Goal: Task Accomplishment & Management: Use online tool/utility

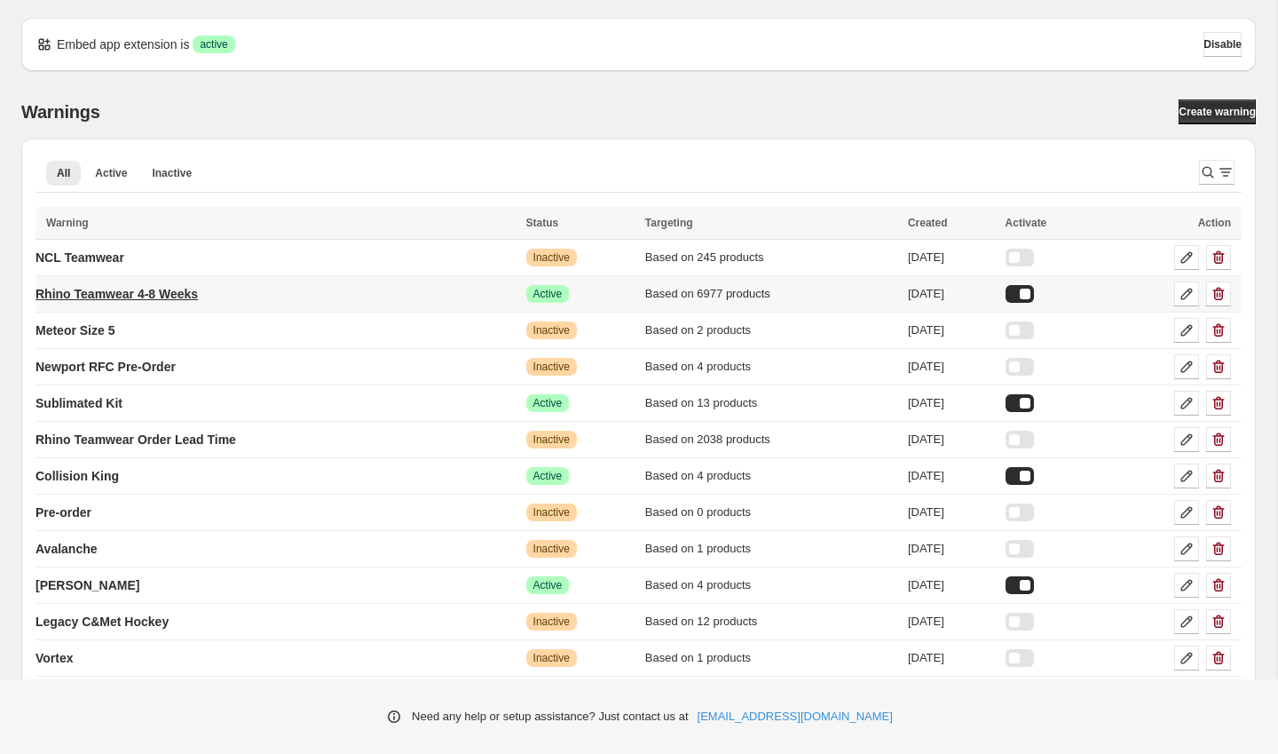
click at [178, 292] on p "Rhino Teamwear 4-8 Weeks" at bounding box center [117, 294] width 162 height 18
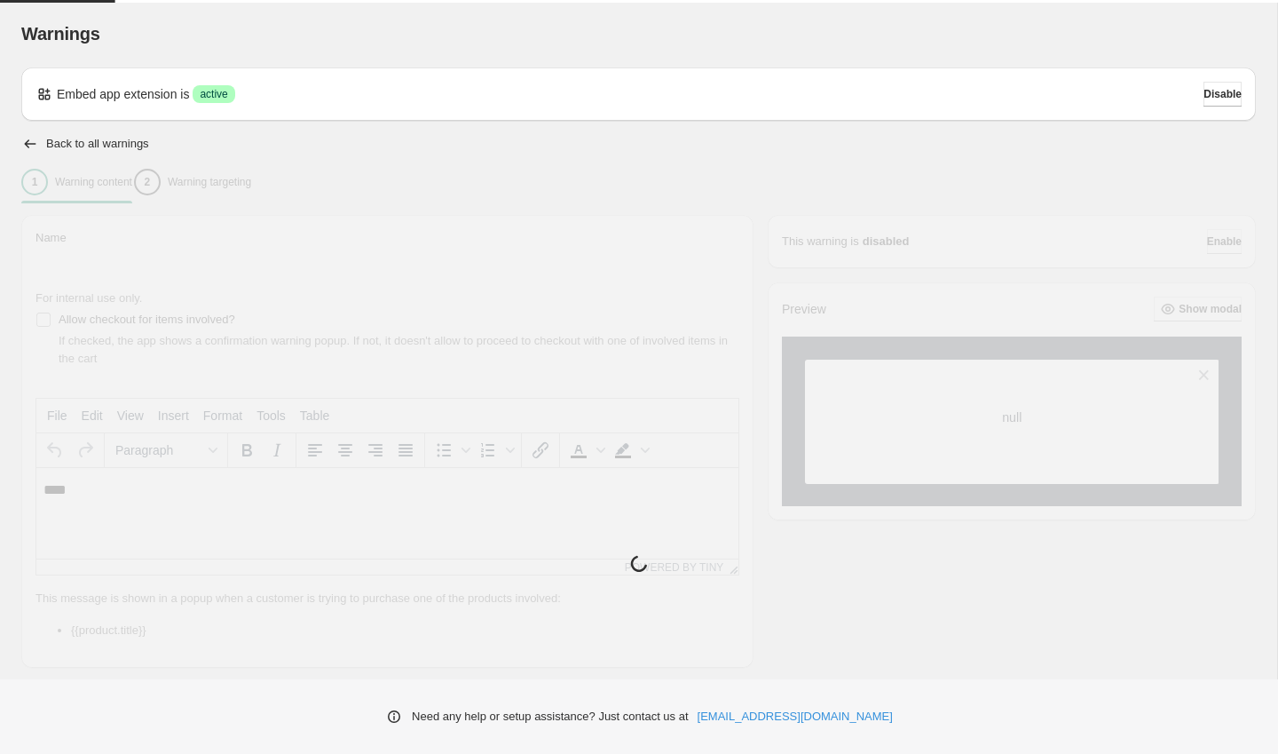
type input "**********"
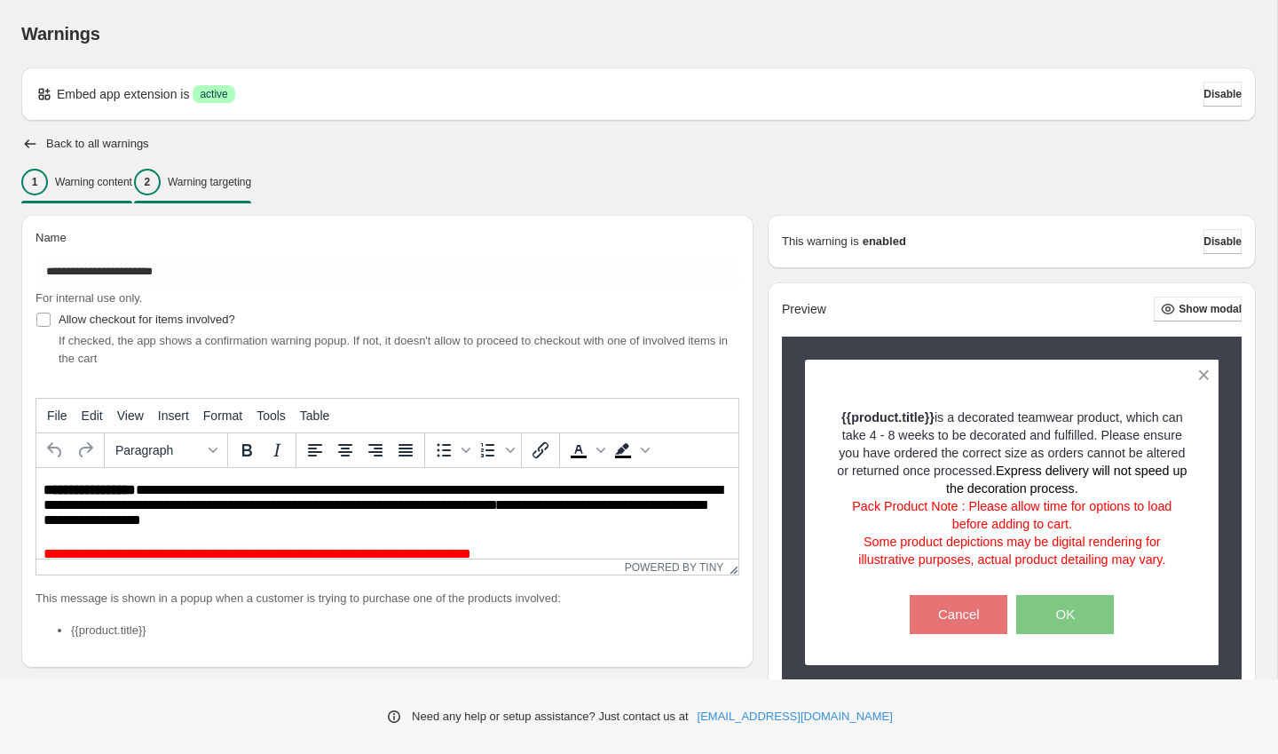
click at [251, 195] on button "2 Warning targeting" at bounding box center [192, 181] width 117 height 37
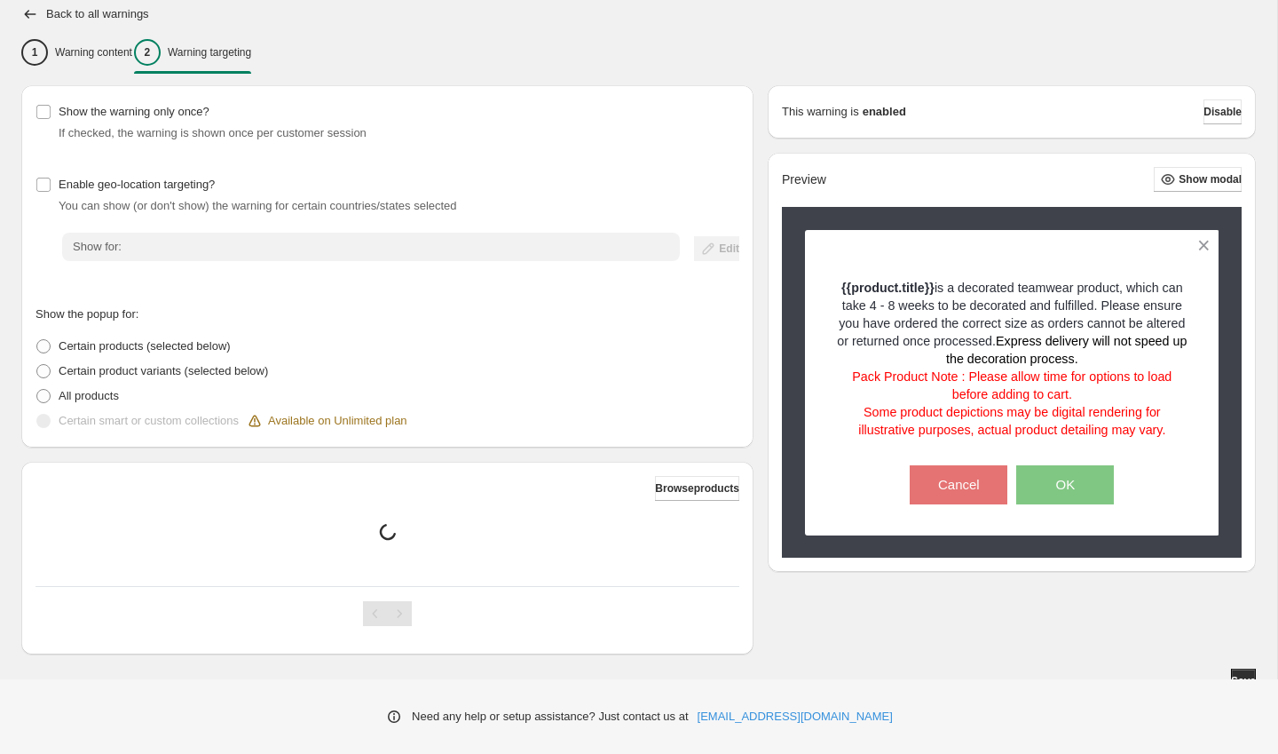
scroll to position [145, 0]
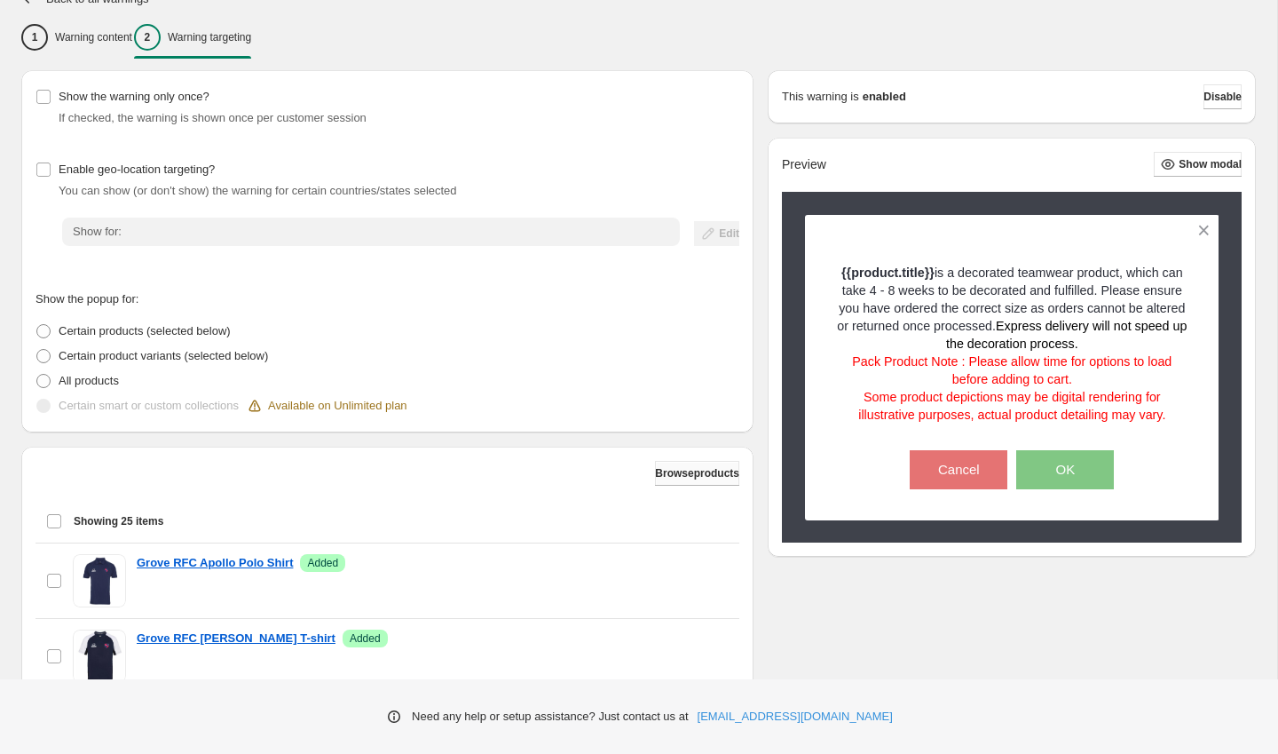
click at [711, 476] on span "Browse products" at bounding box center [697, 473] width 84 height 14
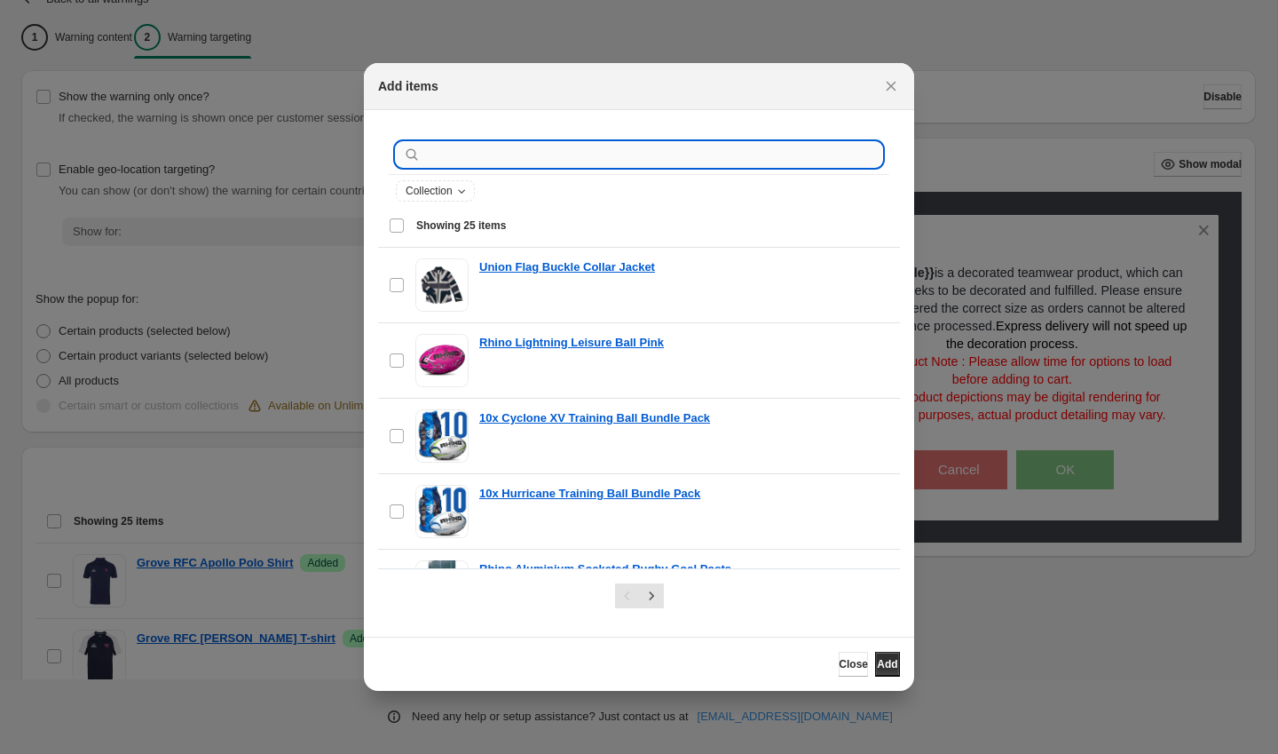
click at [651, 149] on input ":r2t:" at bounding box center [653, 154] width 458 height 25
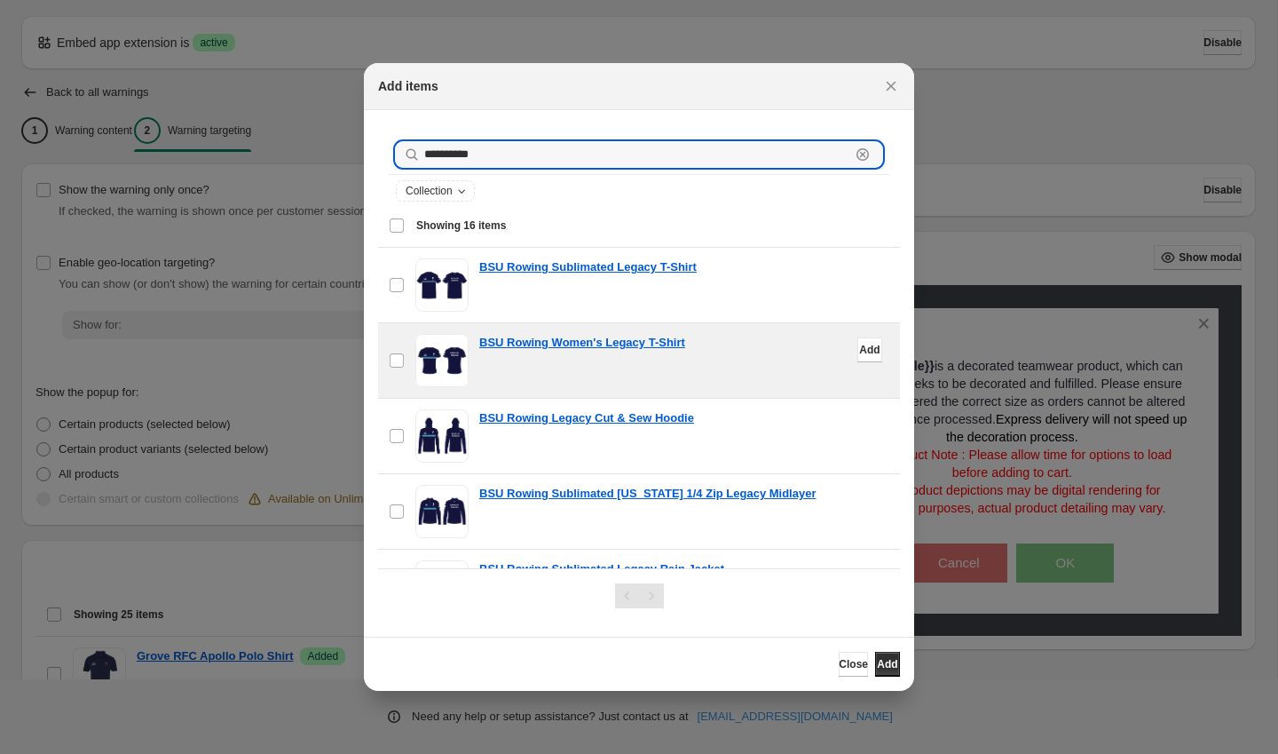
scroll to position [0, 0]
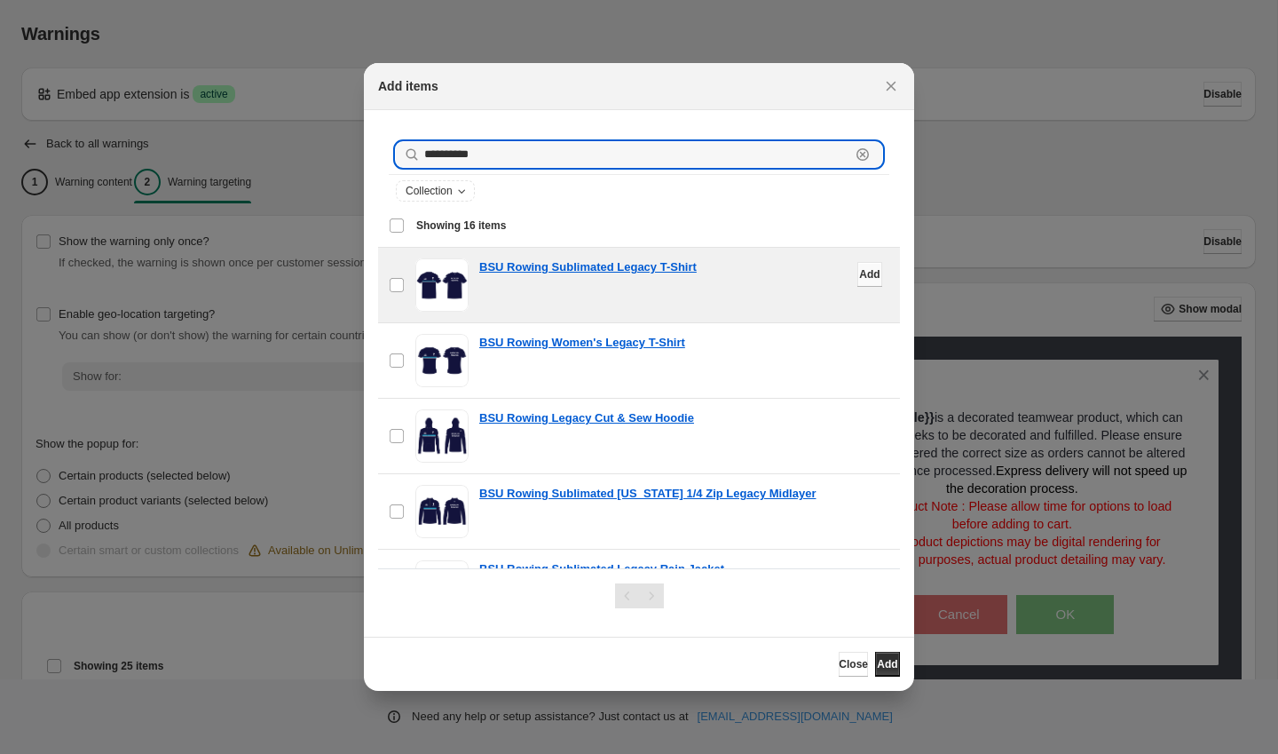
type input "**********"
click at [859, 270] on span "Add" at bounding box center [869, 274] width 20 height 14
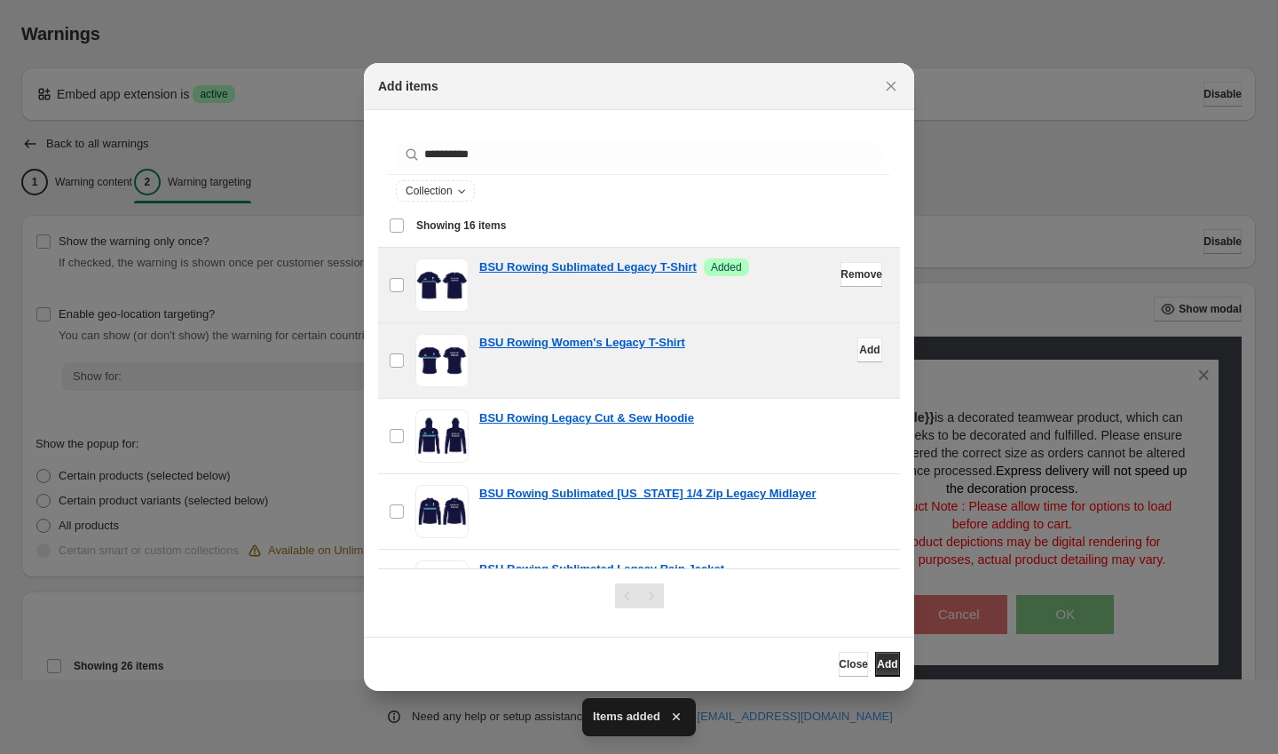
click at [858, 348] on button "Add" at bounding box center [870, 349] width 25 height 25
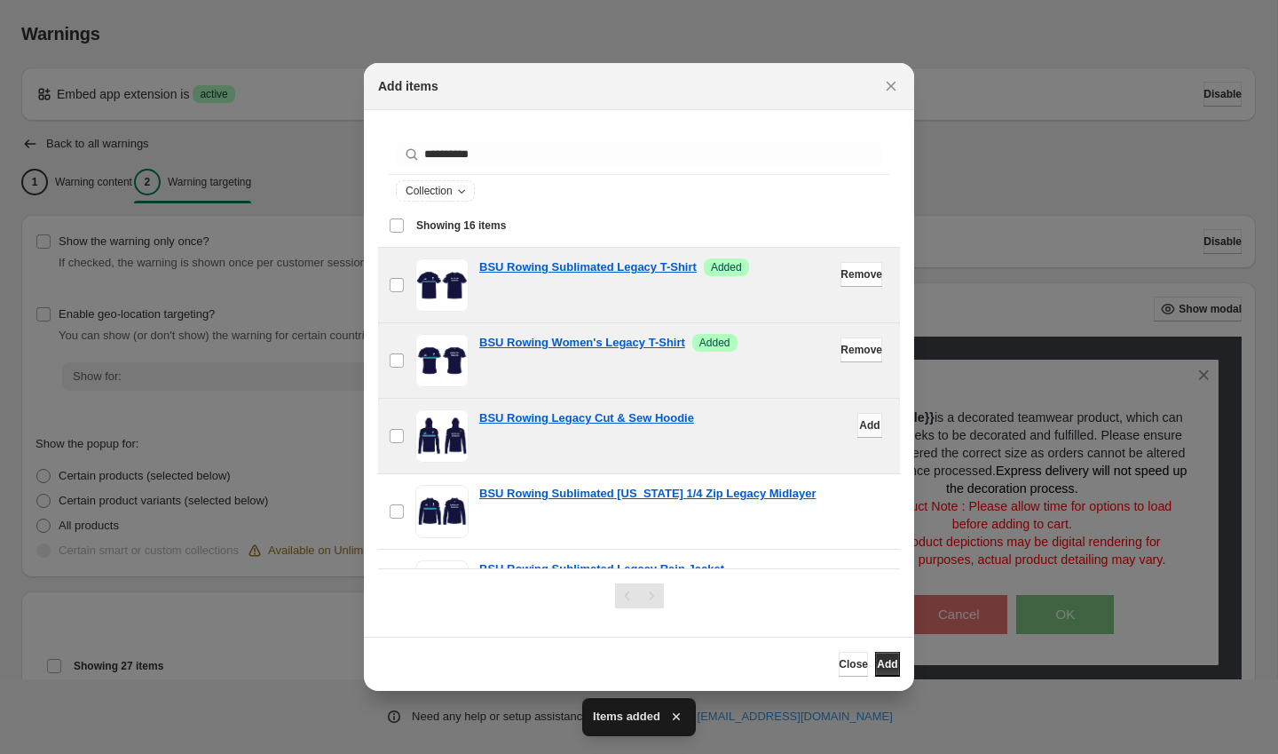
click at [864, 427] on span "Add" at bounding box center [869, 425] width 20 height 14
click at [862, 502] on span "Add" at bounding box center [869, 501] width 20 height 14
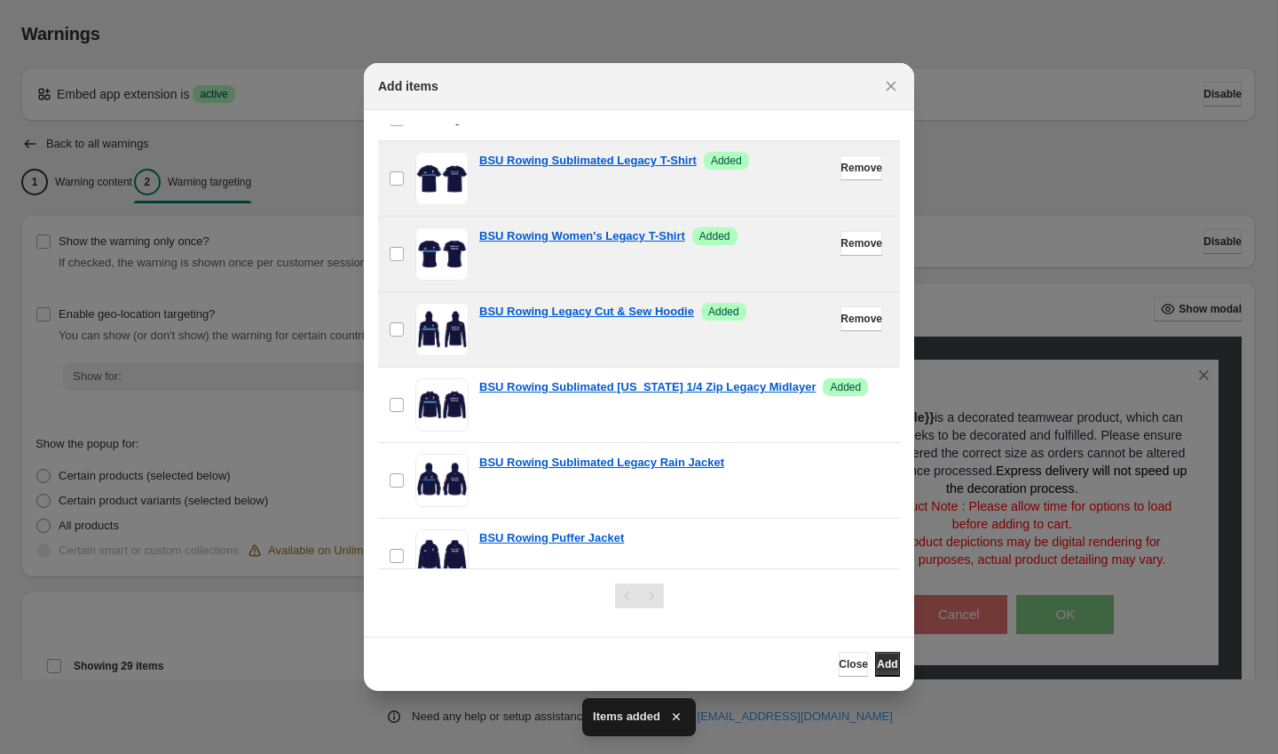
scroll to position [107, 0]
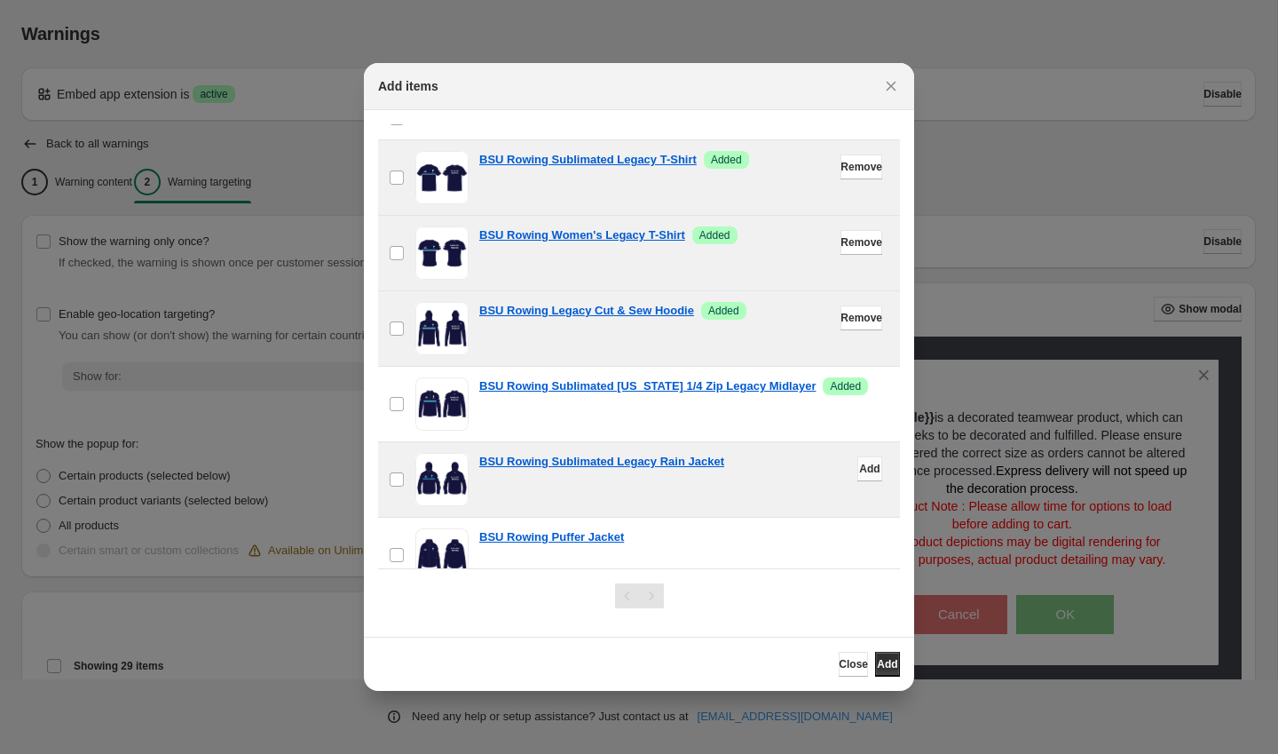
click at [859, 462] on span "Add" at bounding box center [869, 469] width 20 height 14
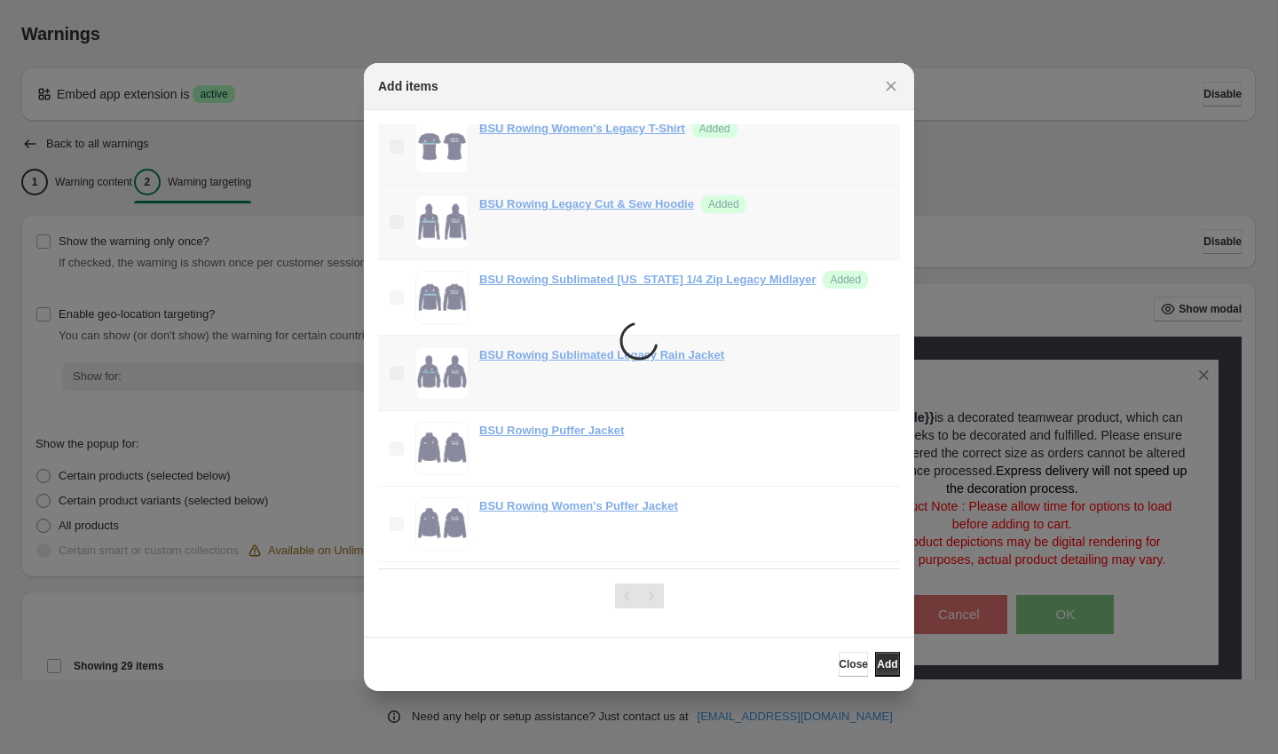
scroll to position [216, 0]
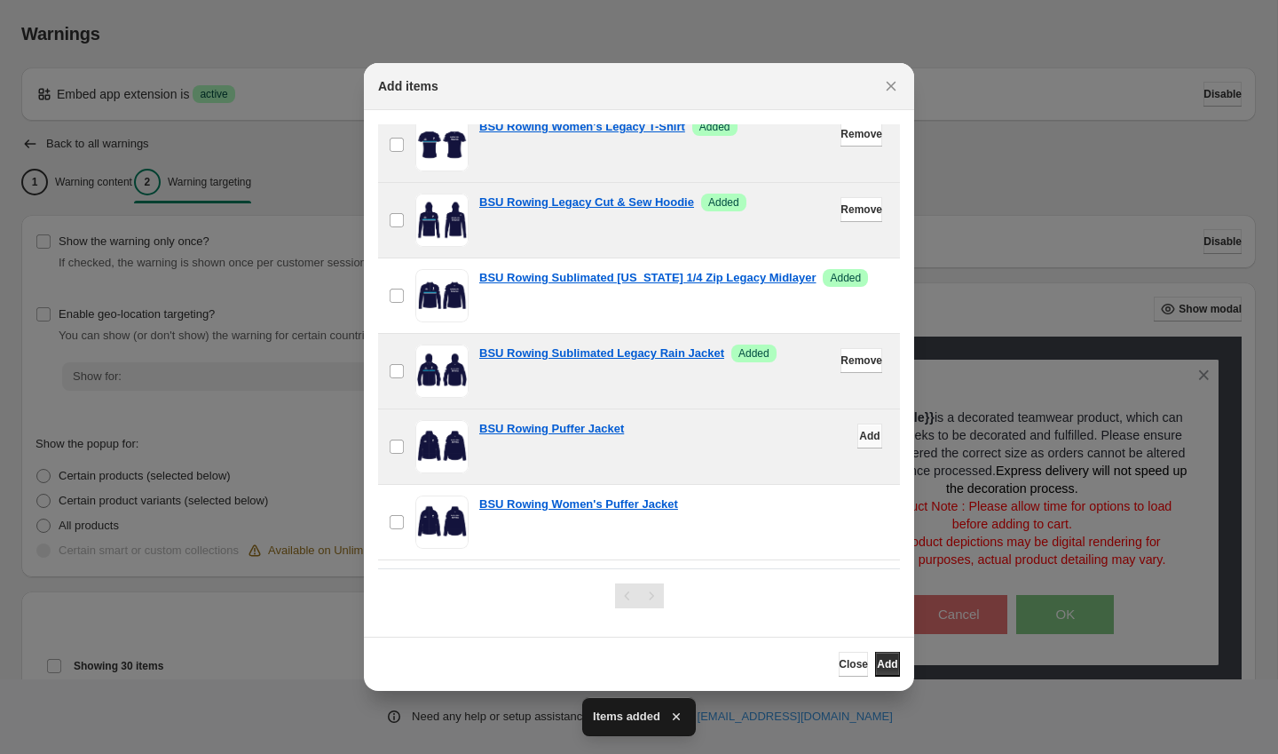
click at [866, 431] on span "Add" at bounding box center [869, 436] width 20 height 14
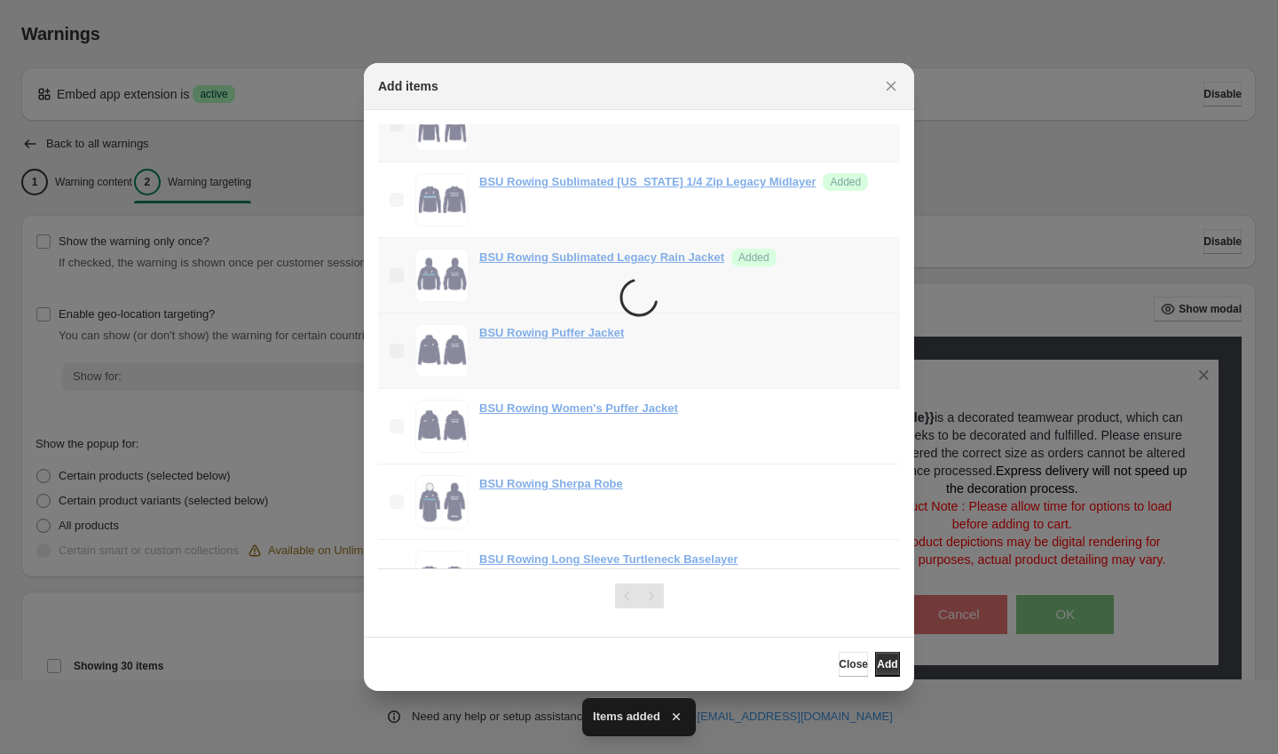
scroll to position [312, 0]
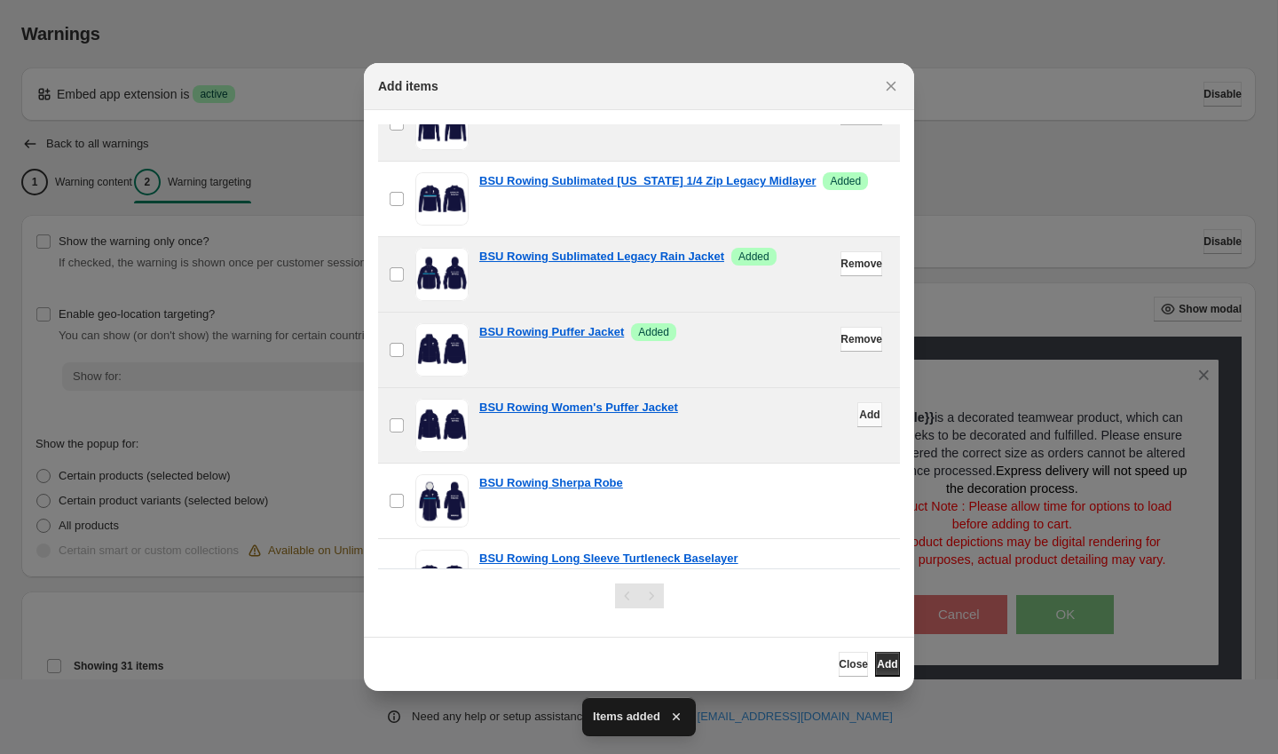
click at [863, 417] on span "Add" at bounding box center [869, 414] width 20 height 14
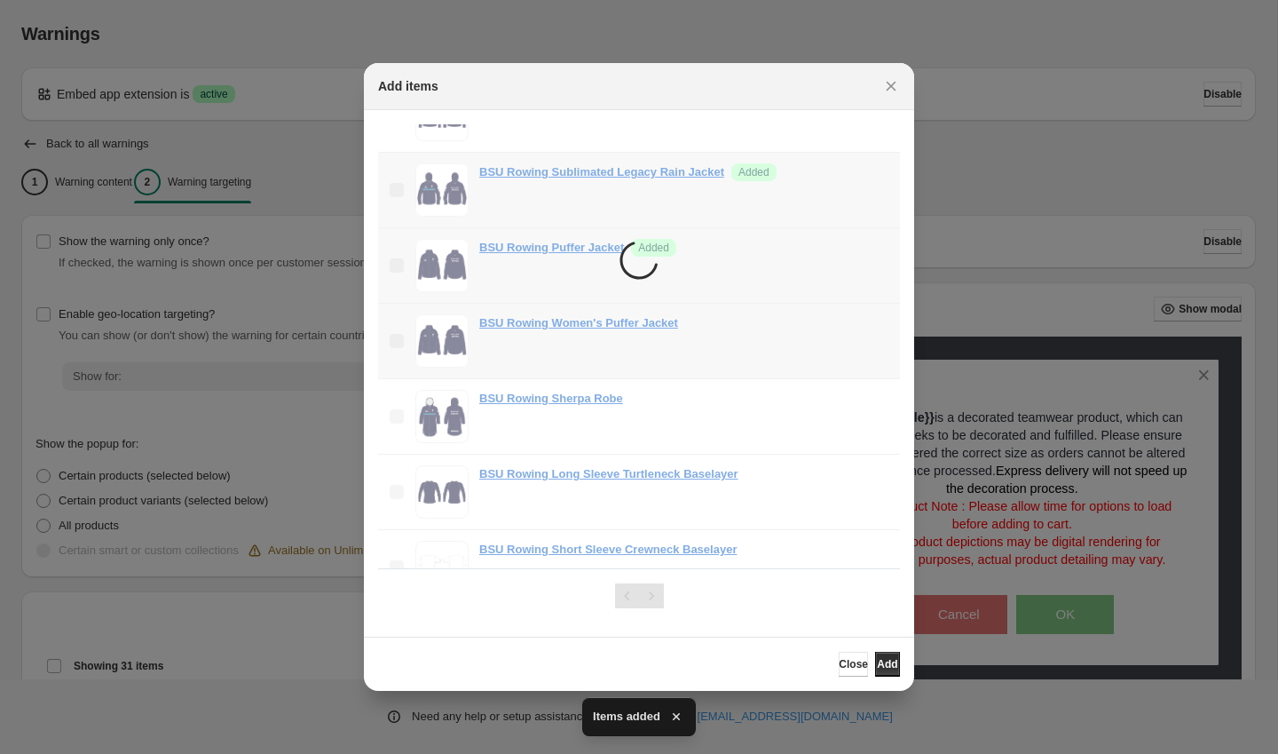
scroll to position [398, 0]
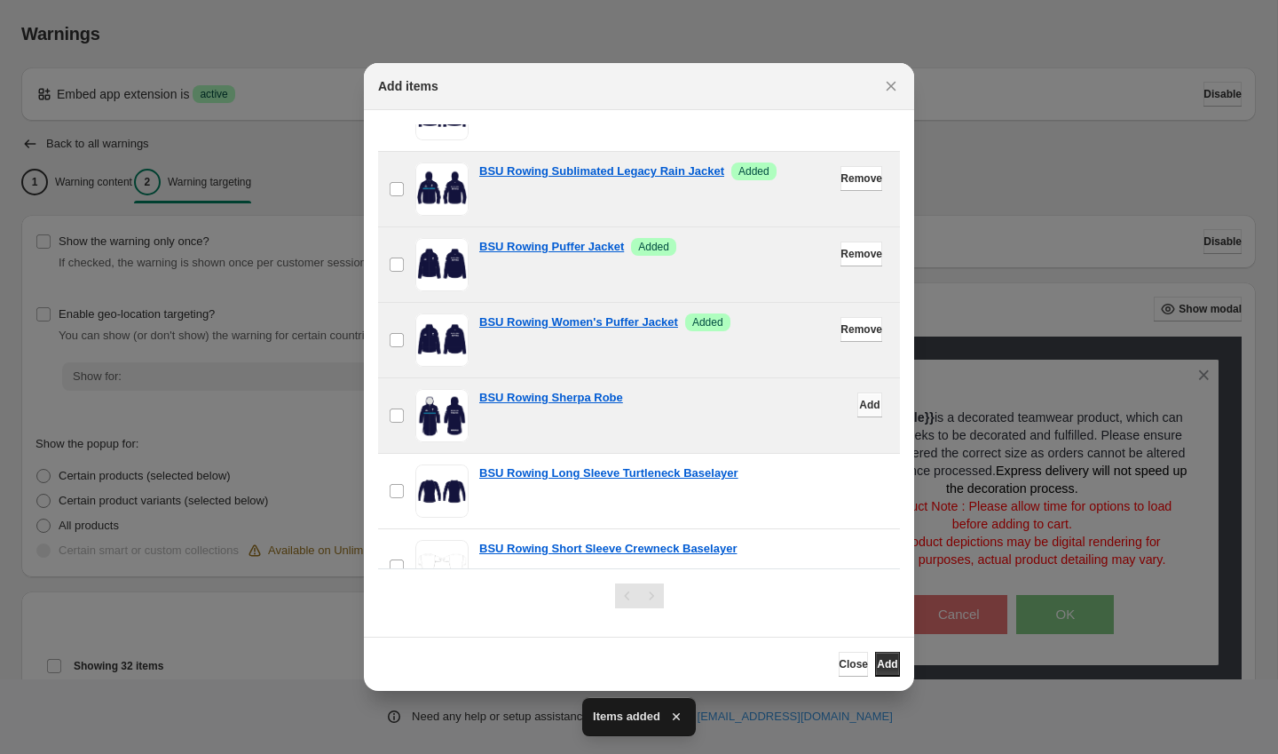
click at [862, 406] on span "Add" at bounding box center [869, 405] width 20 height 14
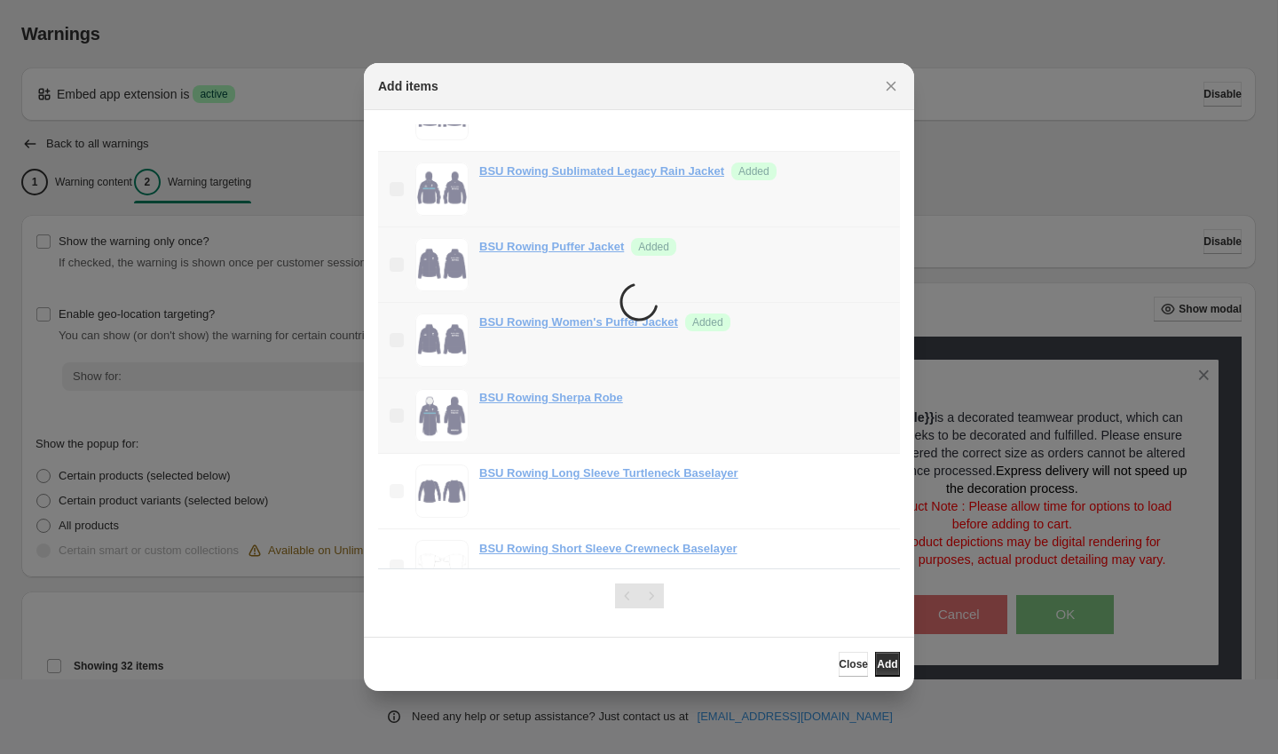
scroll to position [459, 0]
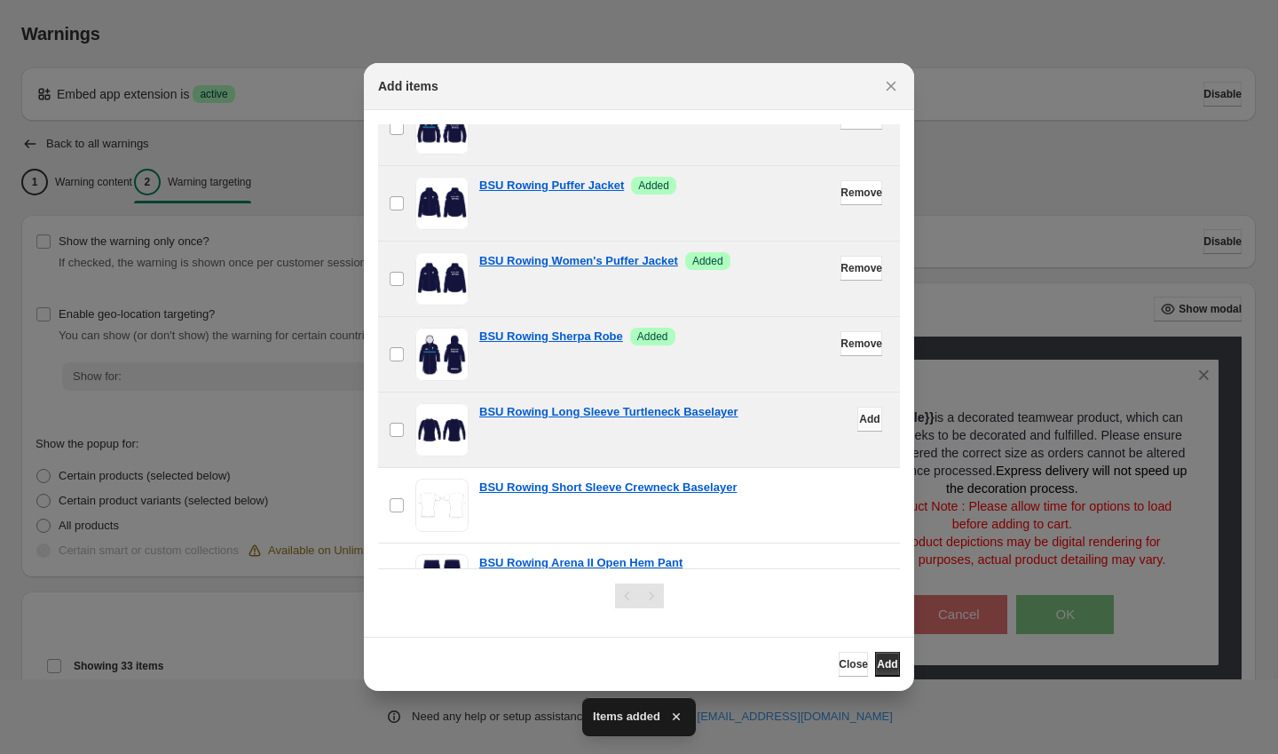
click at [864, 429] on button "Add" at bounding box center [870, 419] width 25 height 25
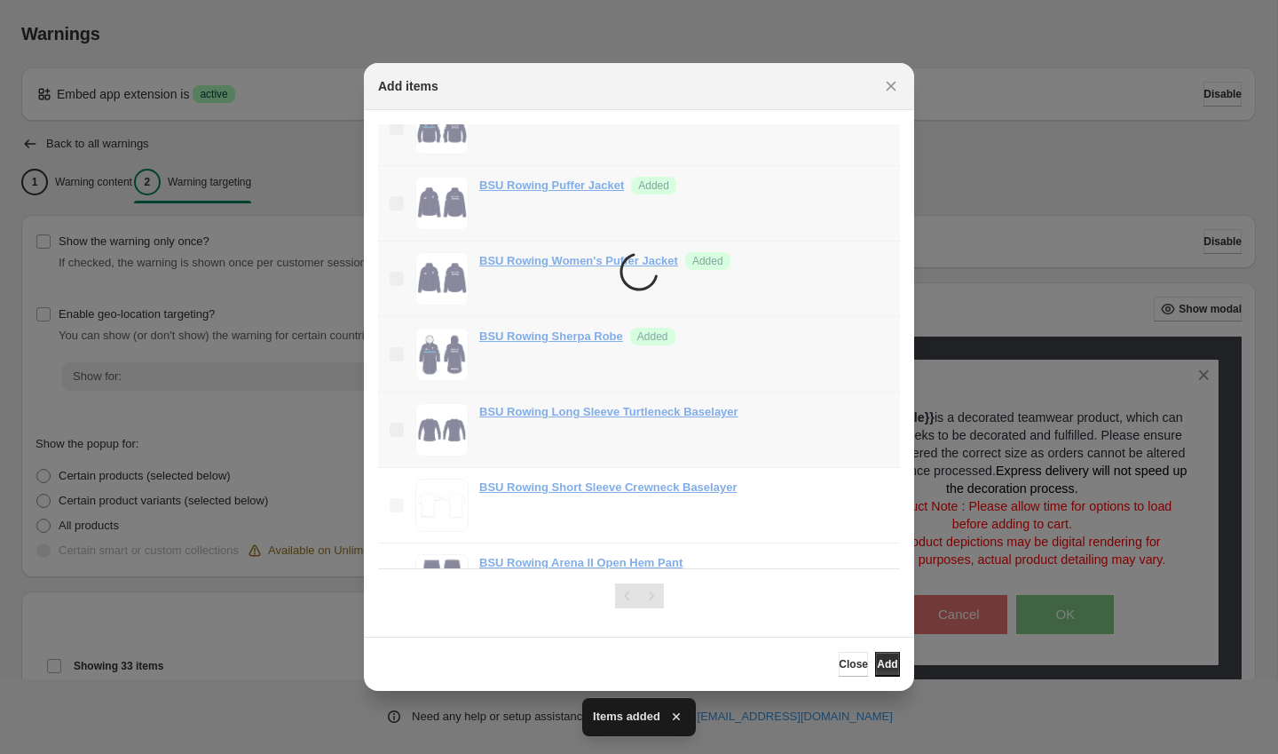
scroll to position [571, 0]
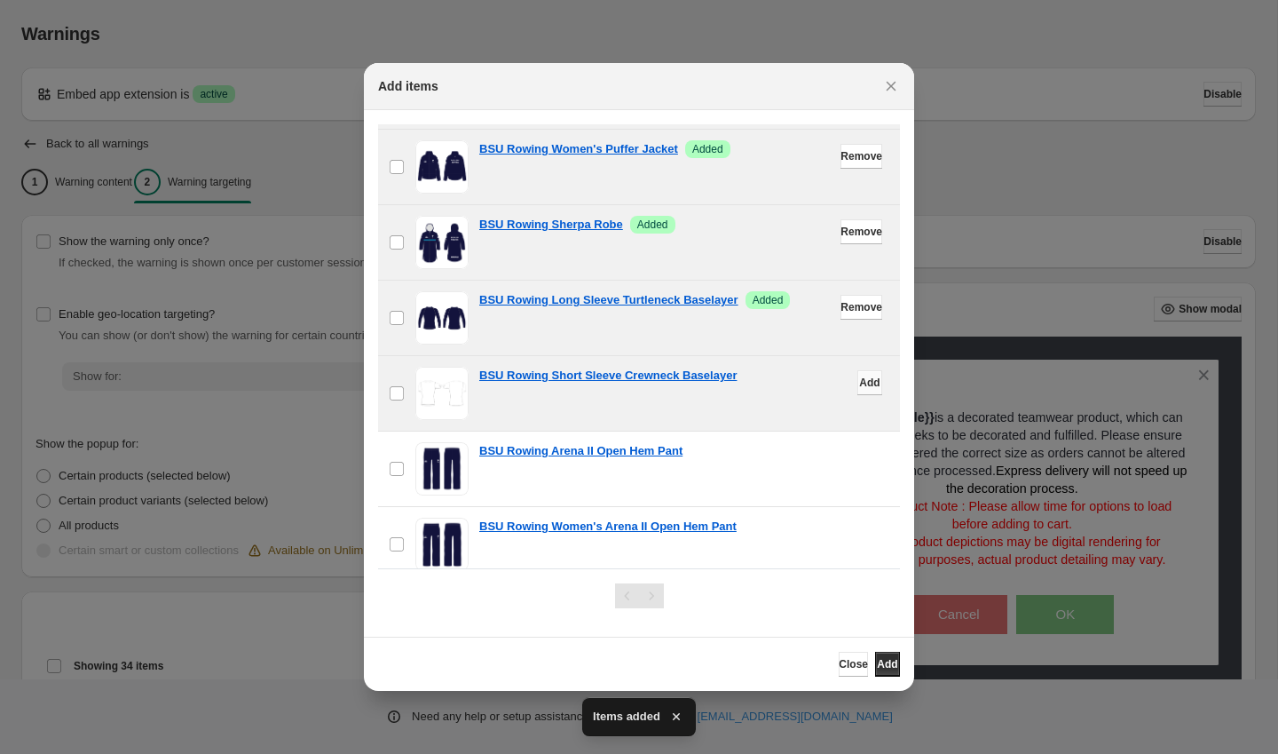
click at [865, 384] on span "Add" at bounding box center [869, 382] width 20 height 14
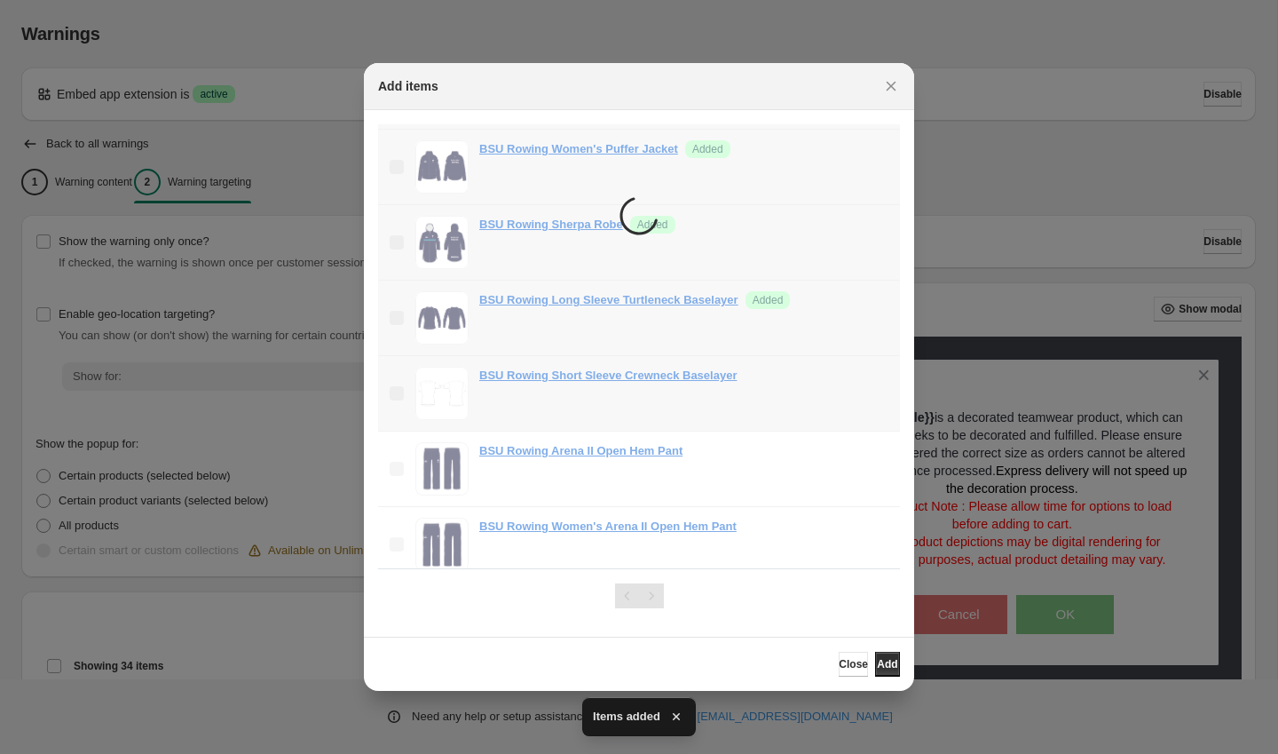
scroll to position [669, 0]
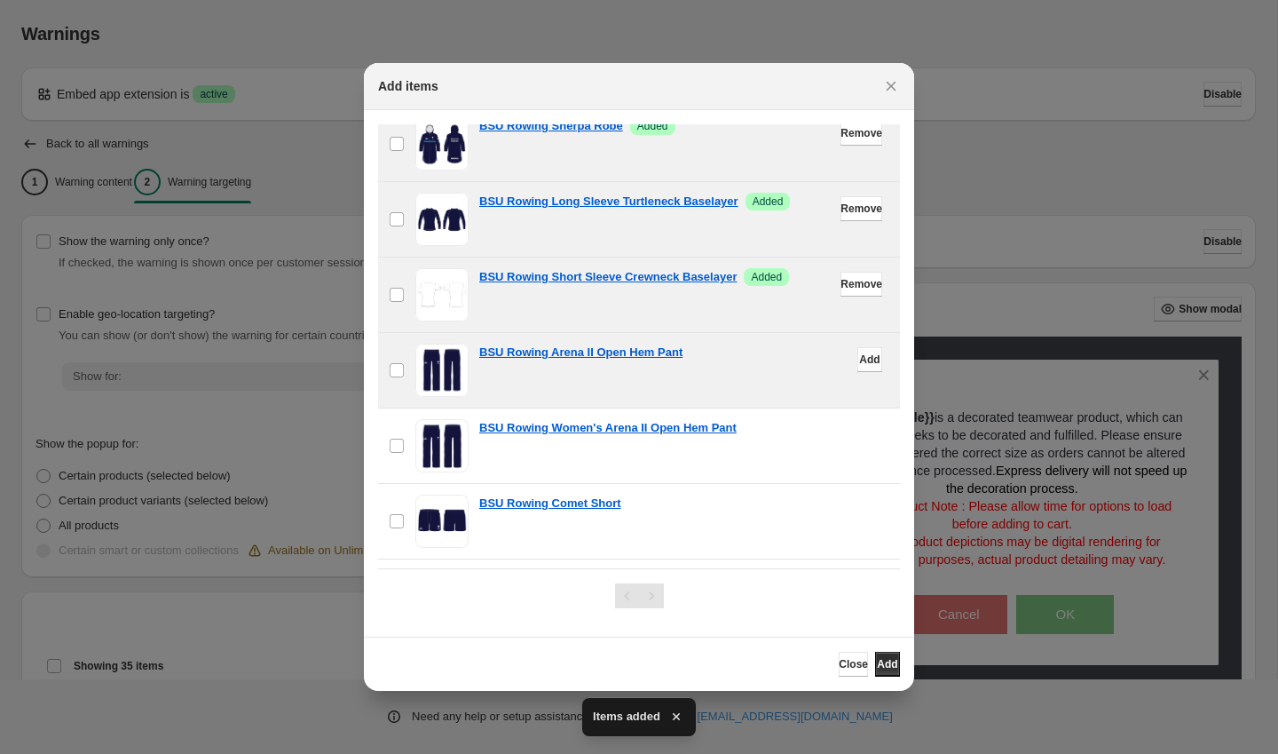
click at [865, 363] on span "Add" at bounding box center [869, 359] width 20 height 14
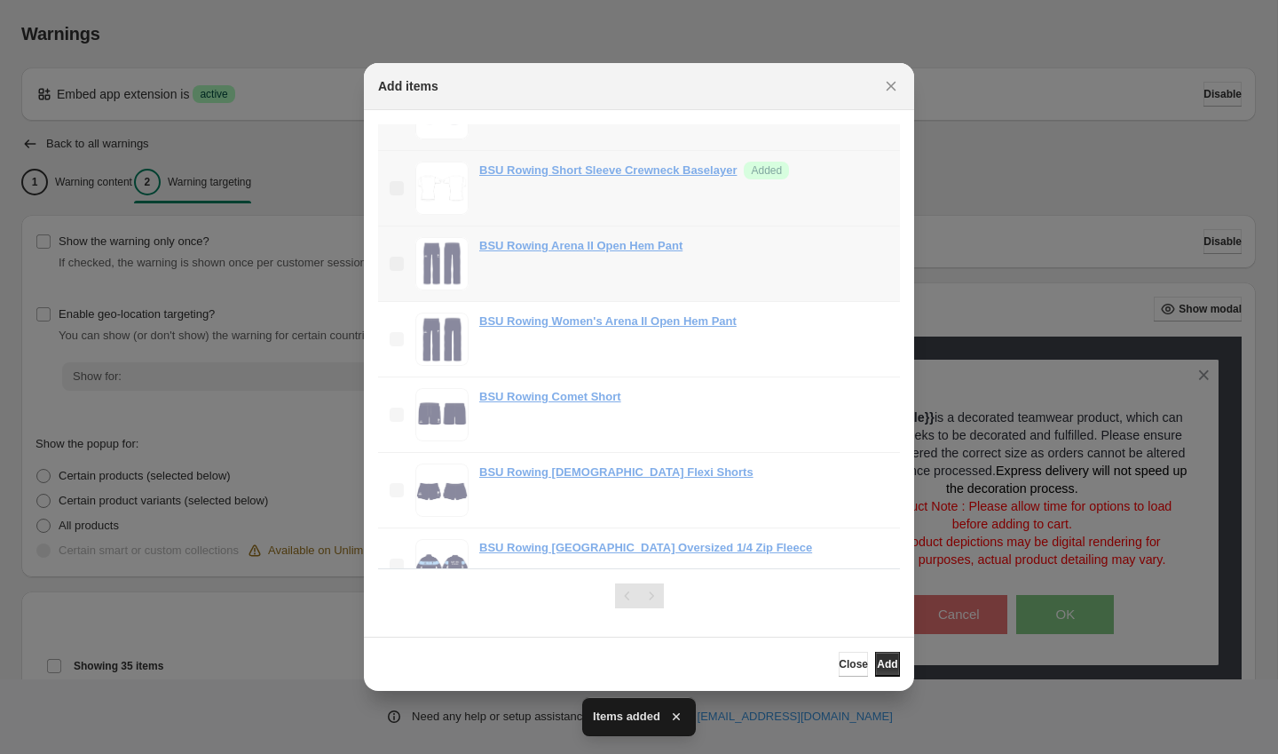
scroll to position [788, 0]
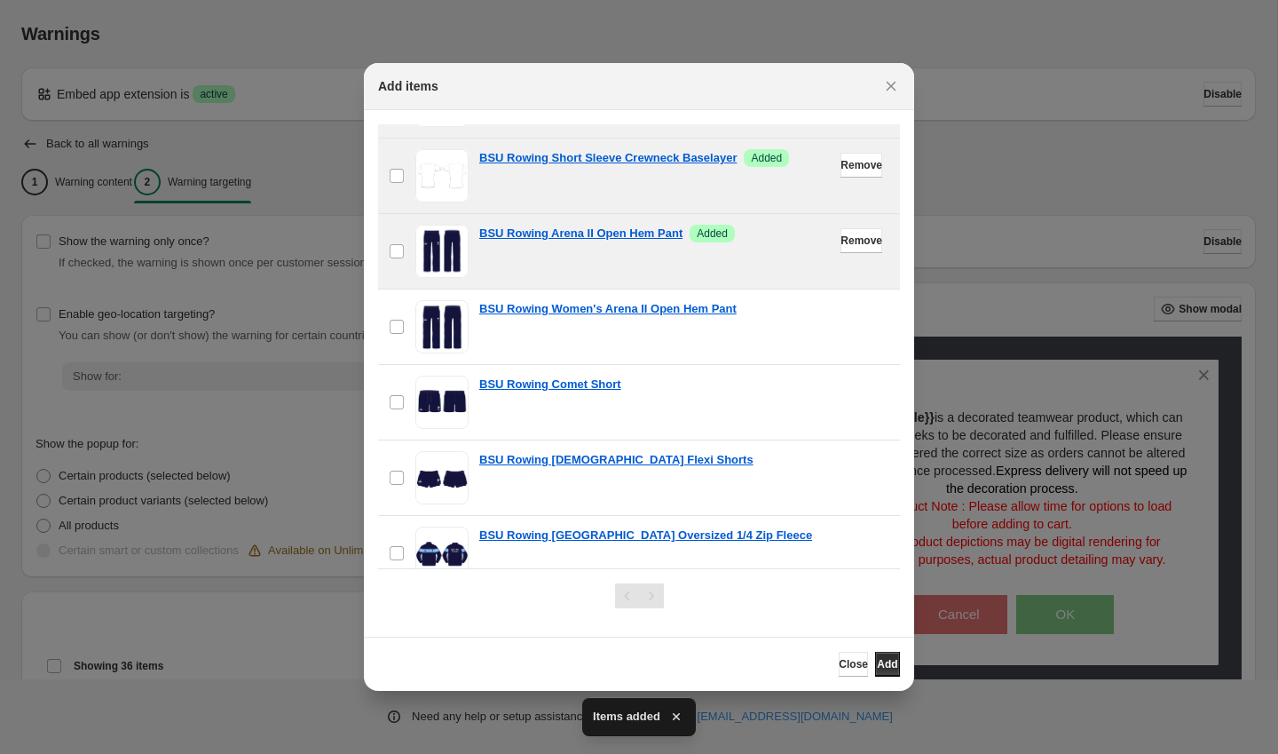
click at [859, 308] on button "Add" at bounding box center [870, 316] width 25 height 25
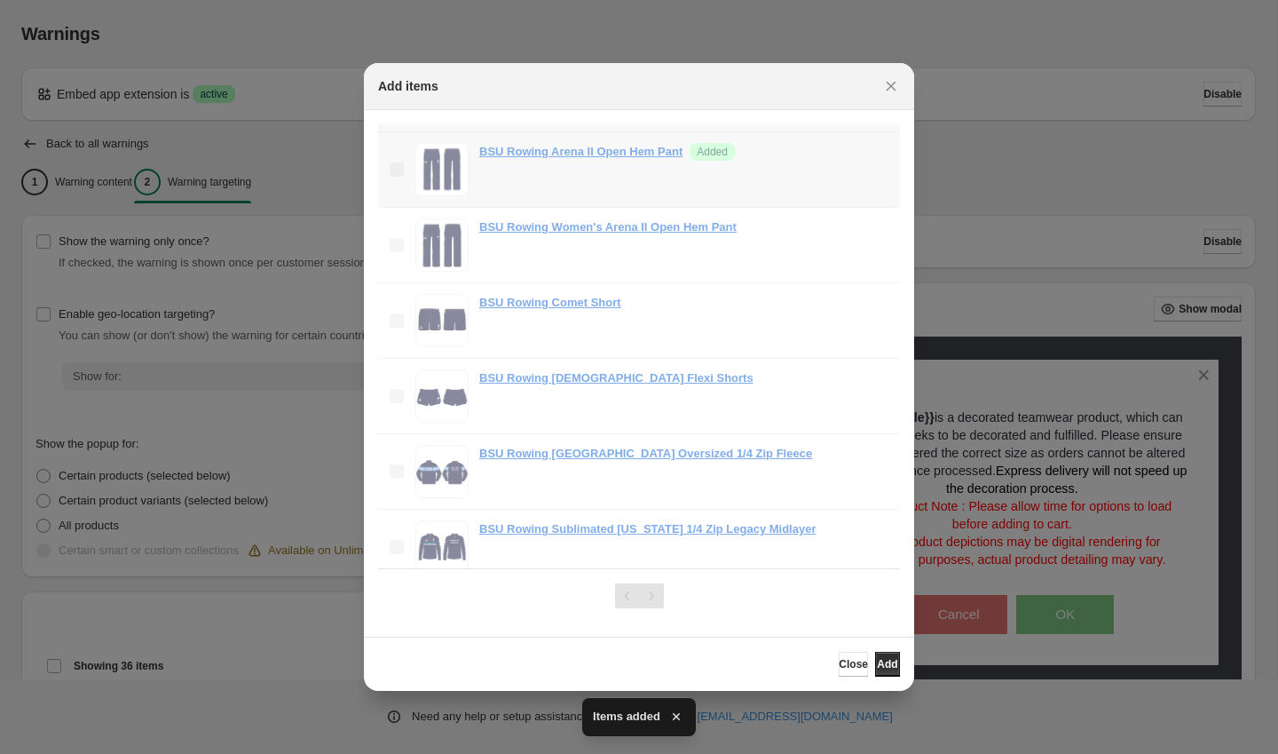
scroll to position [886, 0]
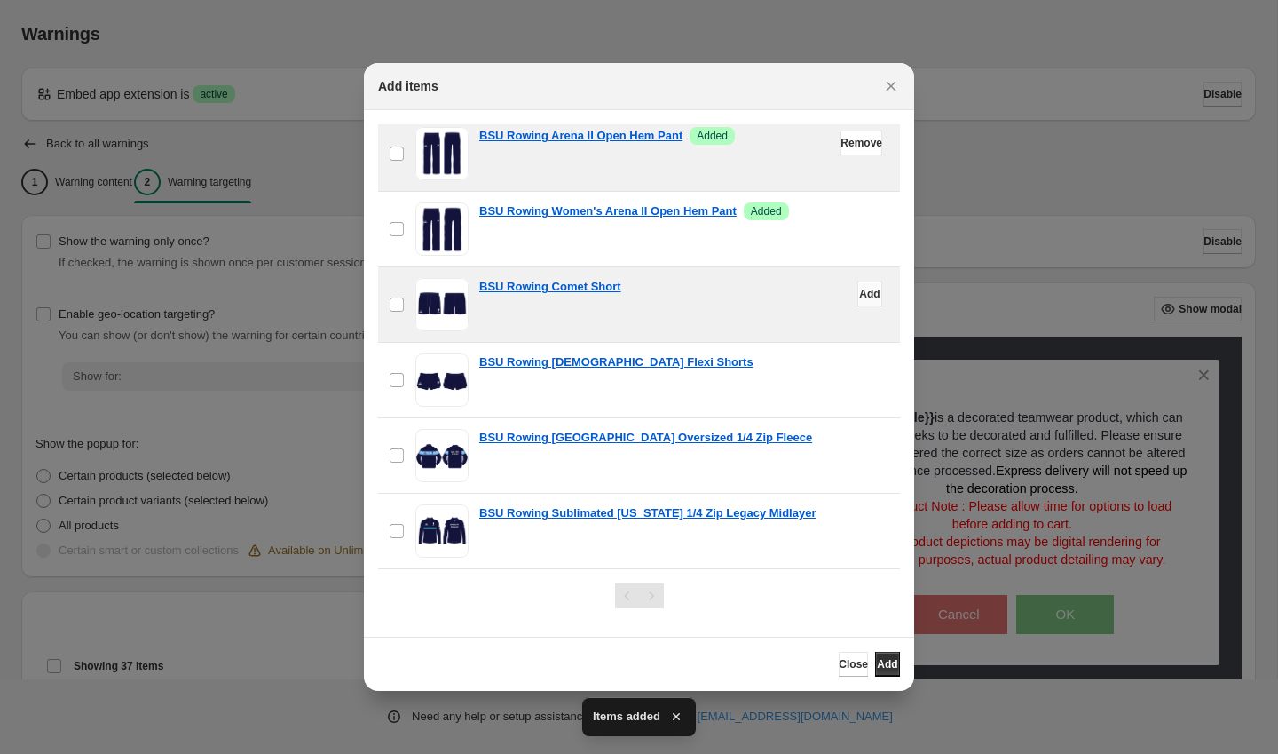
click at [859, 300] on span "Add" at bounding box center [869, 294] width 20 height 14
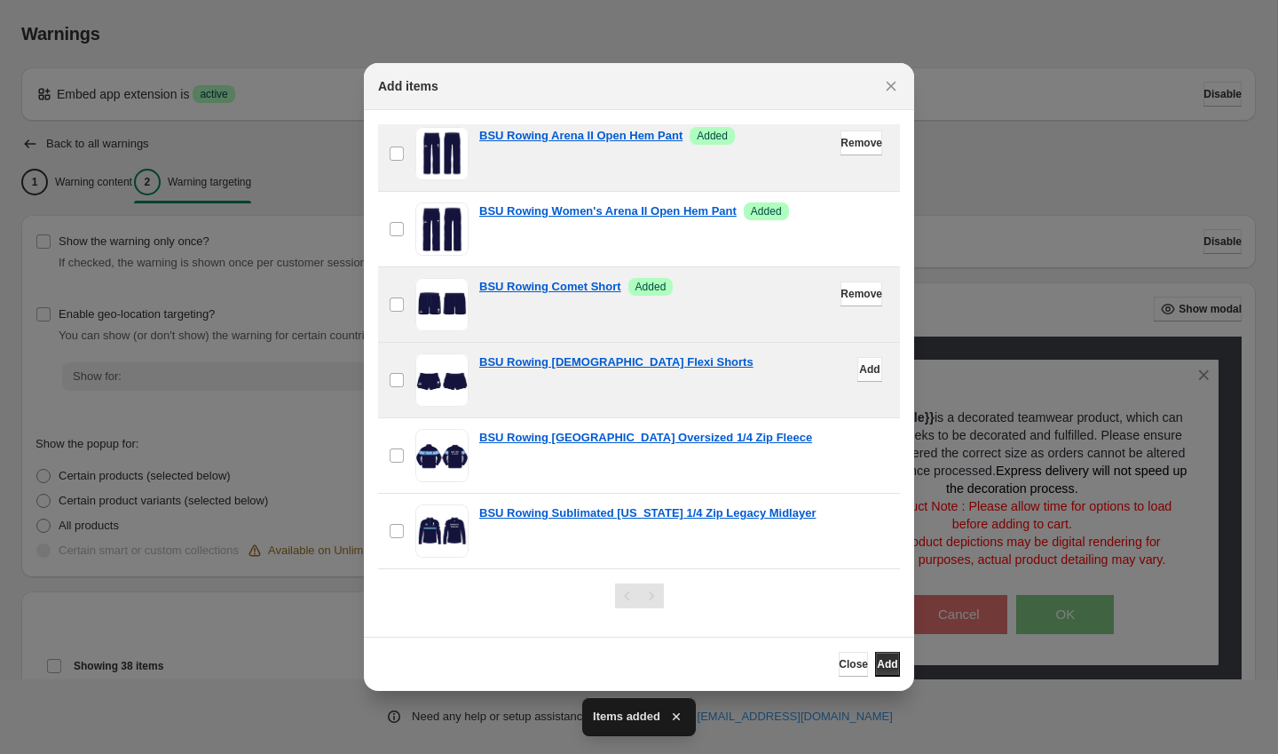
click at [860, 368] on span "Add" at bounding box center [869, 369] width 20 height 14
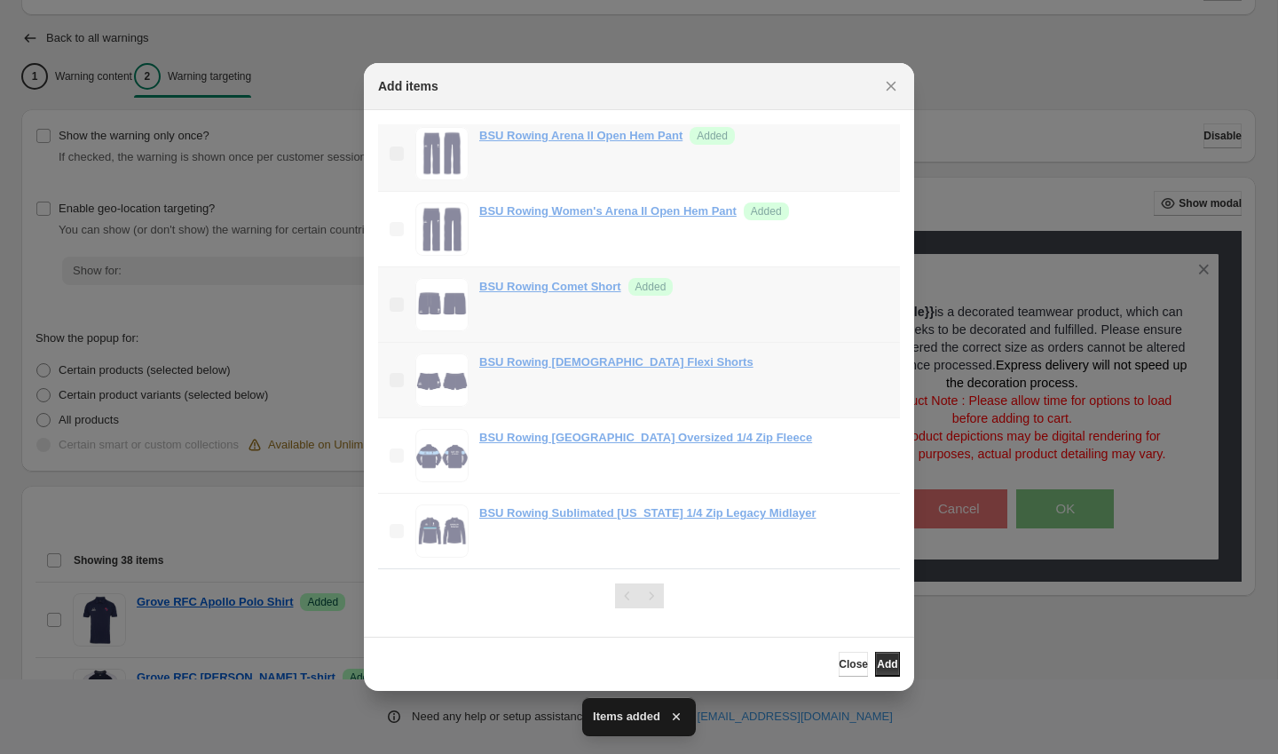
scroll to position [108, 0]
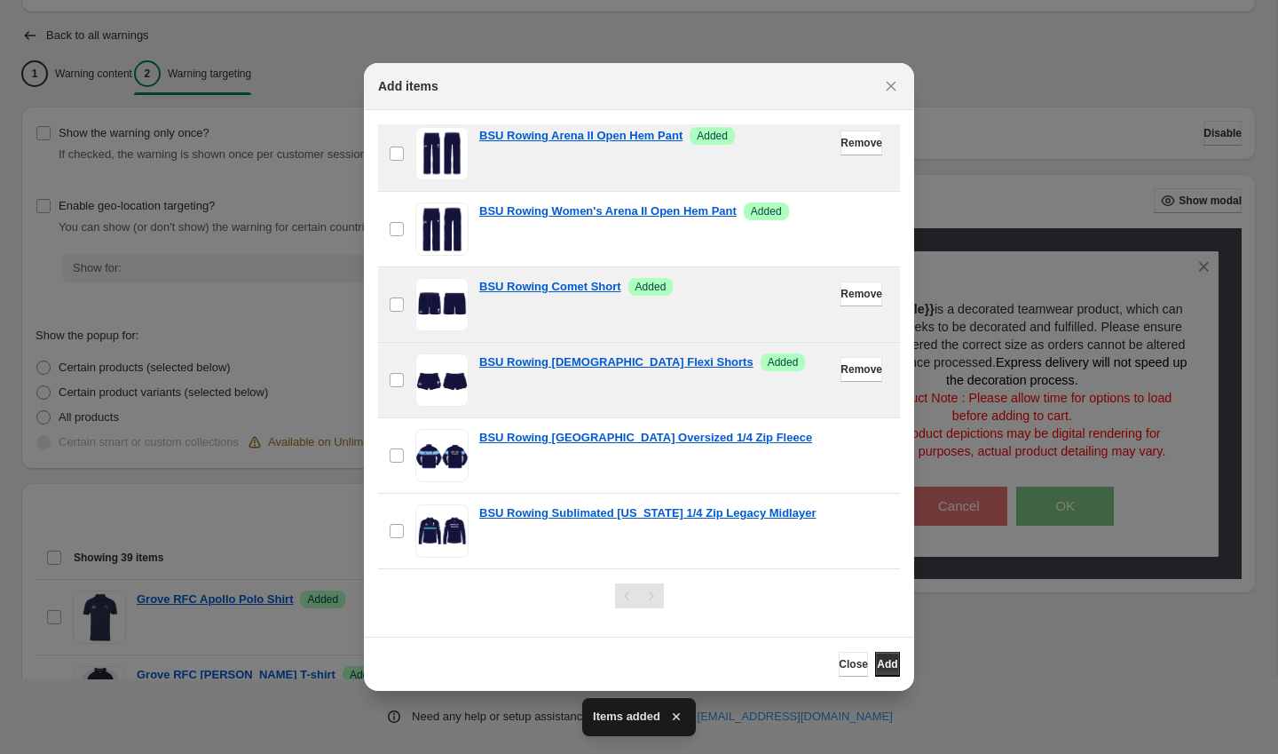
click at [862, 368] on span "Remove" at bounding box center [862, 369] width 42 height 14
click at [862, 368] on span "Add" at bounding box center [869, 369] width 20 height 14
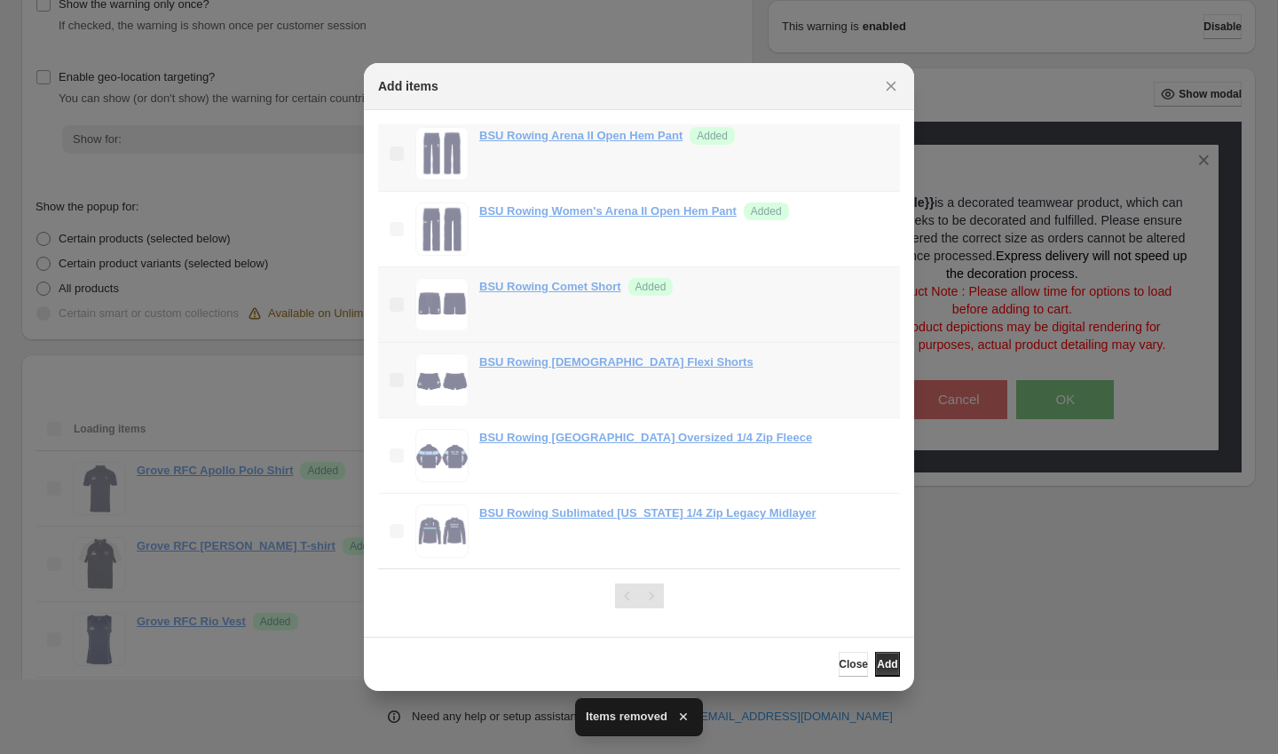
scroll to position [238, 0]
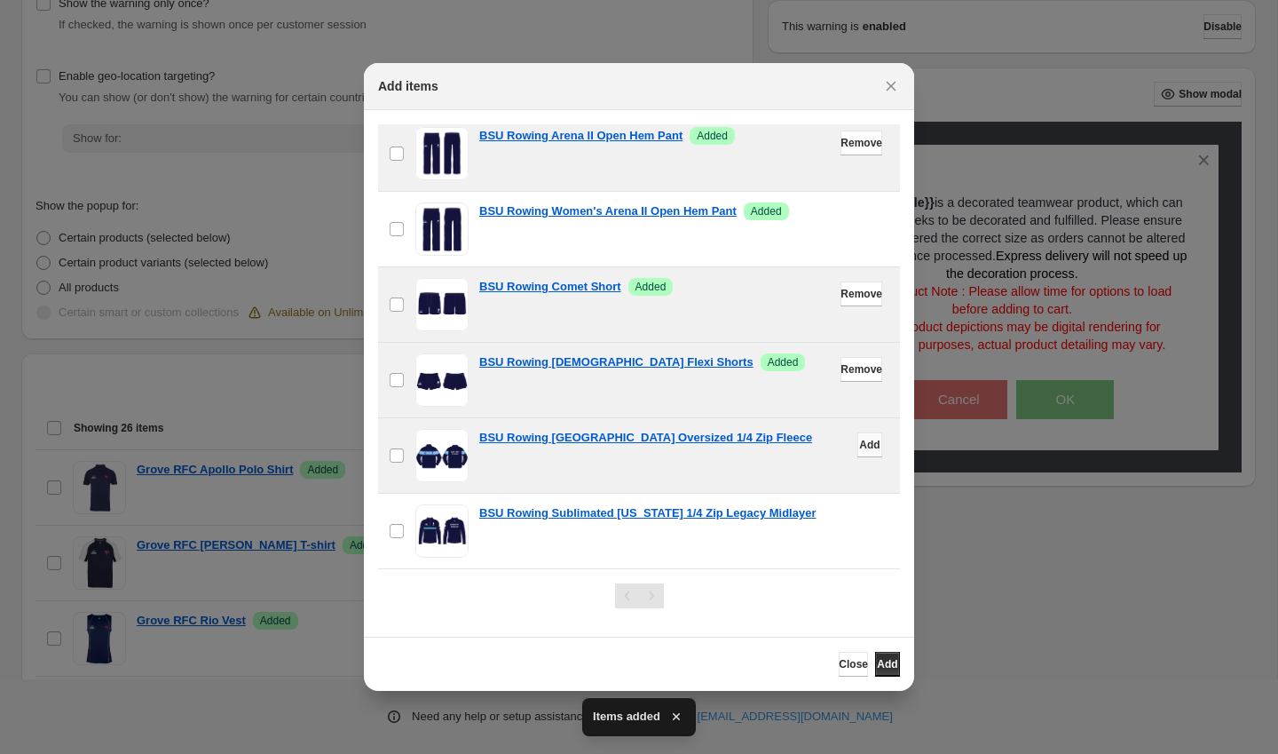
click at [865, 440] on span "Add" at bounding box center [869, 445] width 20 height 14
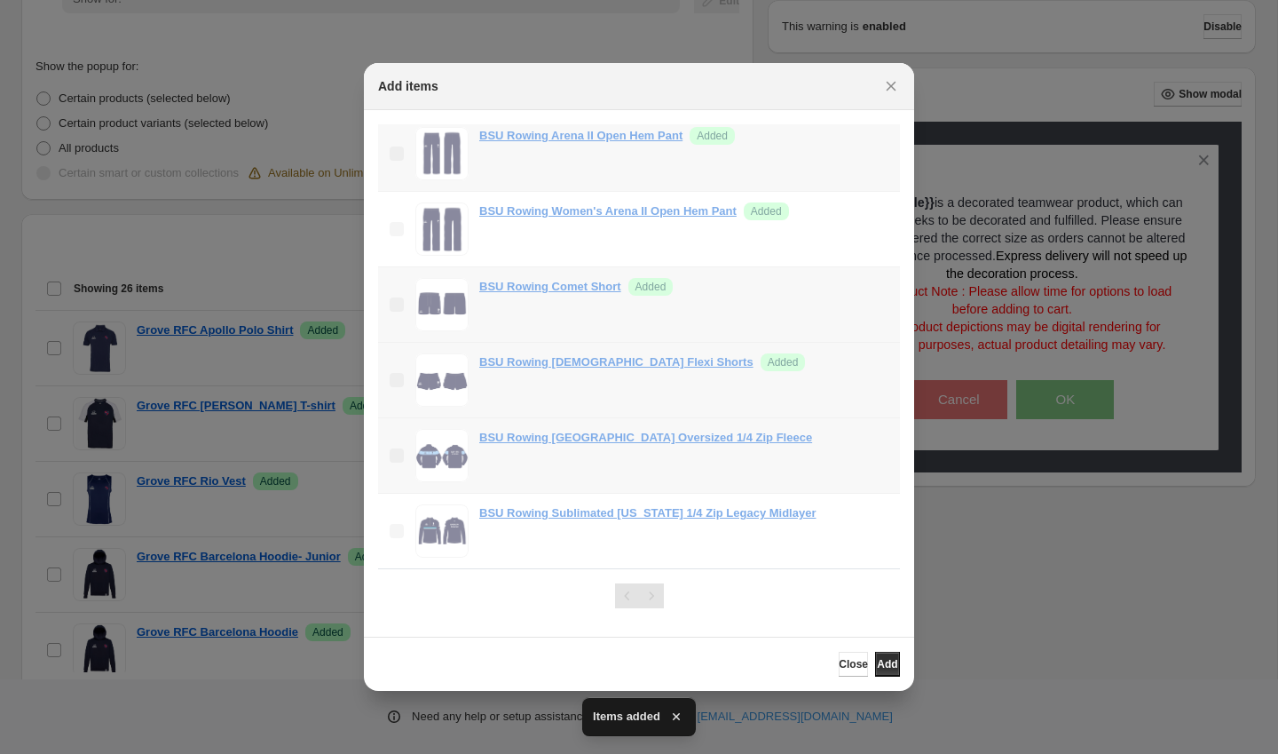
scroll to position [402, 0]
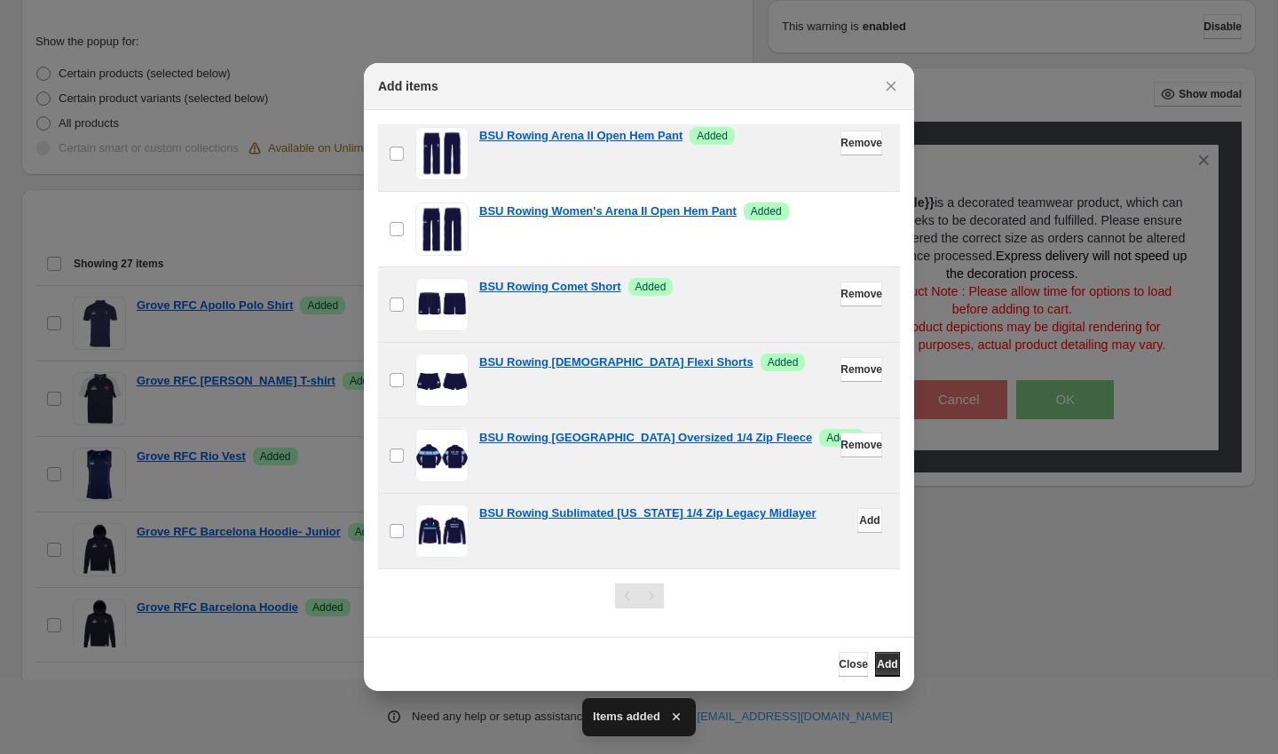
click at [858, 513] on button "Add" at bounding box center [870, 520] width 25 height 25
click at [881, 660] on span "Add" at bounding box center [887, 664] width 20 height 14
click at [884, 83] on icon "Close" at bounding box center [891, 86] width 18 height 18
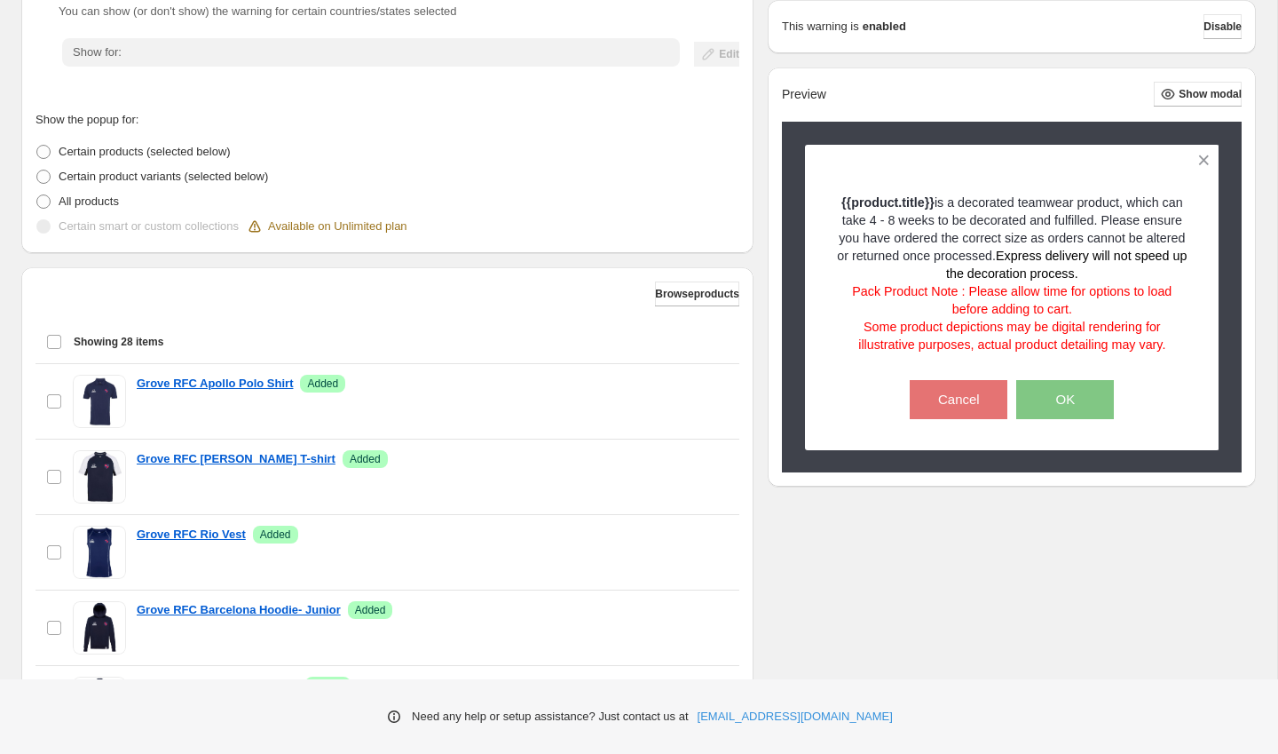
scroll to position [493, 0]
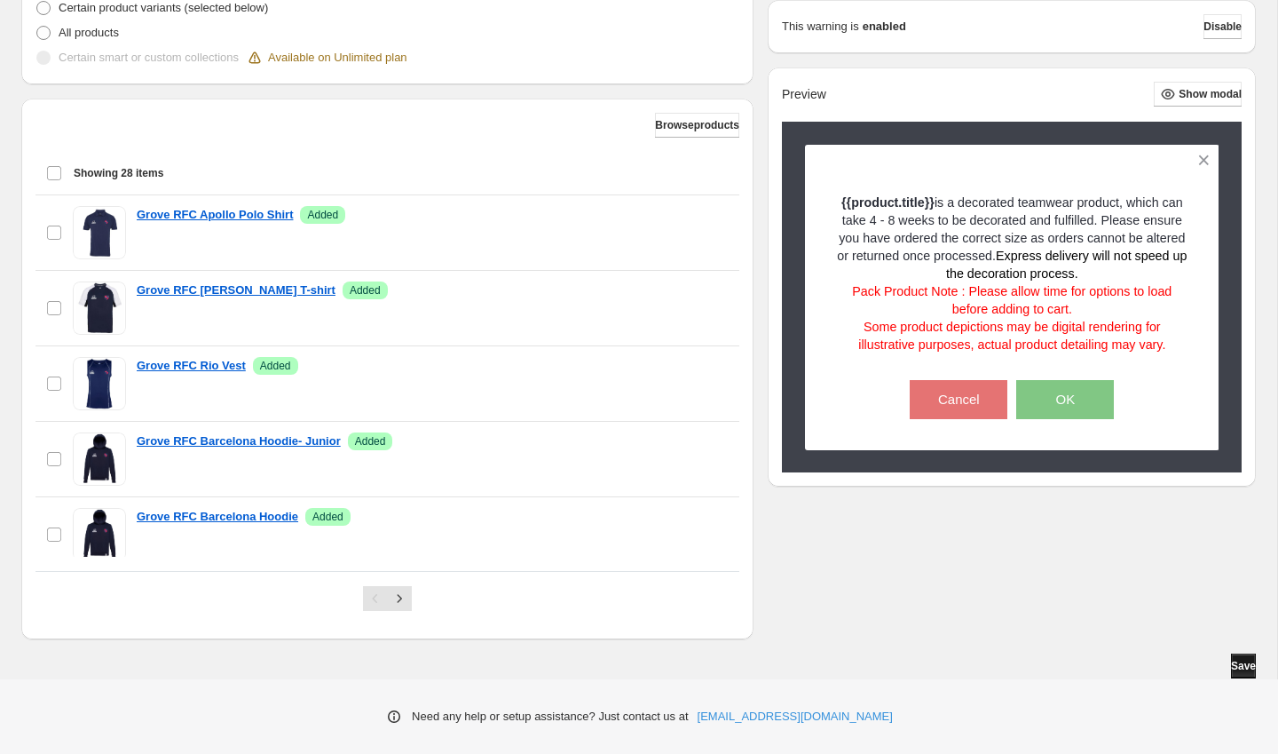
click at [1241, 661] on span "Save" at bounding box center [1243, 666] width 25 height 14
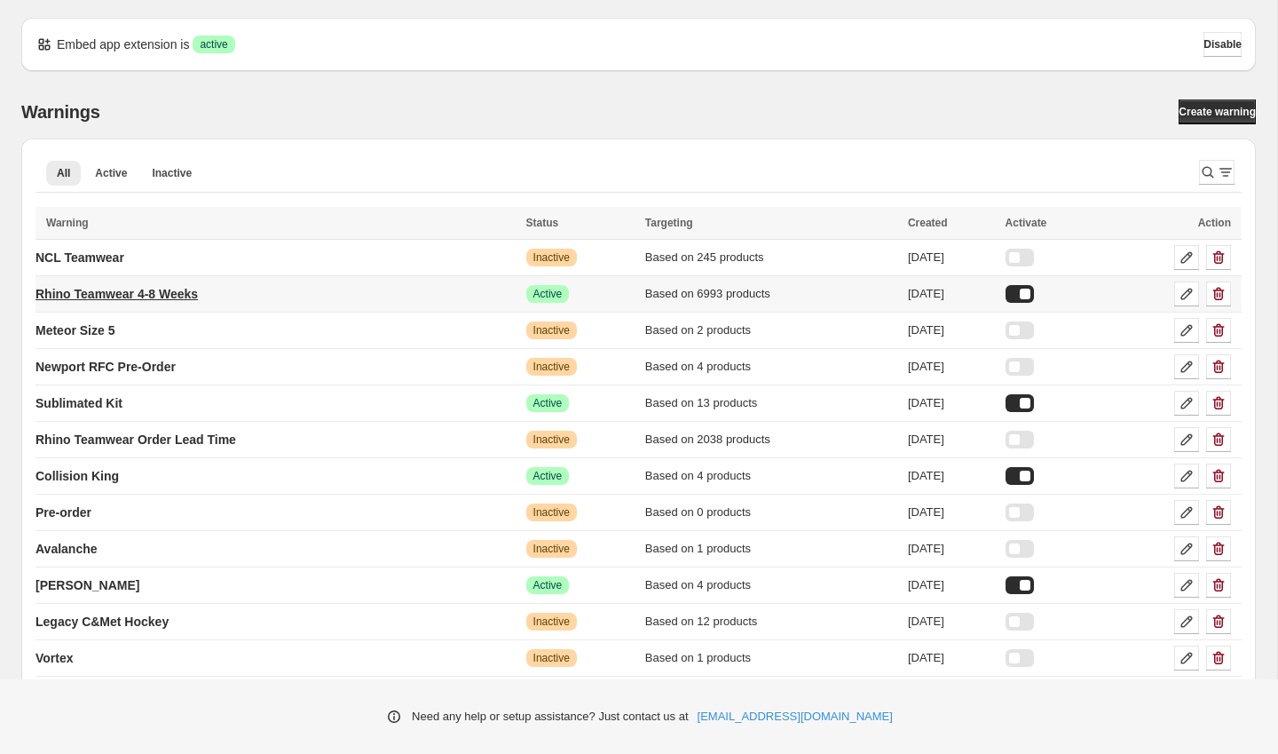
click at [139, 294] on p "Rhino Teamwear 4-8 Weeks" at bounding box center [117, 294] width 162 height 18
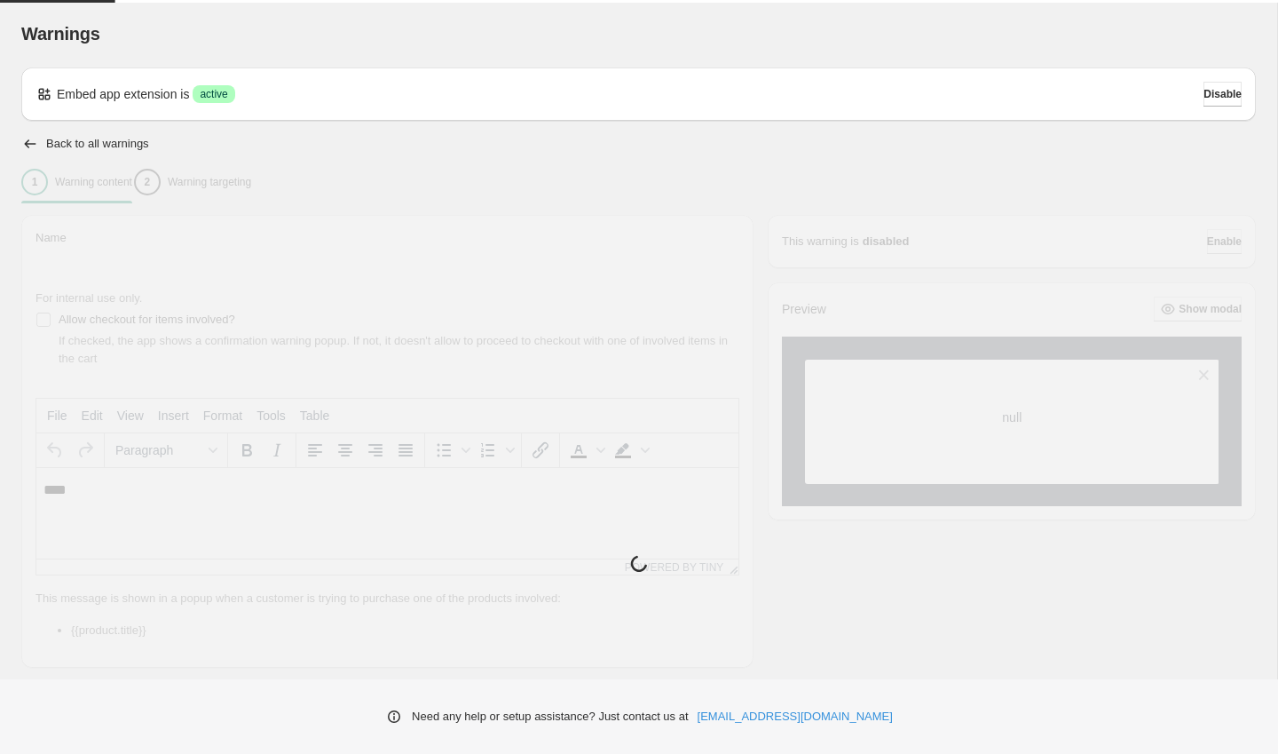
type input "**********"
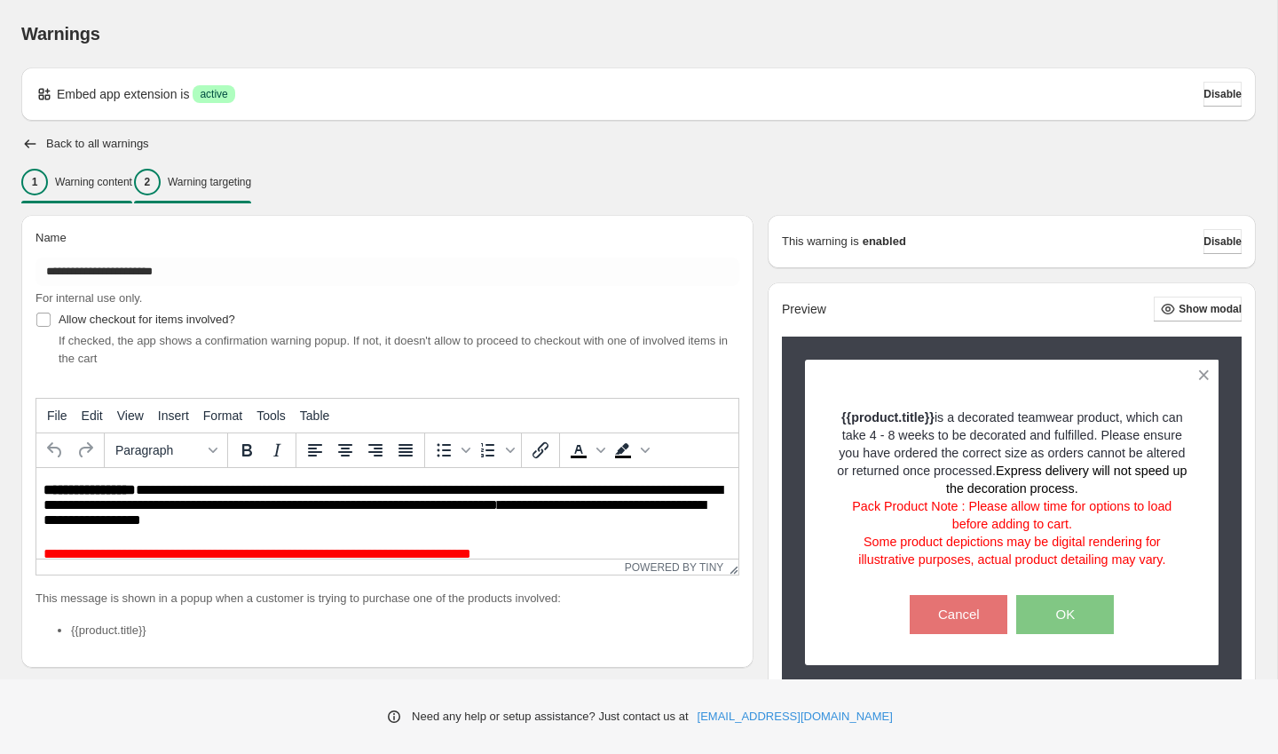
click at [202, 180] on div "2 Warning targeting" at bounding box center [192, 182] width 117 height 27
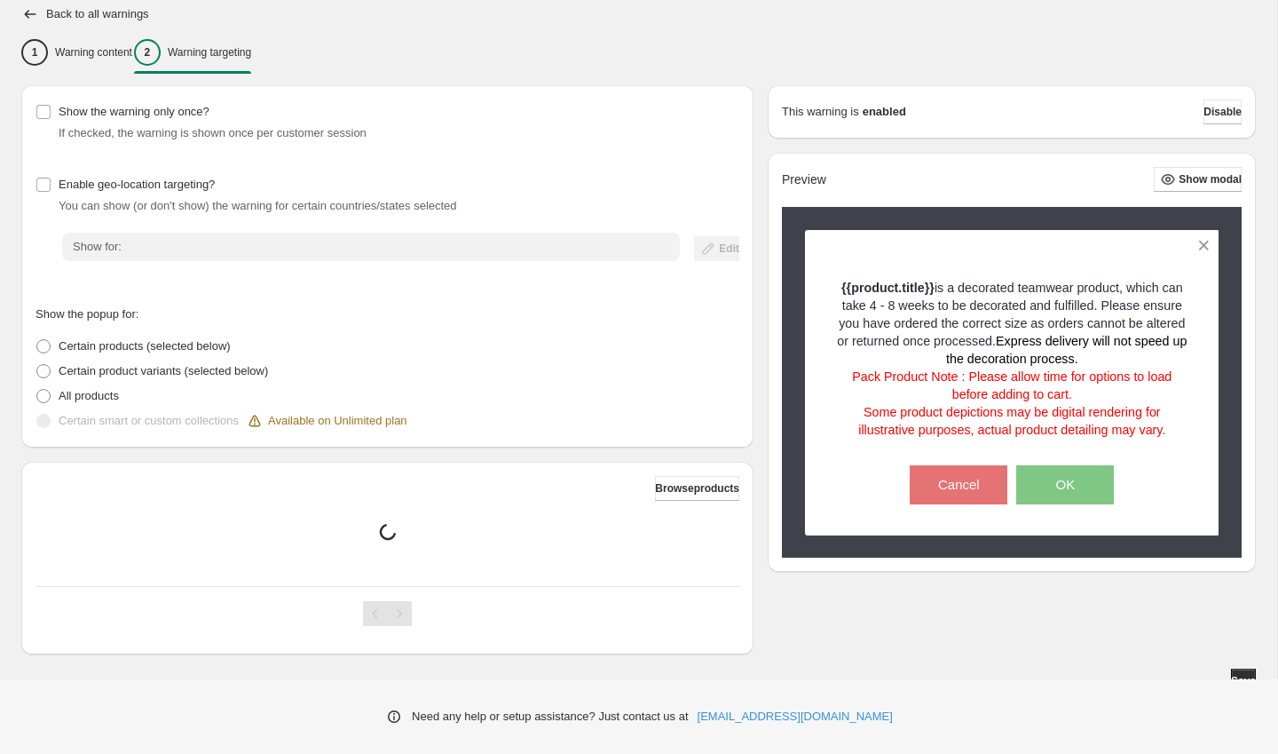
scroll to position [145, 0]
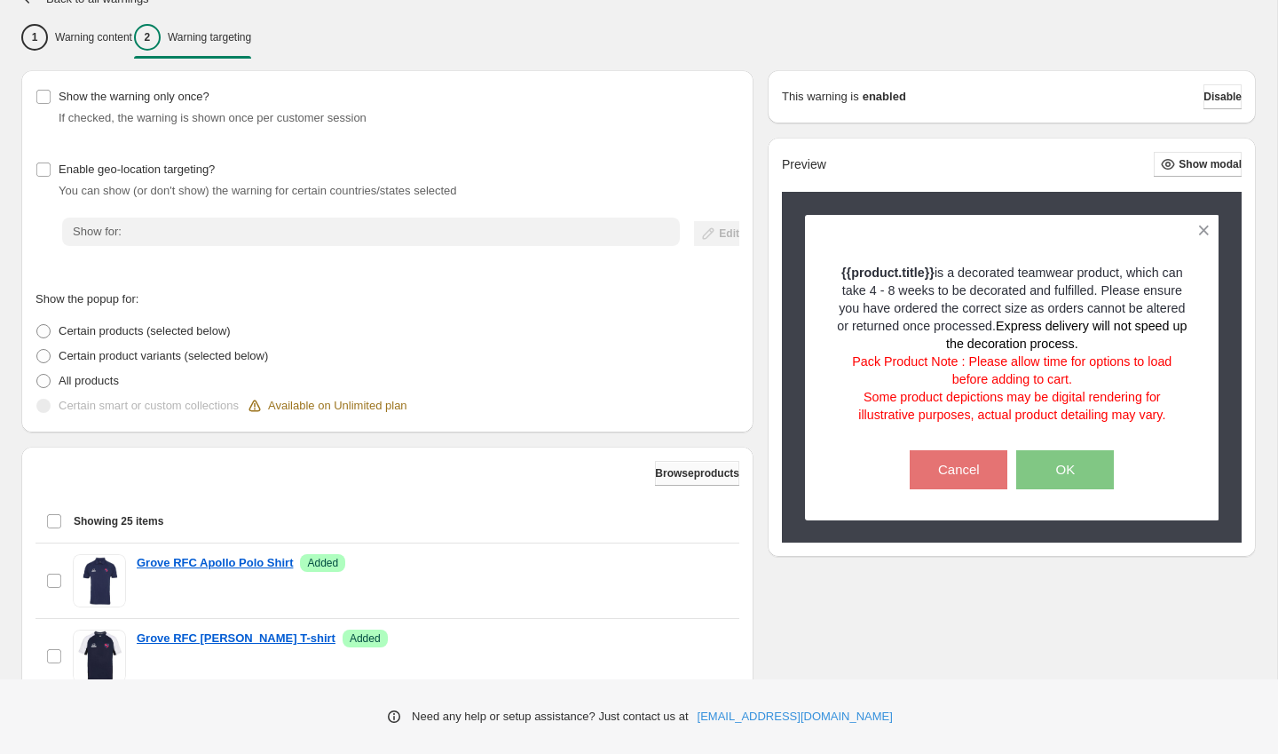
click at [694, 477] on span "Browse products" at bounding box center [697, 473] width 84 height 14
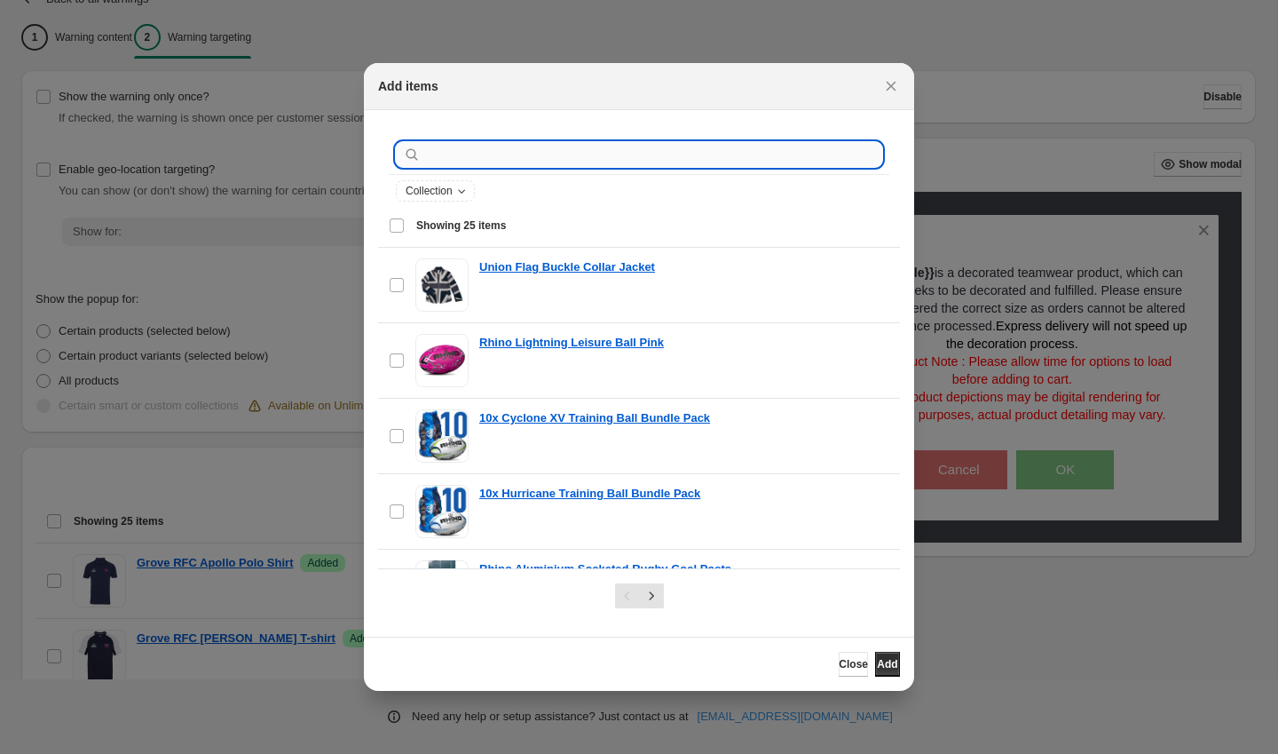
click at [557, 149] on input ":r2t:" at bounding box center [653, 154] width 458 height 25
click at [548, 152] on input ":r2t:" at bounding box center [653, 154] width 458 height 25
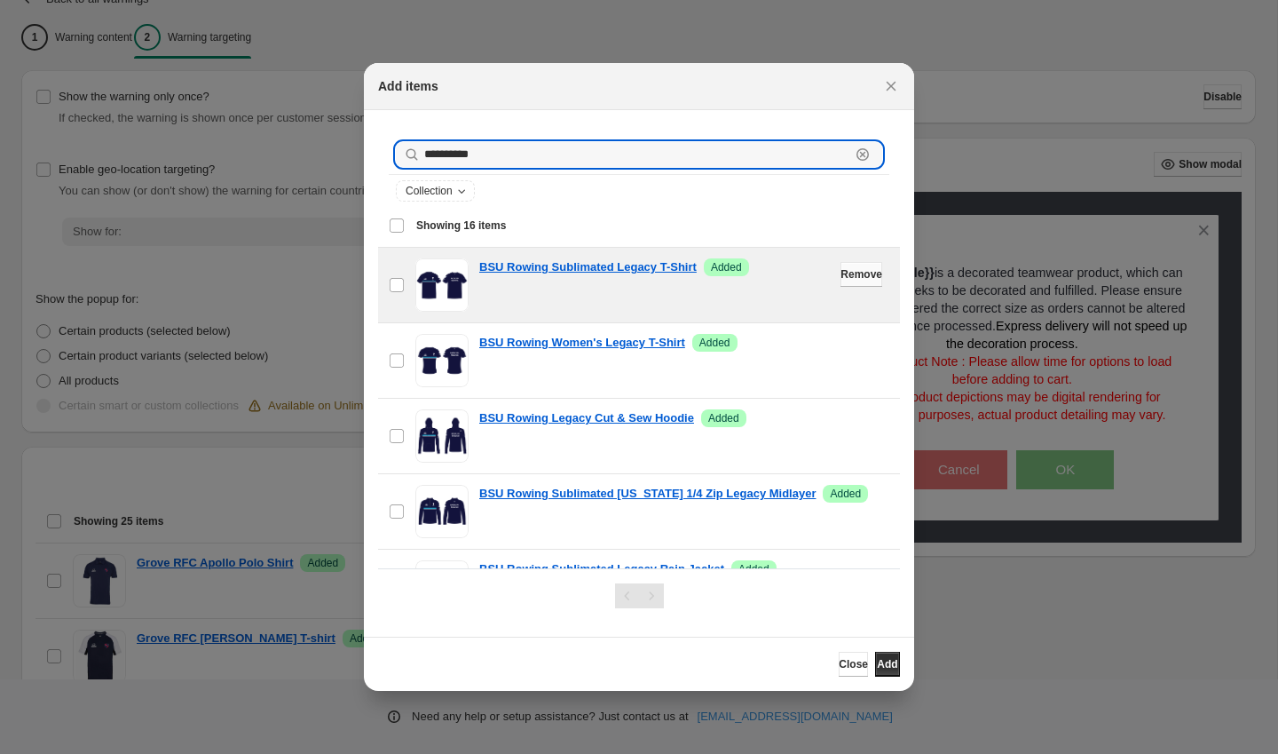
type input "**********"
click at [849, 284] on button "Remove" at bounding box center [862, 274] width 42 height 25
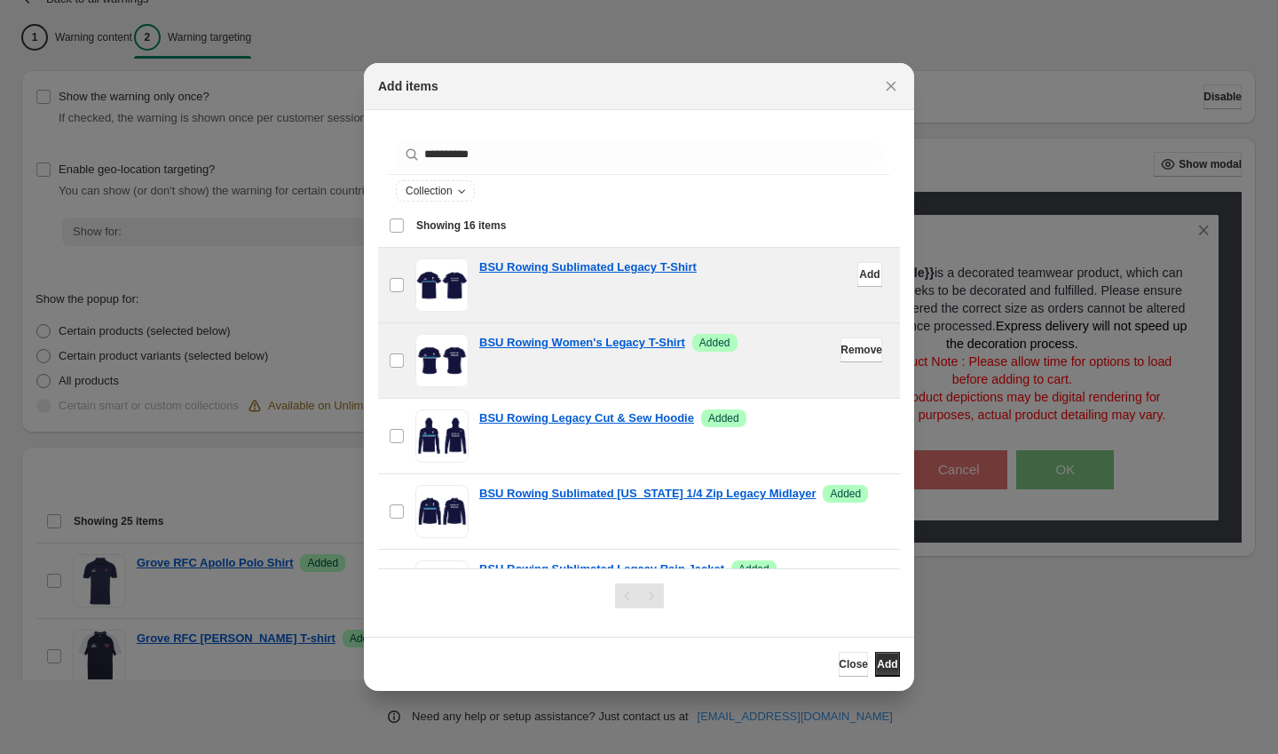
click at [851, 352] on span "Remove" at bounding box center [862, 350] width 42 height 14
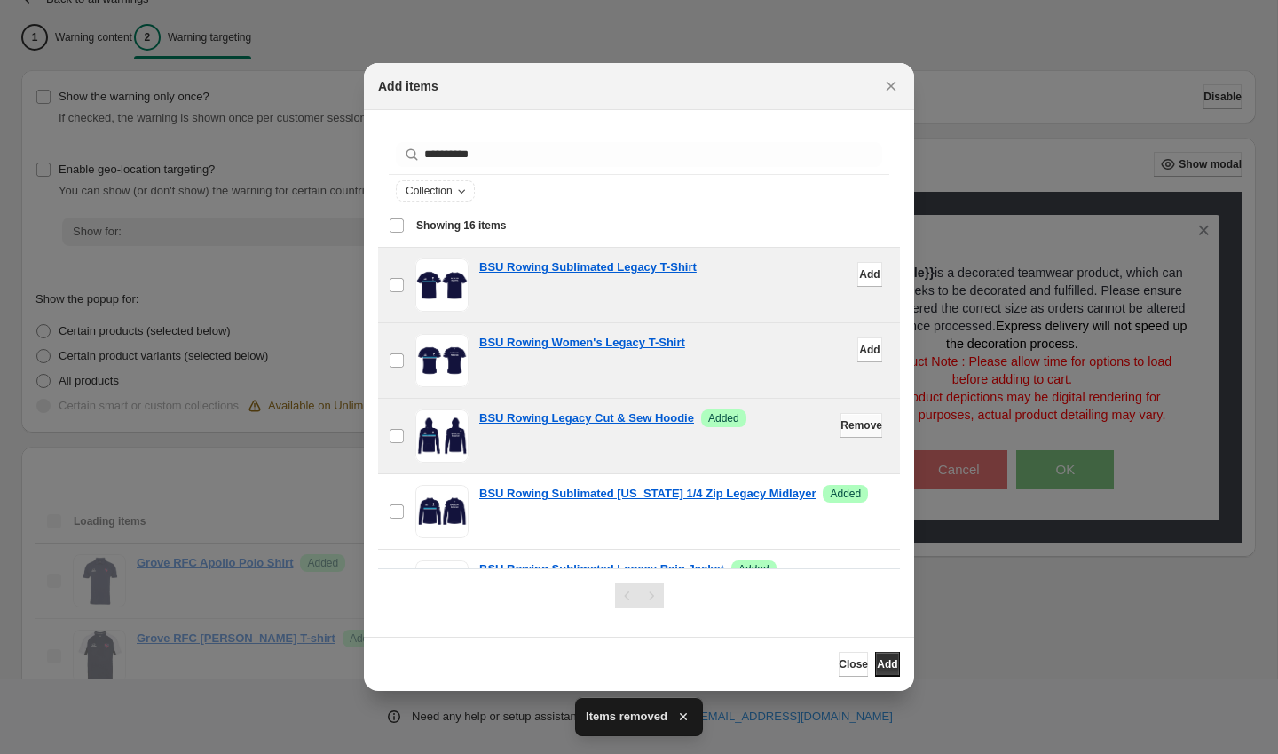
click at [858, 419] on span "Remove" at bounding box center [862, 425] width 42 height 14
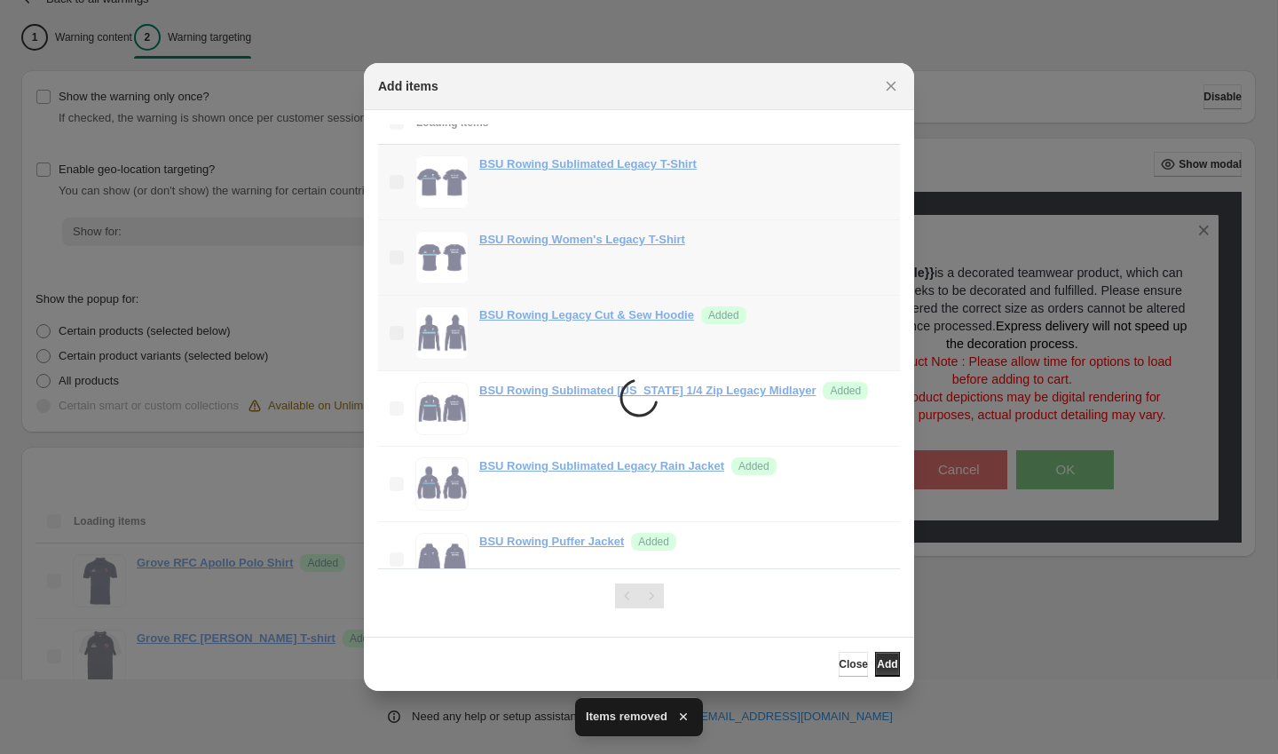
scroll to position [115, 0]
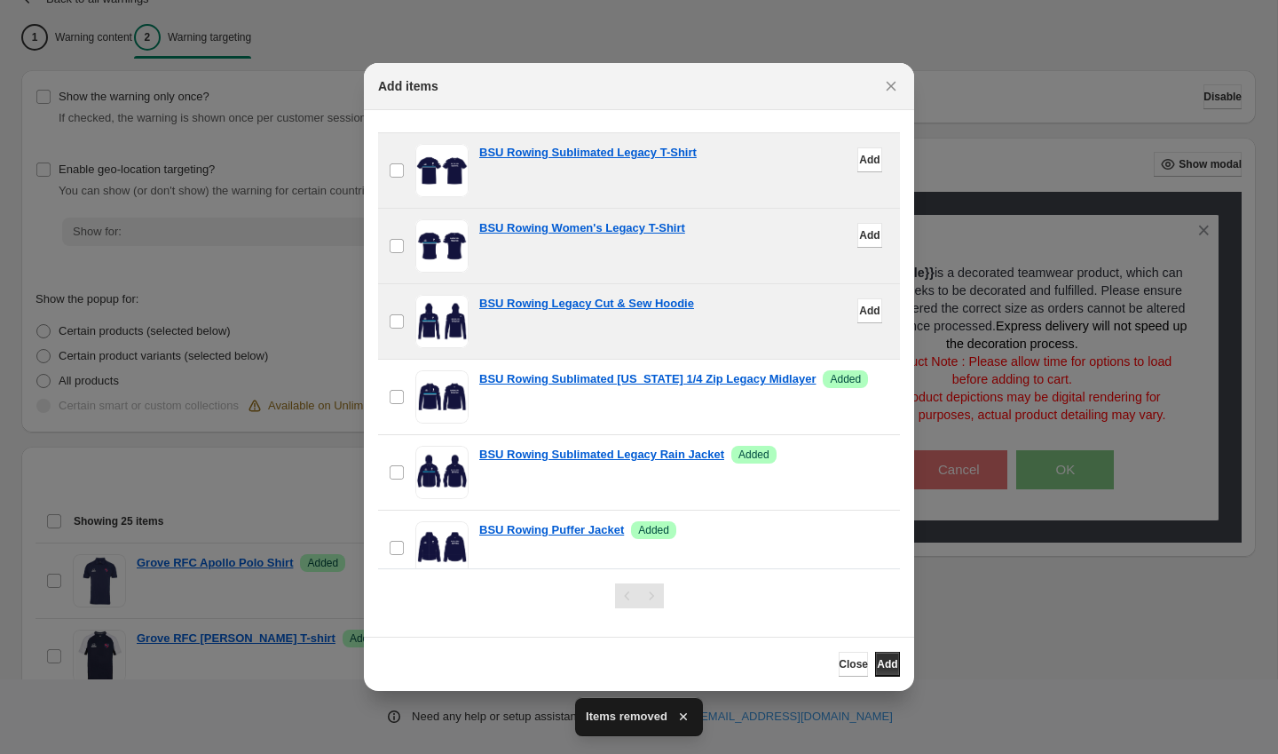
click at [864, 387] on span "Remove" at bounding box center [862, 386] width 42 height 14
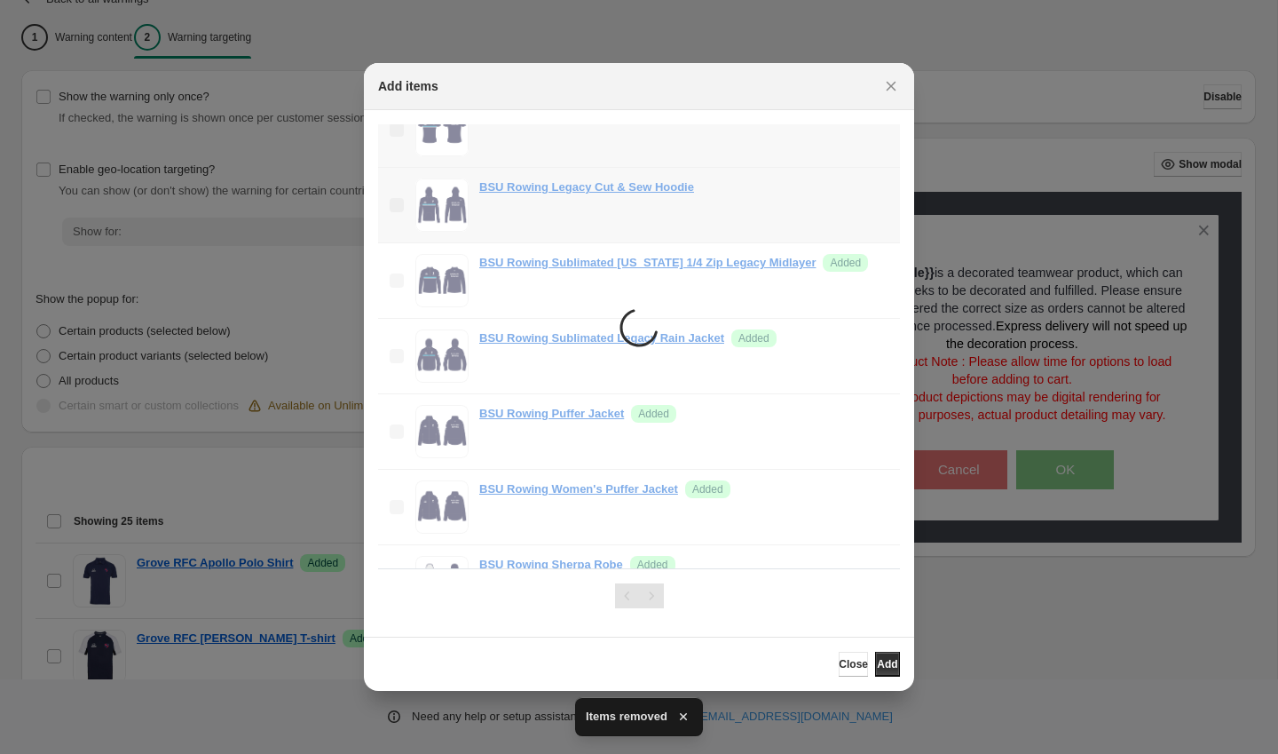
scroll to position [233, 0]
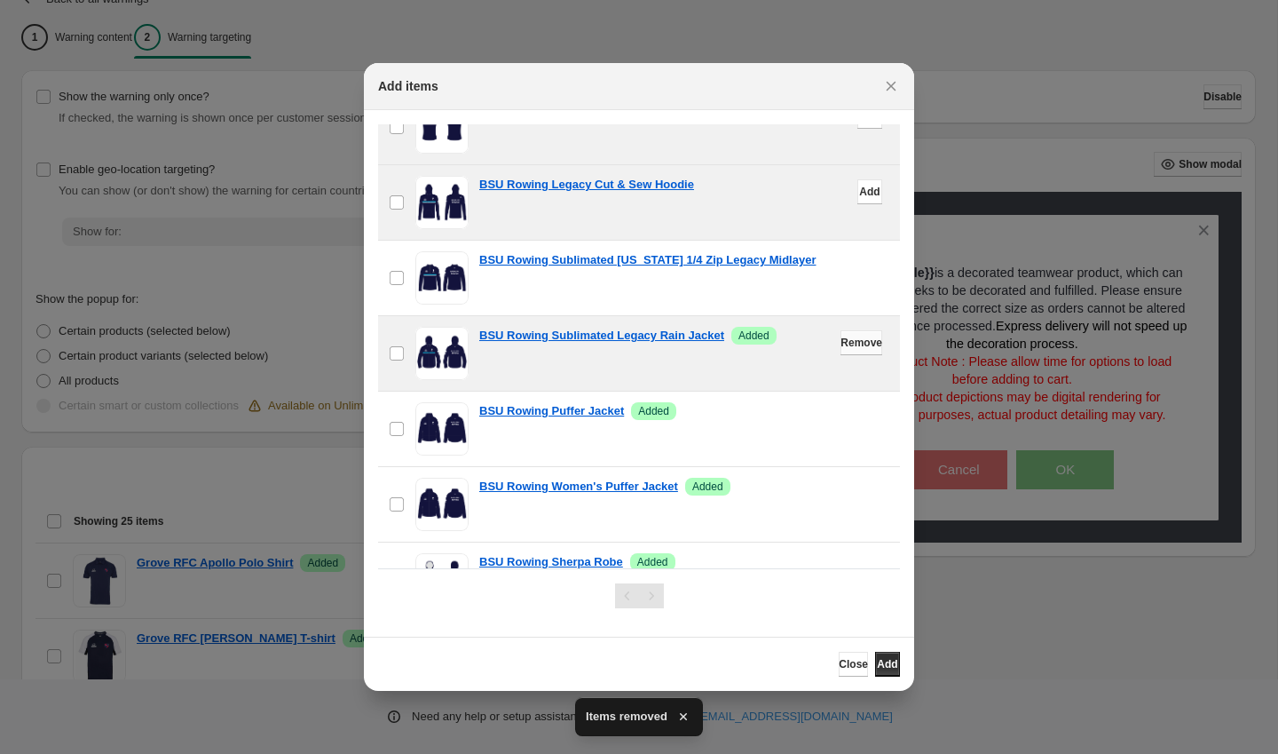
click at [856, 339] on span "Remove" at bounding box center [862, 343] width 42 height 14
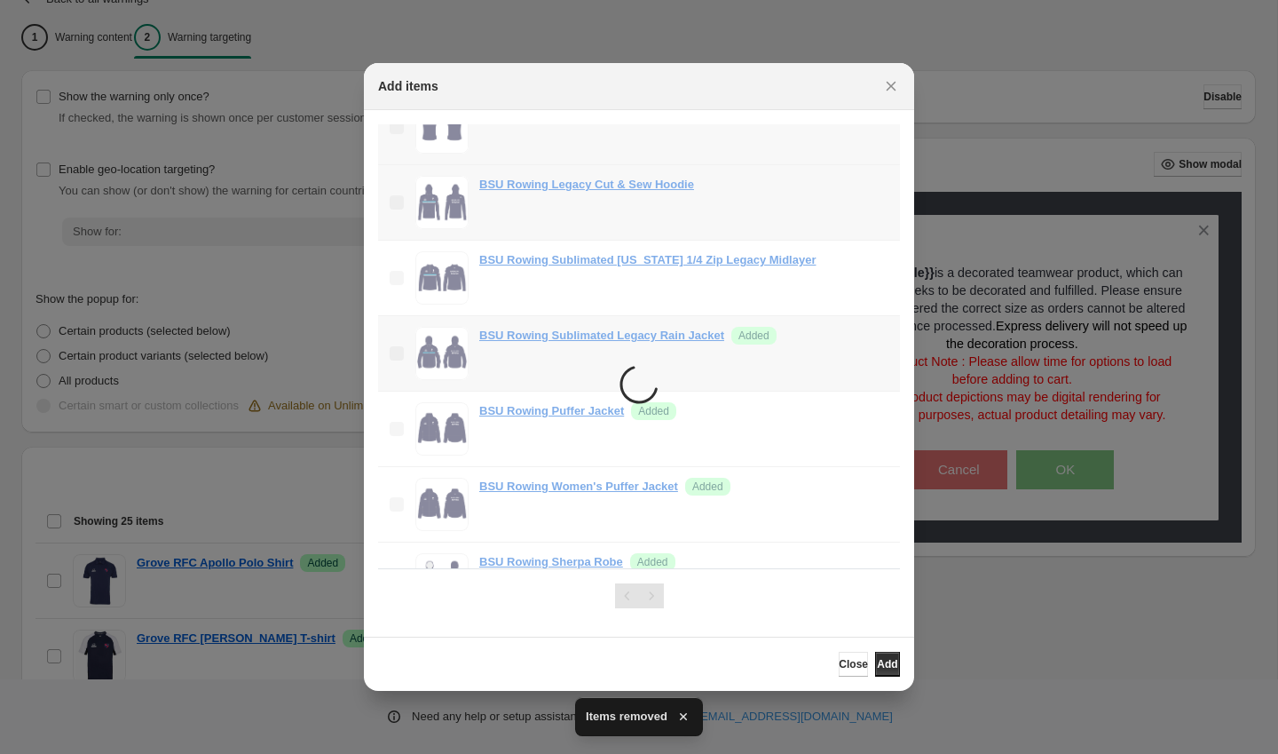
scroll to position [353, 0]
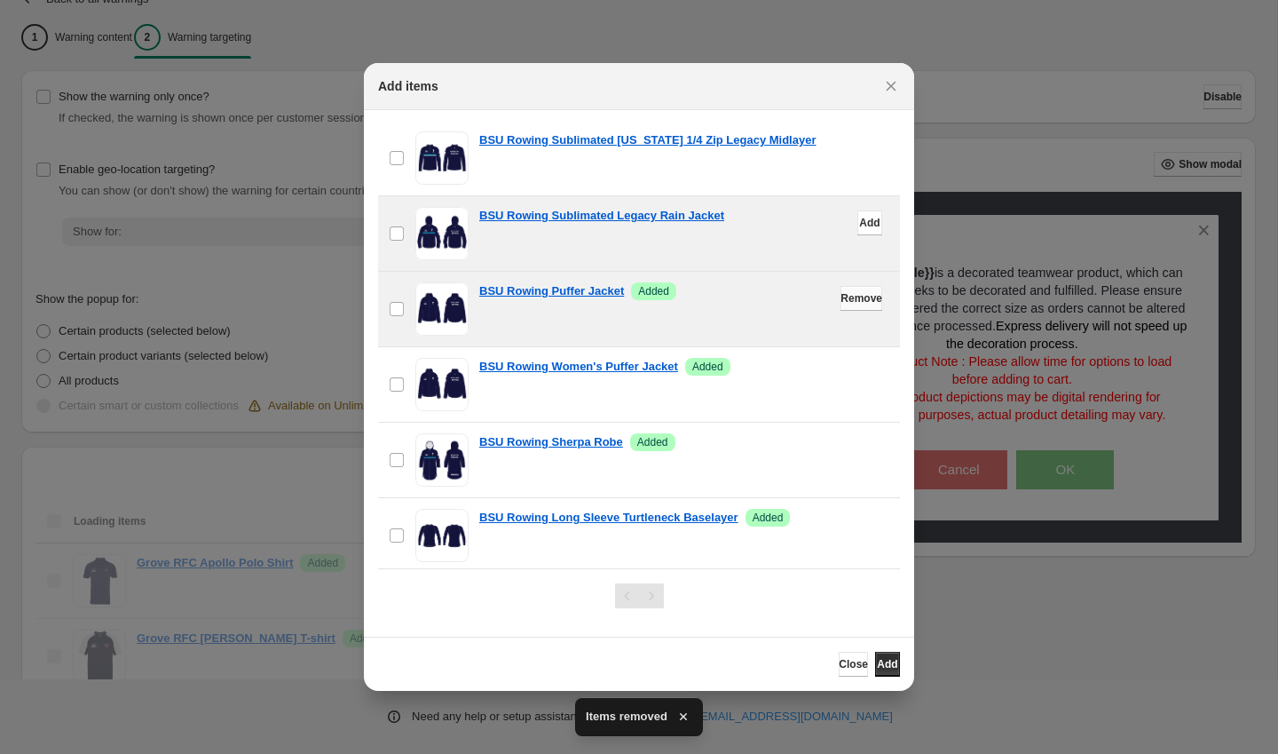
click at [855, 302] on span "Remove" at bounding box center [862, 298] width 42 height 14
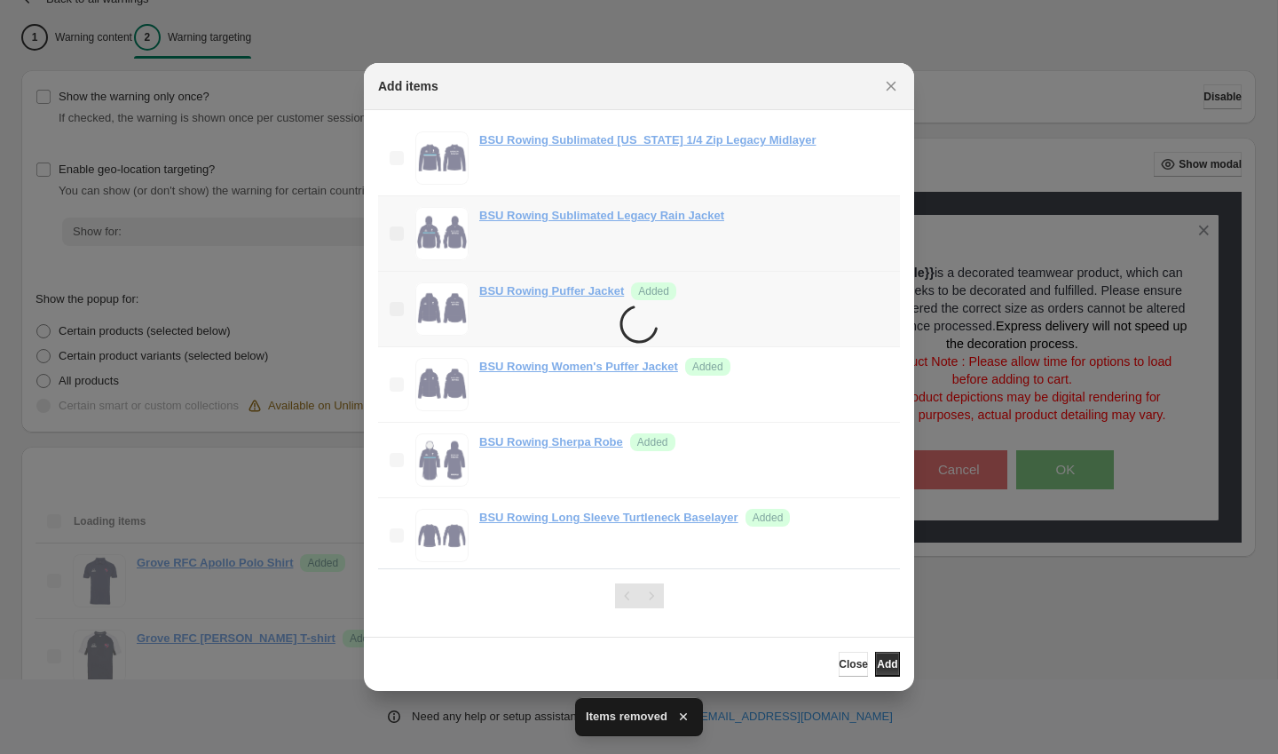
scroll to position [449, 0]
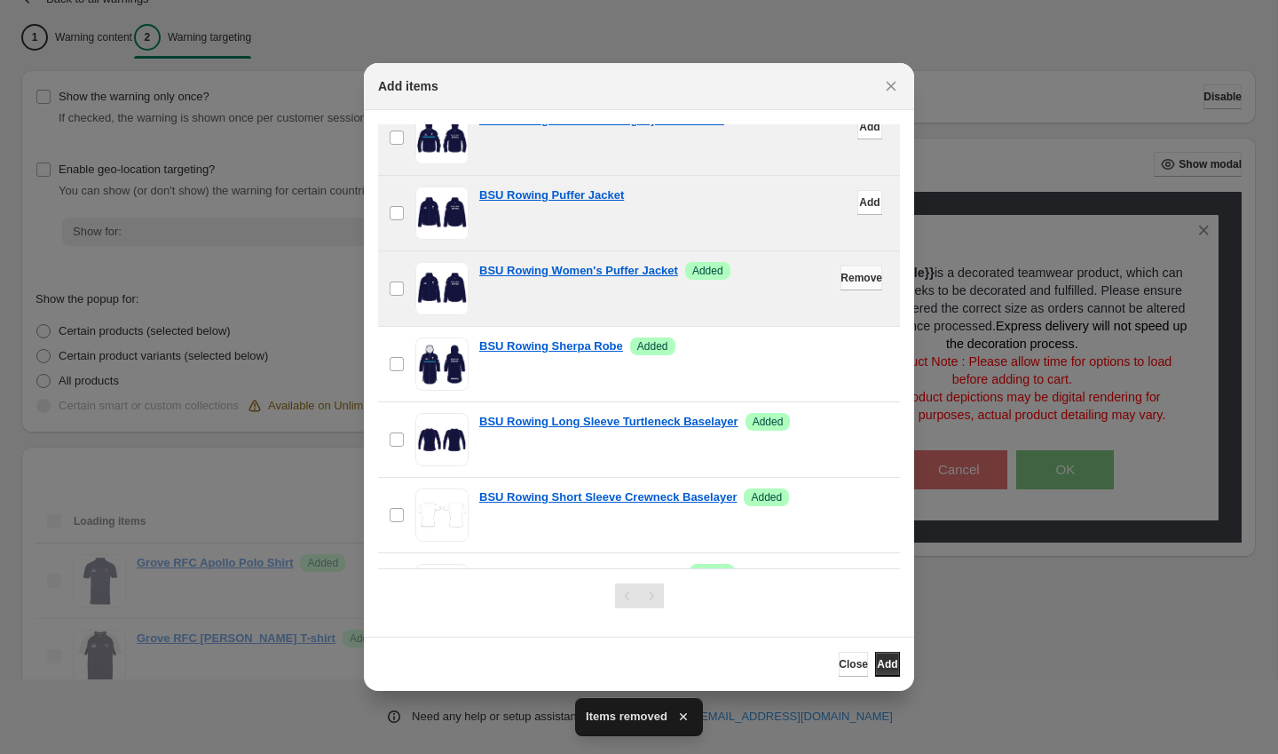
click at [857, 279] on span "Remove" at bounding box center [862, 278] width 42 height 14
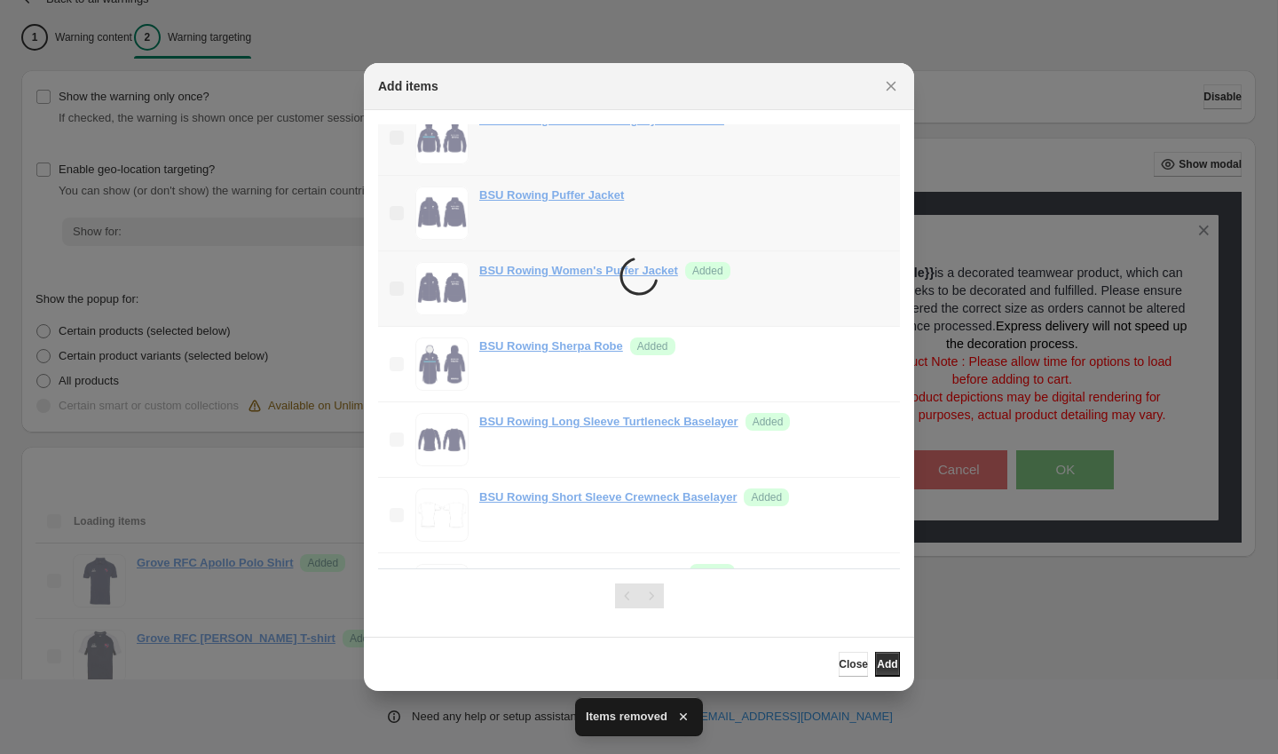
scroll to position [538, 0]
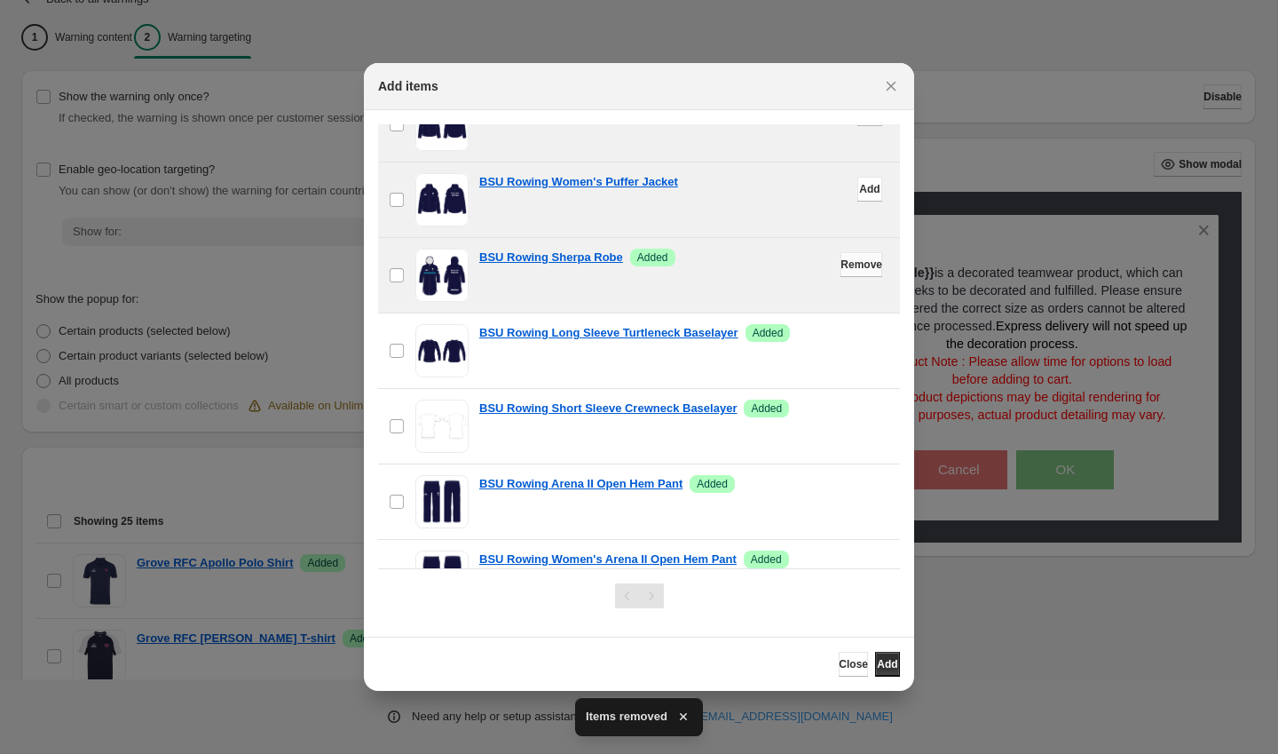
click at [845, 266] on span "Remove" at bounding box center [862, 264] width 42 height 14
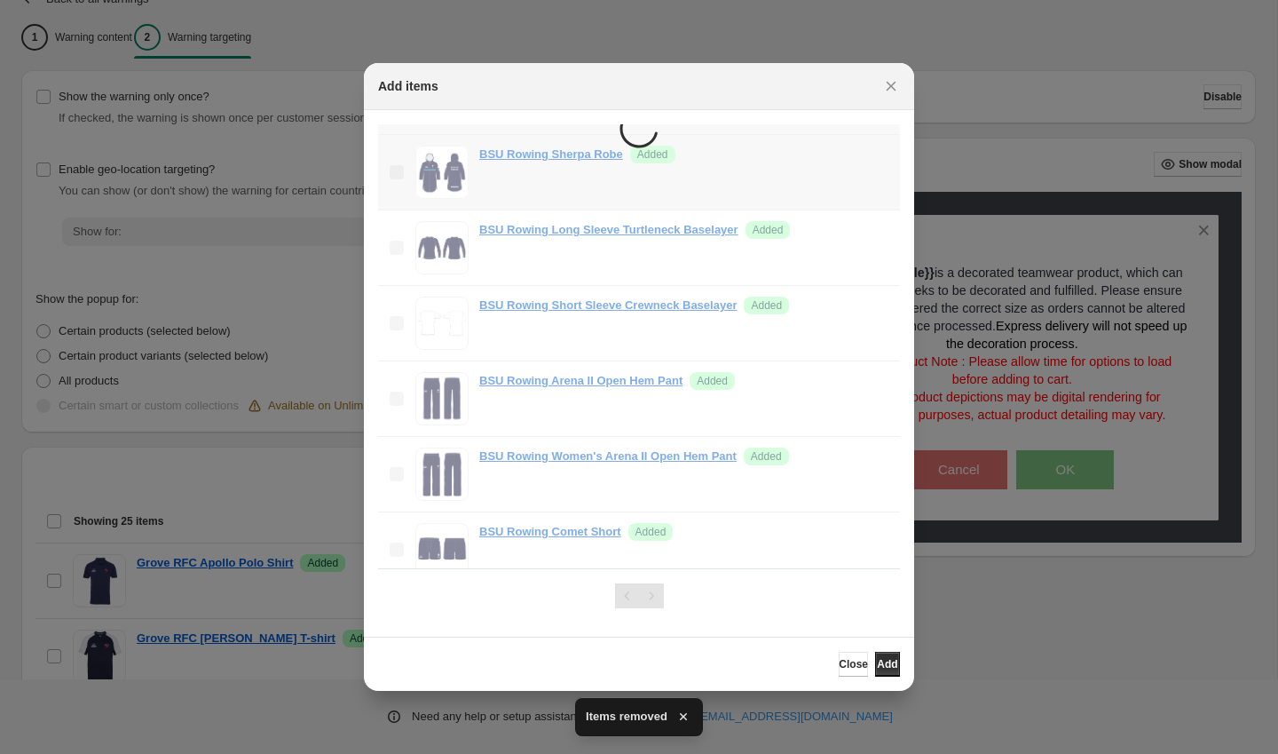
scroll to position [644, 0]
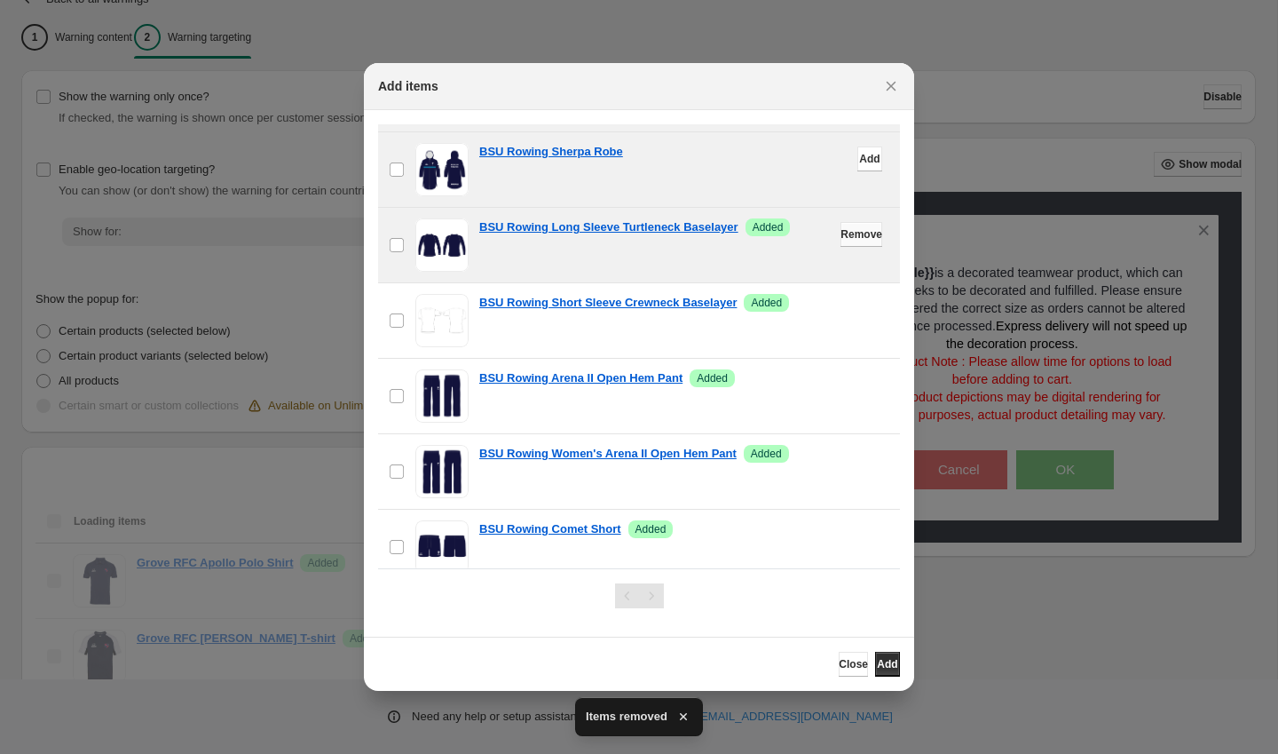
click at [857, 233] on span "Remove" at bounding box center [862, 234] width 42 height 14
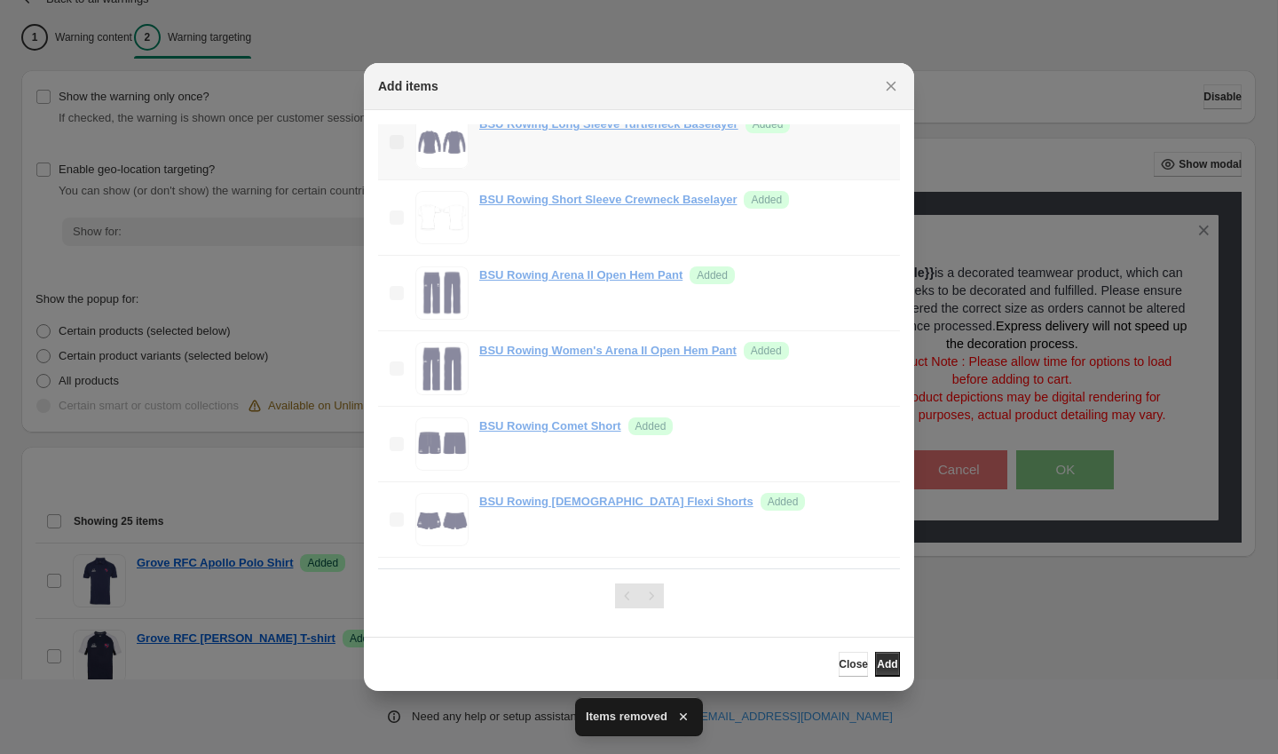
scroll to position [748, 0]
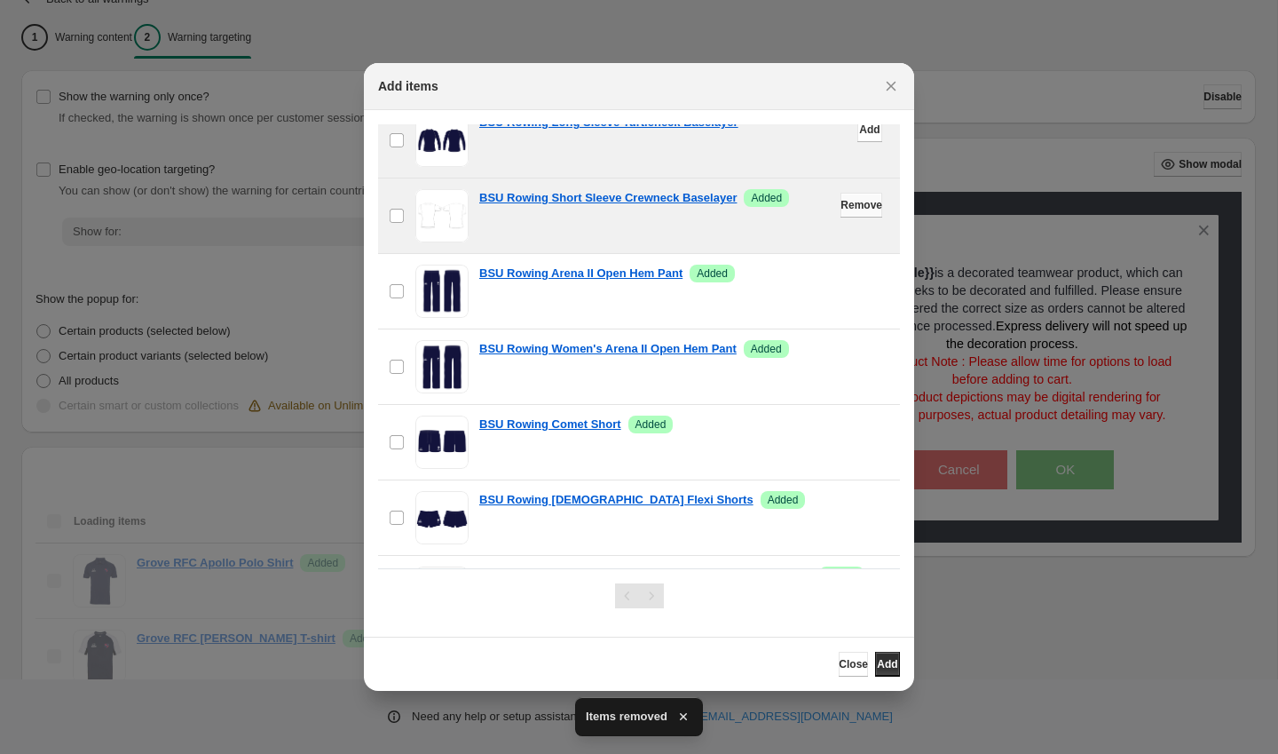
click at [857, 217] on button "Remove" at bounding box center [862, 205] width 42 height 25
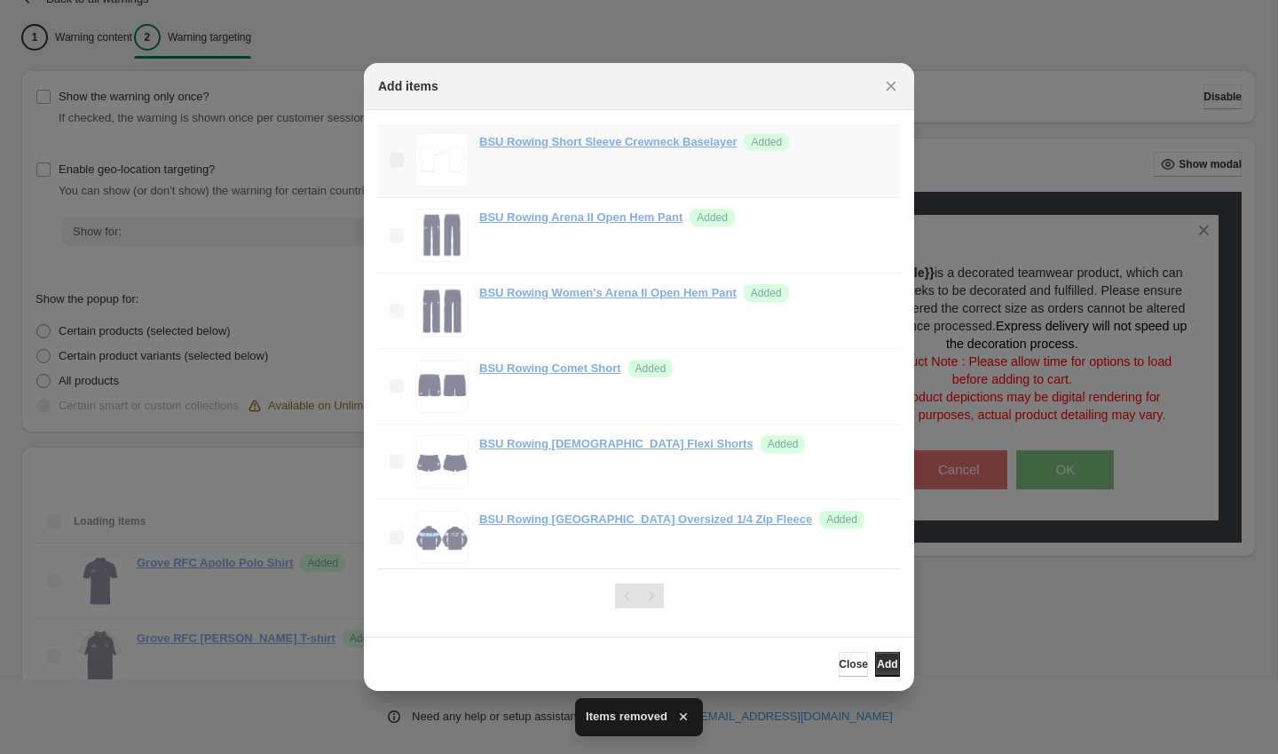
scroll to position [805, 0]
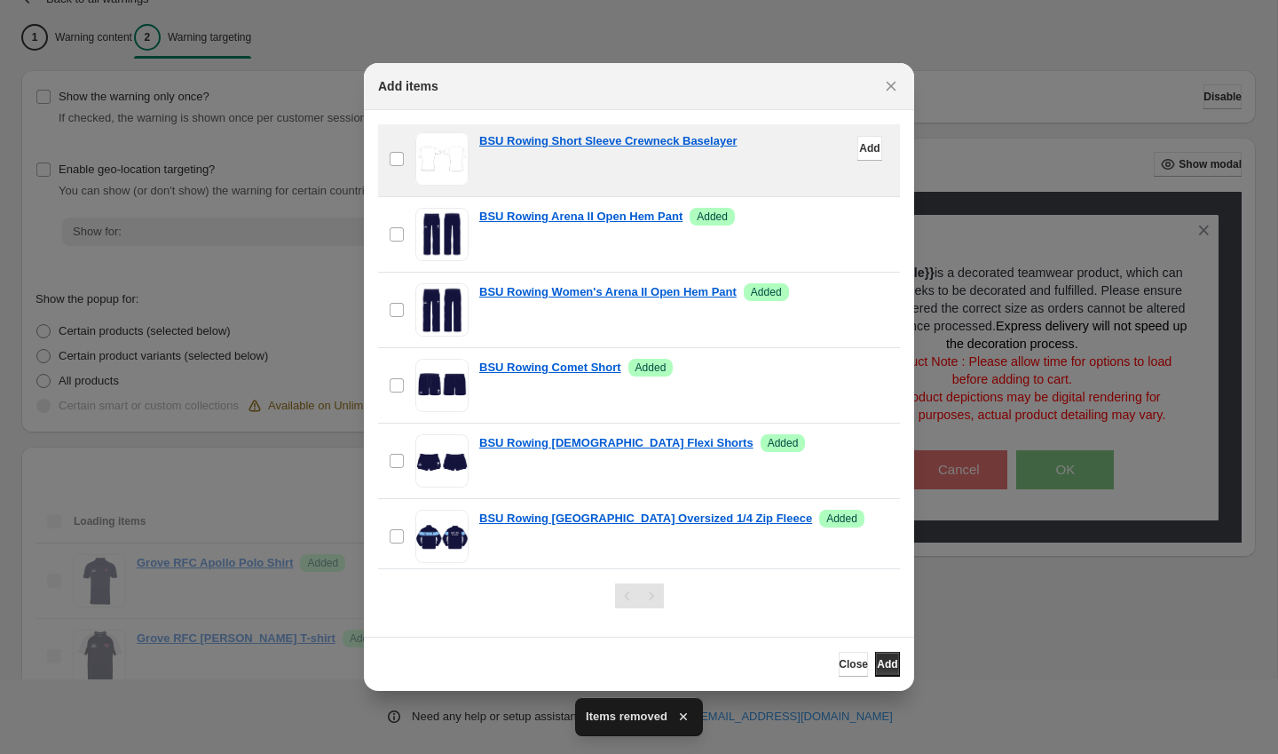
click at [857, 225] on span "Remove" at bounding box center [862, 224] width 42 height 14
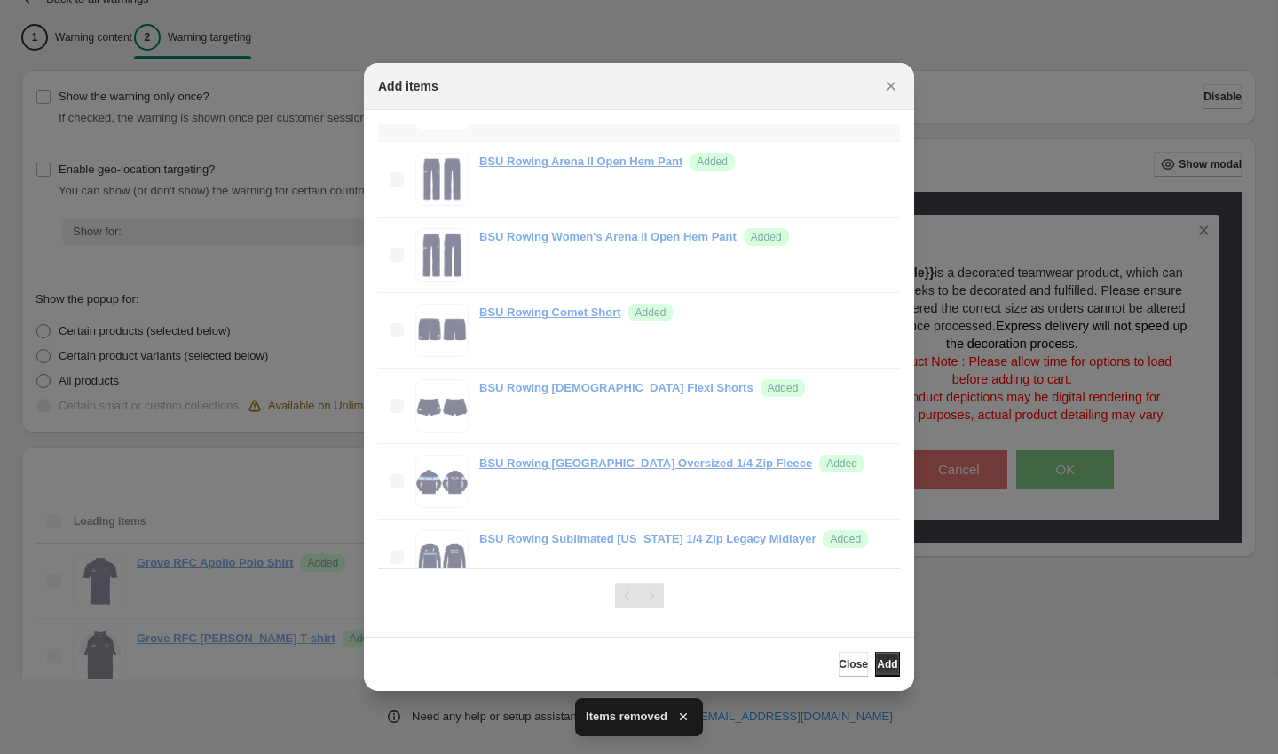
scroll to position [863, 0]
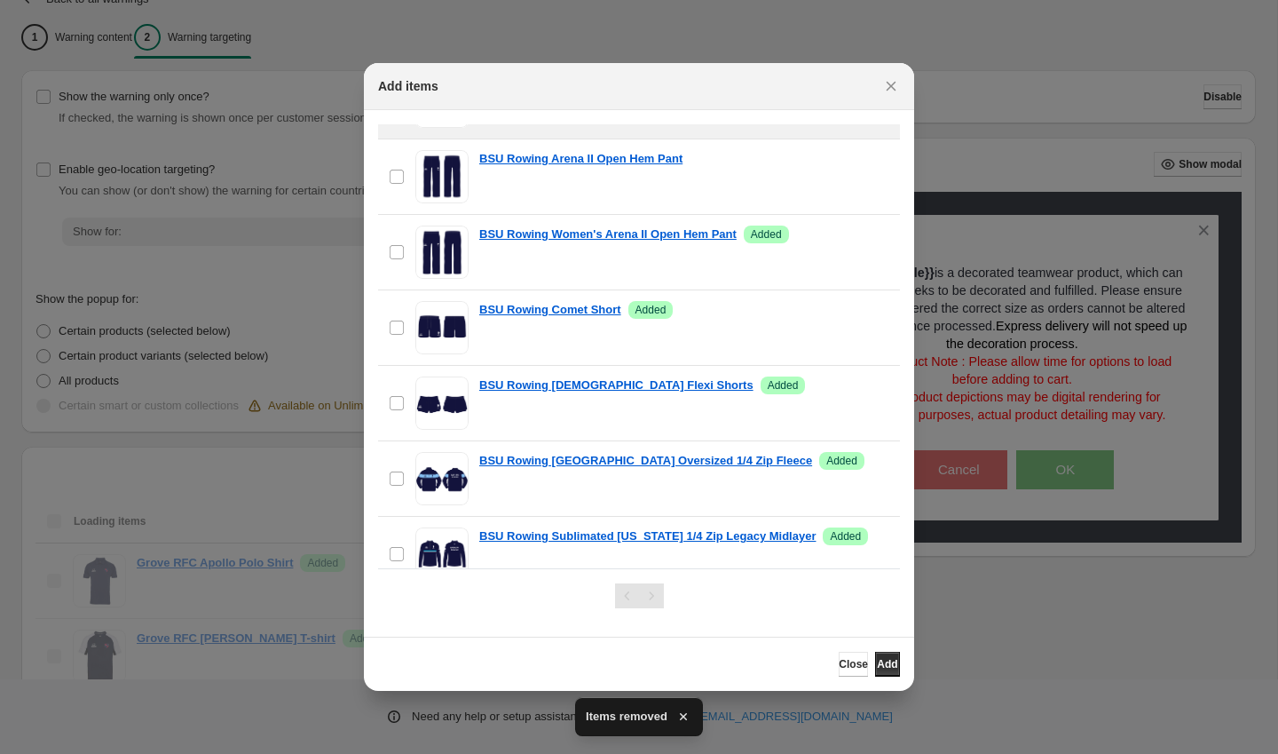
click at [865, 239] on span "Remove" at bounding box center [862, 241] width 42 height 14
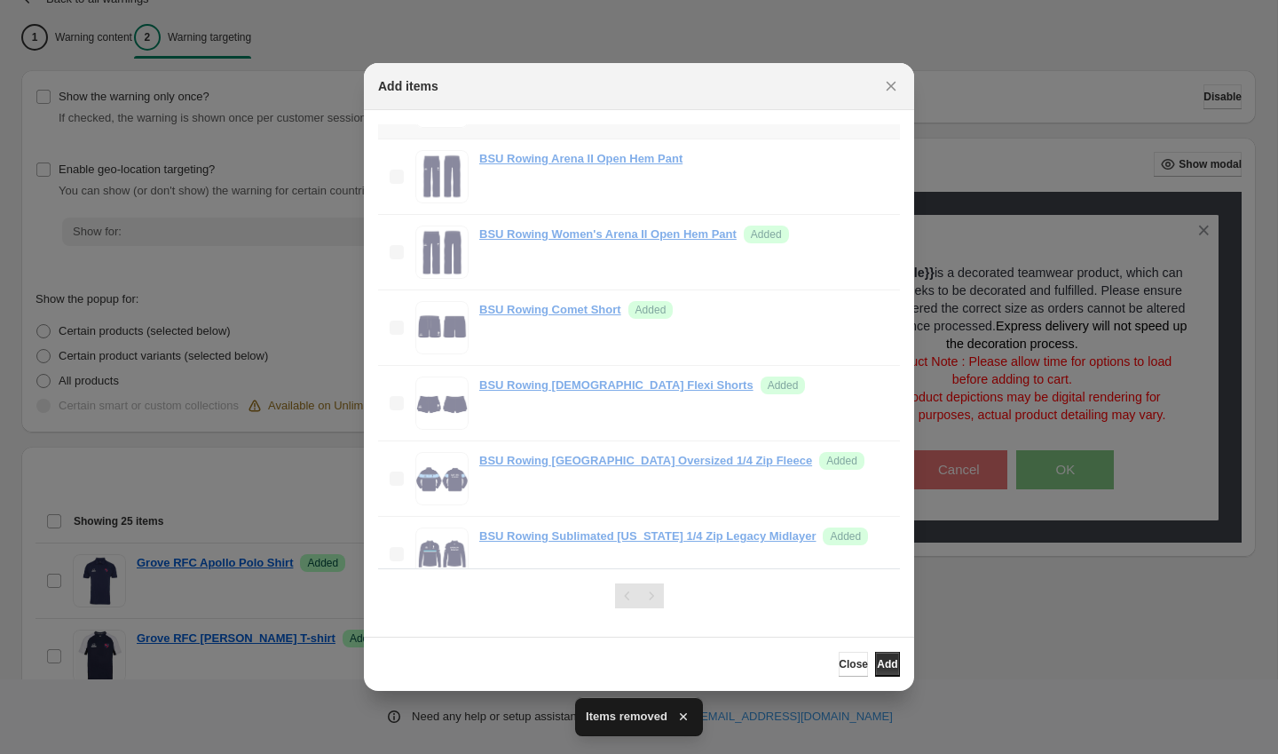
scroll to position [886, 0]
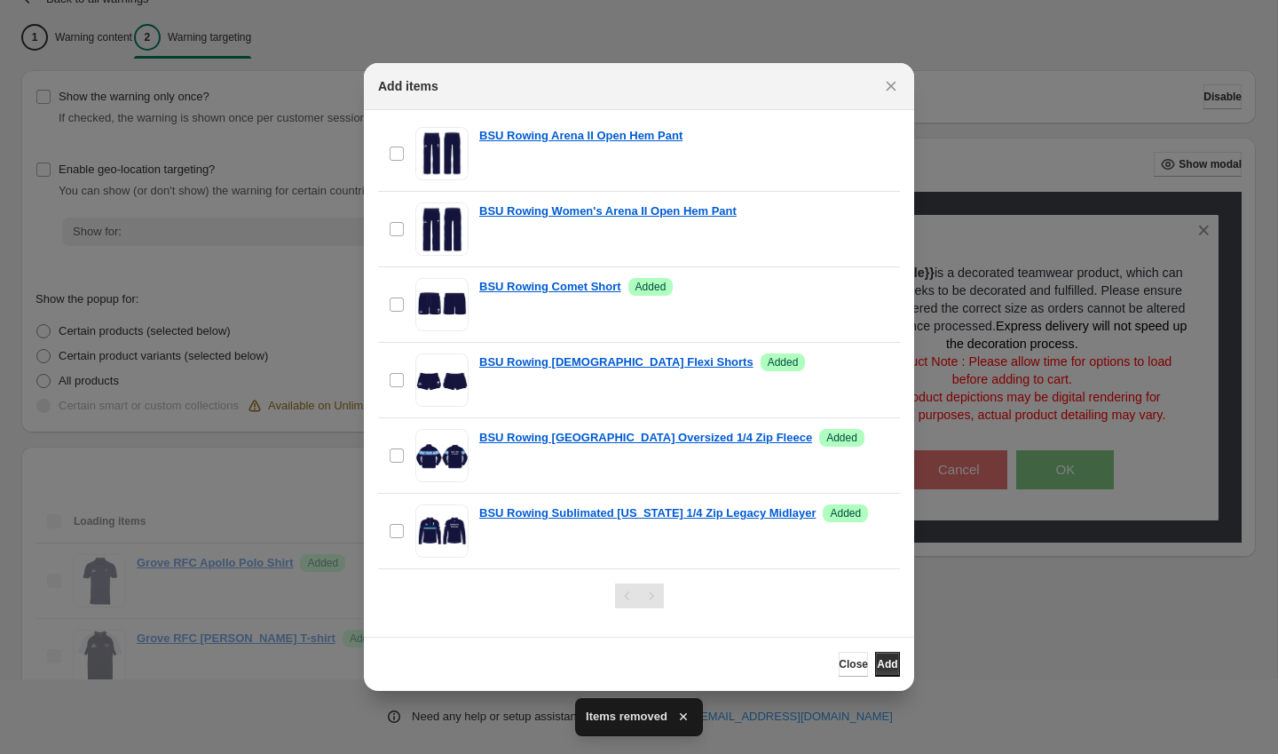
click at [863, 290] on span "Remove" at bounding box center [862, 294] width 42 height 14
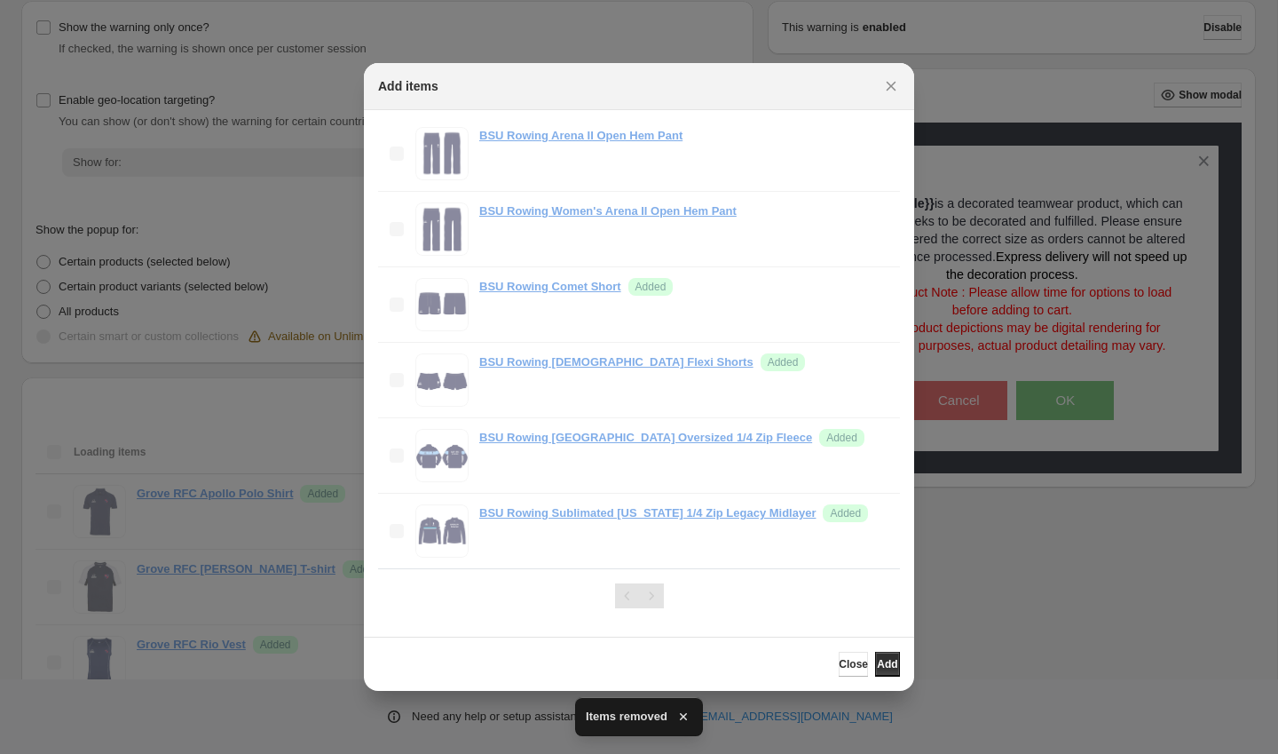
scroll to position [225, 0]
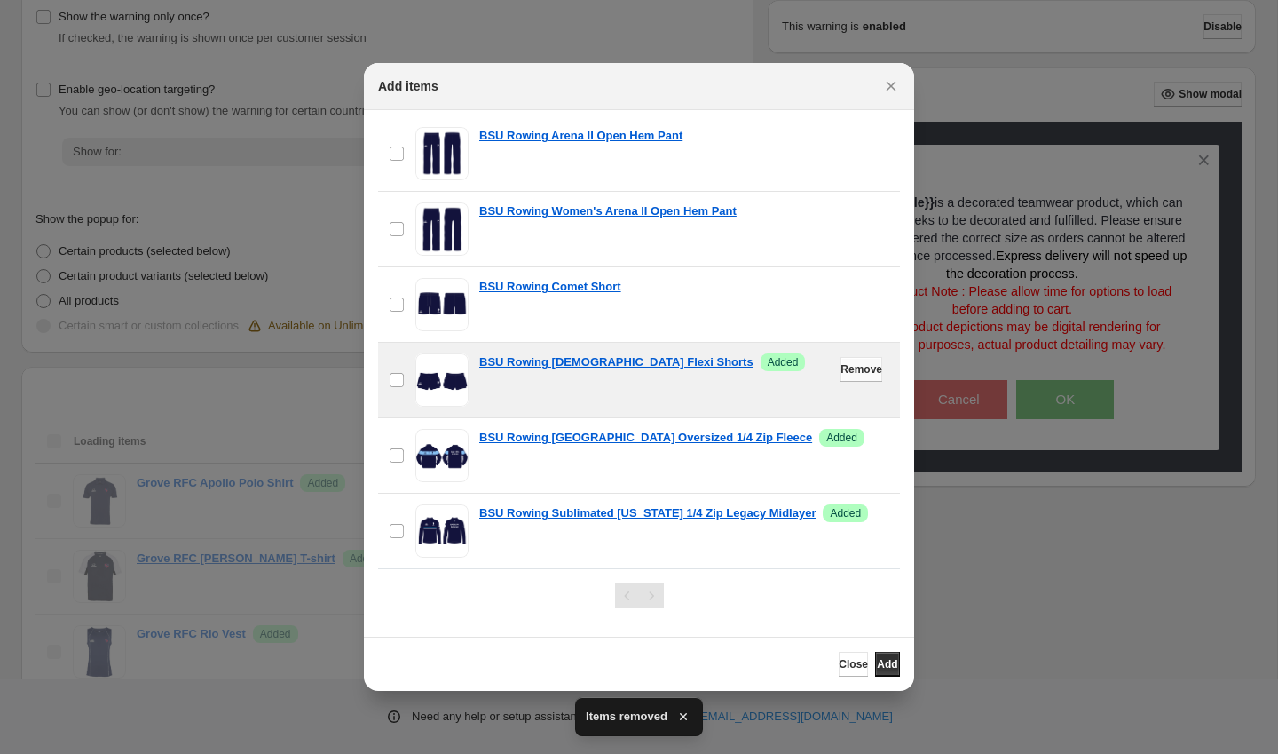
click at [857, 369] on span "Remove" at bounding box center [862, 369] width 42 height 14
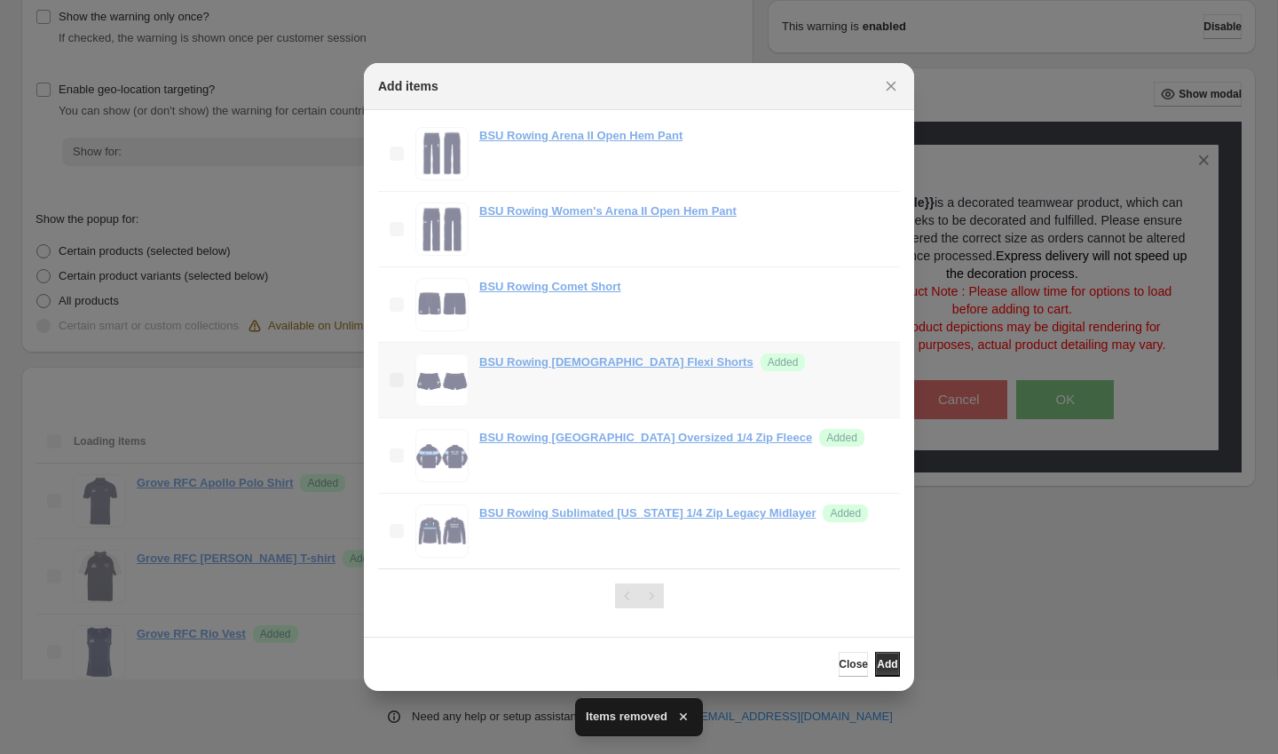
scroll to position [290, 0]
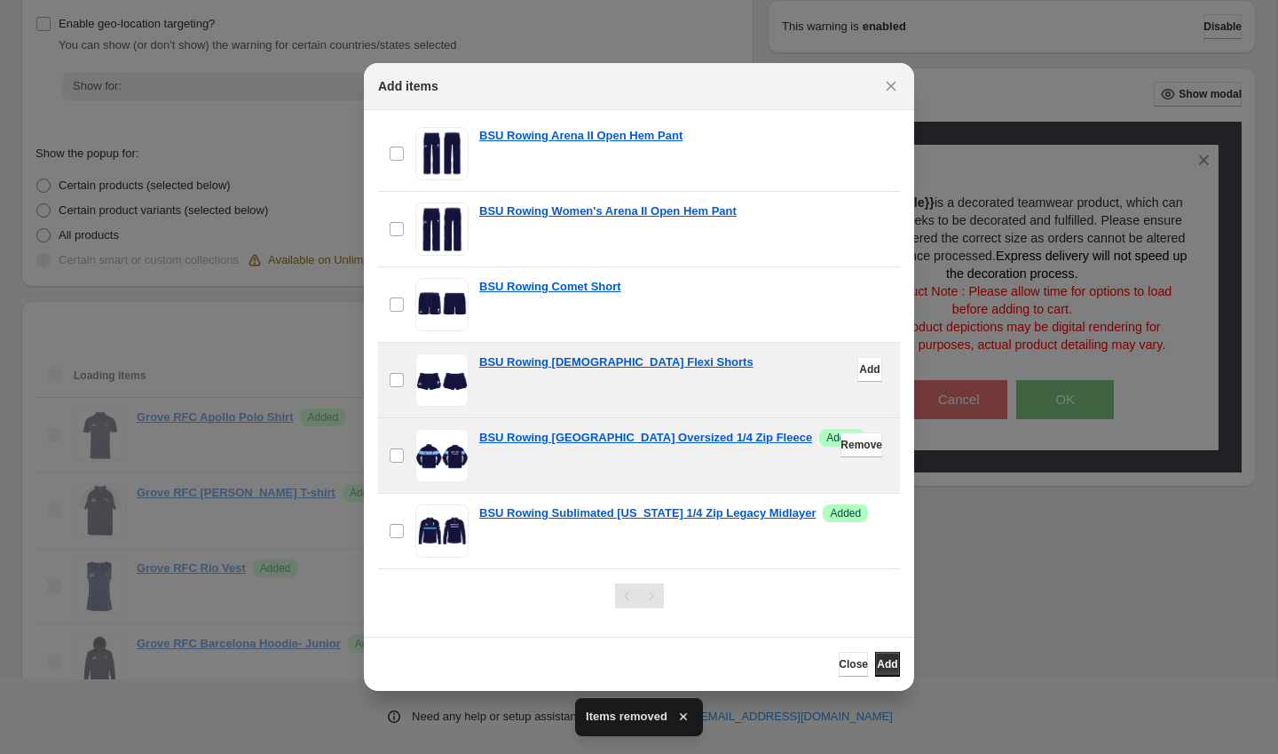
click at [858, 439] on span "Remove" at bounding box center [862, 445] width 42 height 14
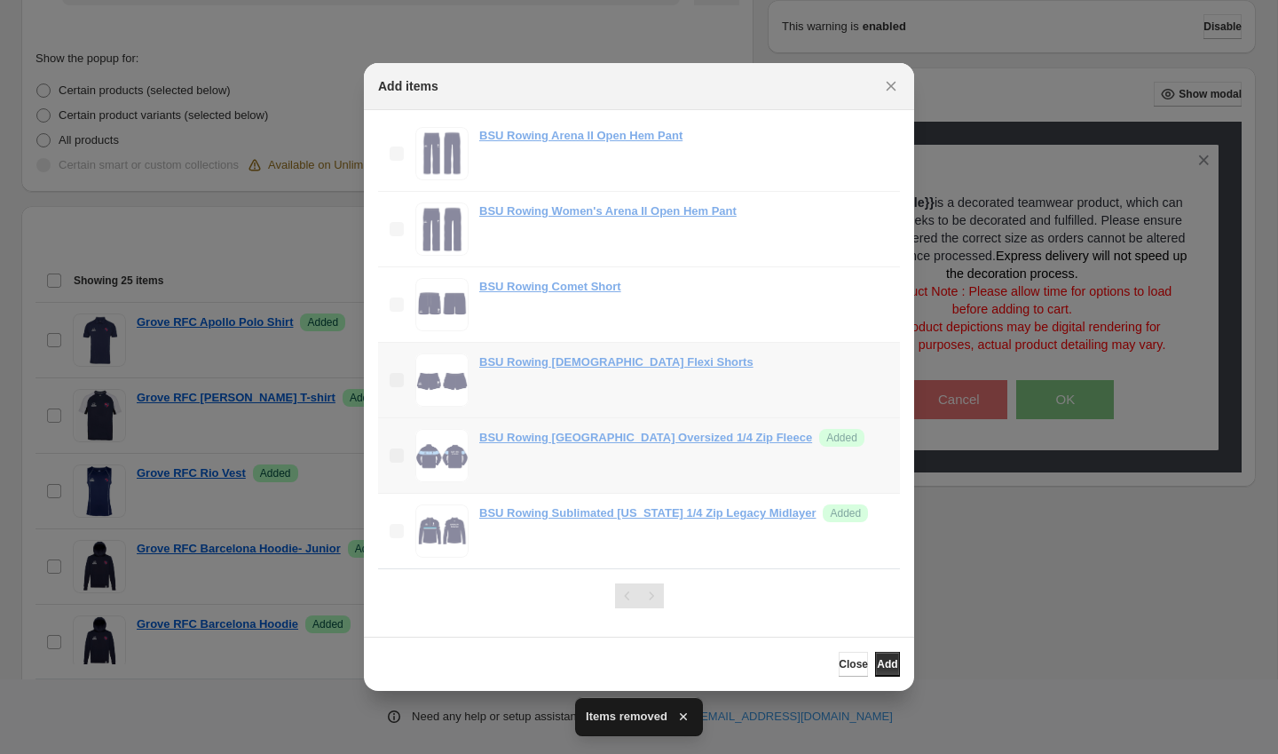
scroll to position [395, 0]
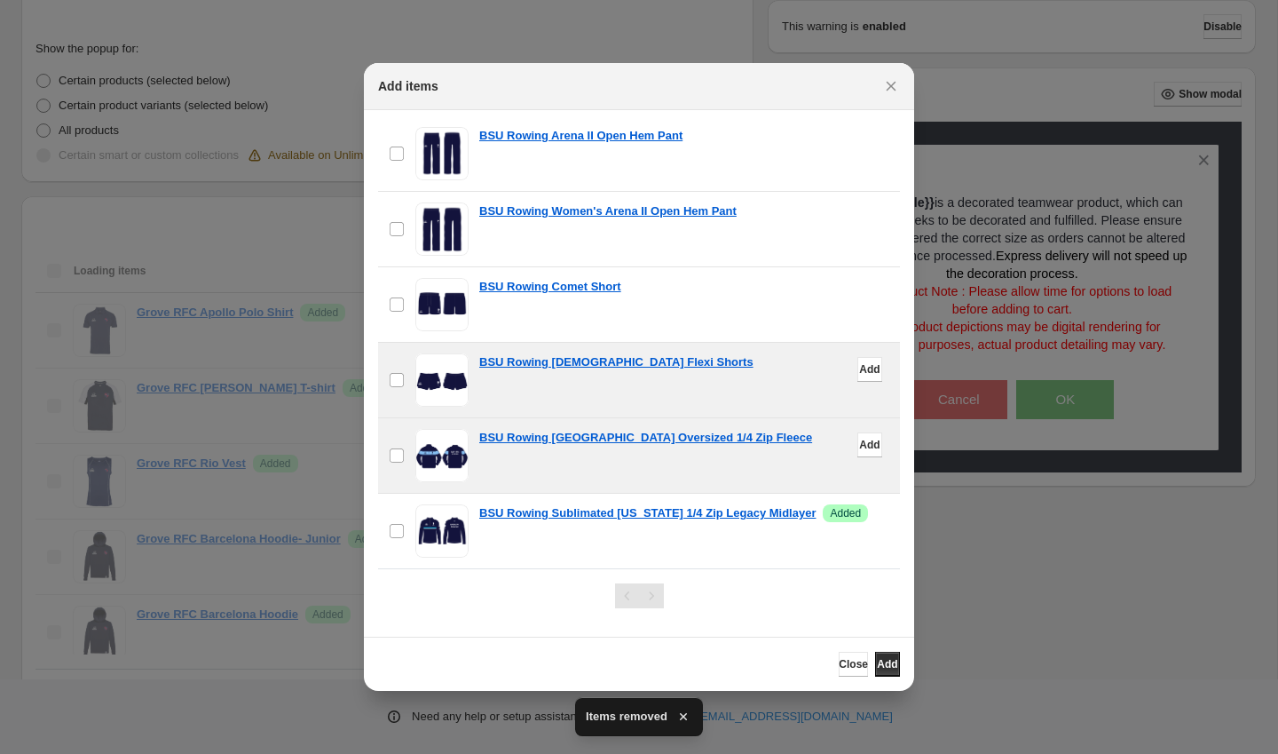
click at [873, 516] on button "Remove" at bounding box center [862, 520] width 42 height 25
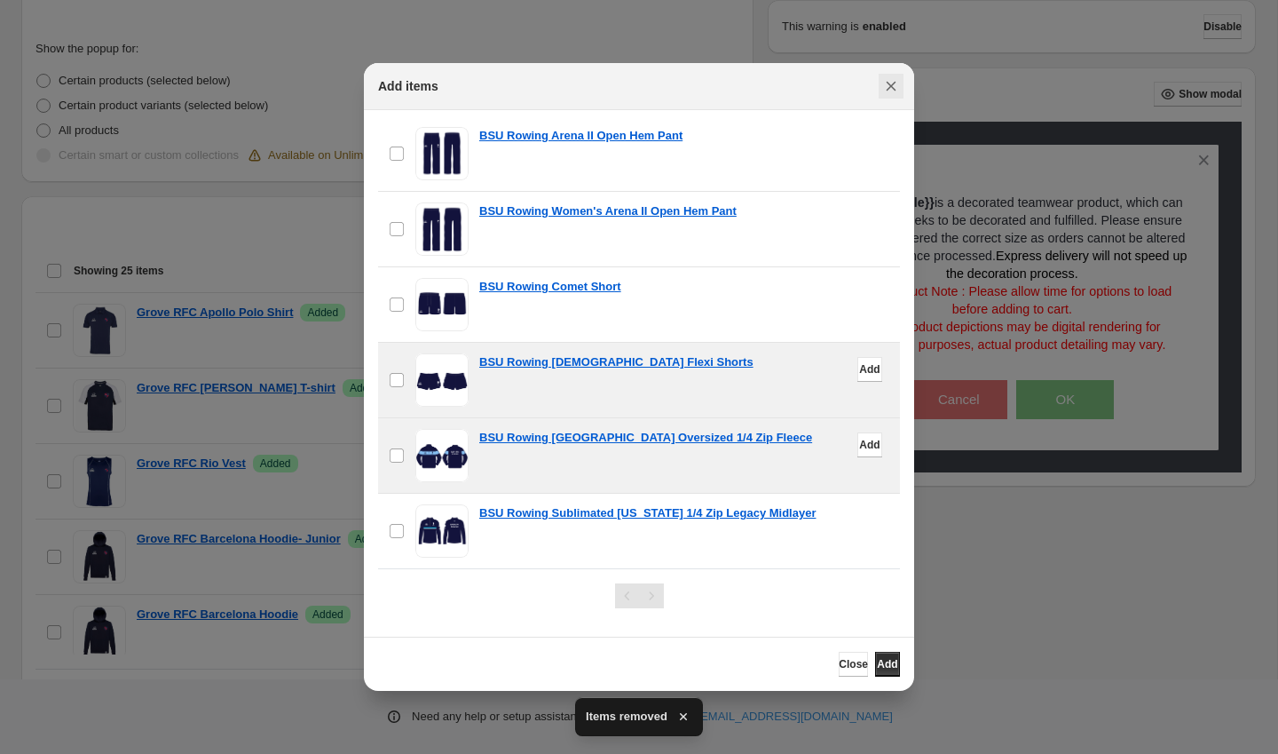
click at [897, 83] on icon "Close" at bounding box center [891, 86] width 18 height 18
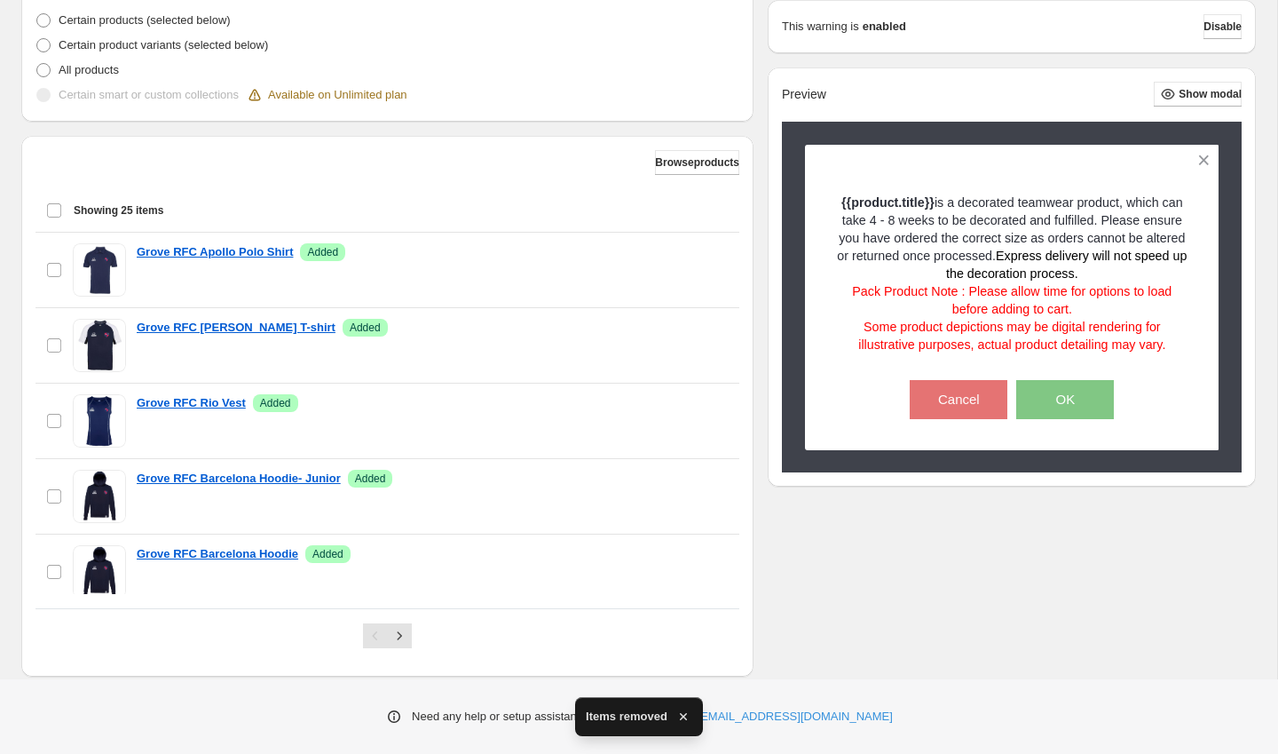
scroll to position [493, 0]
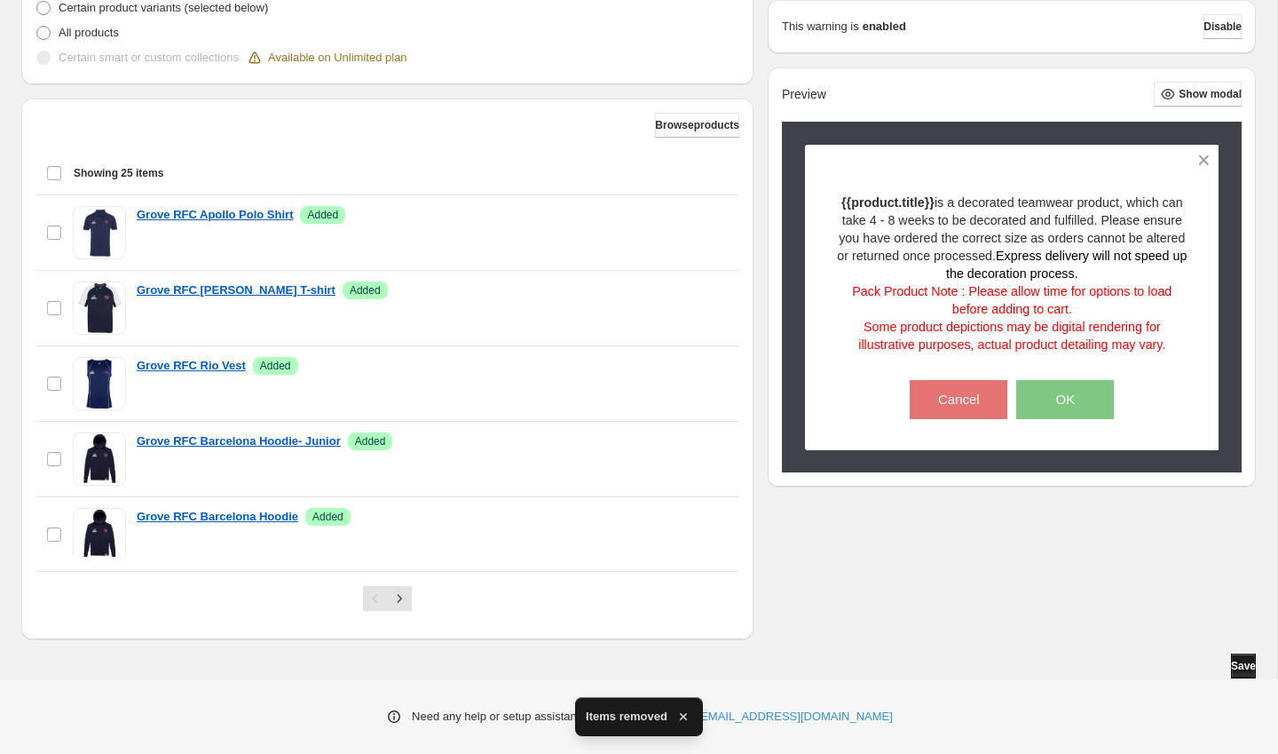
click at [1239, 654] on button "Save" at bounding box center [1243, 665] width 25 height 25
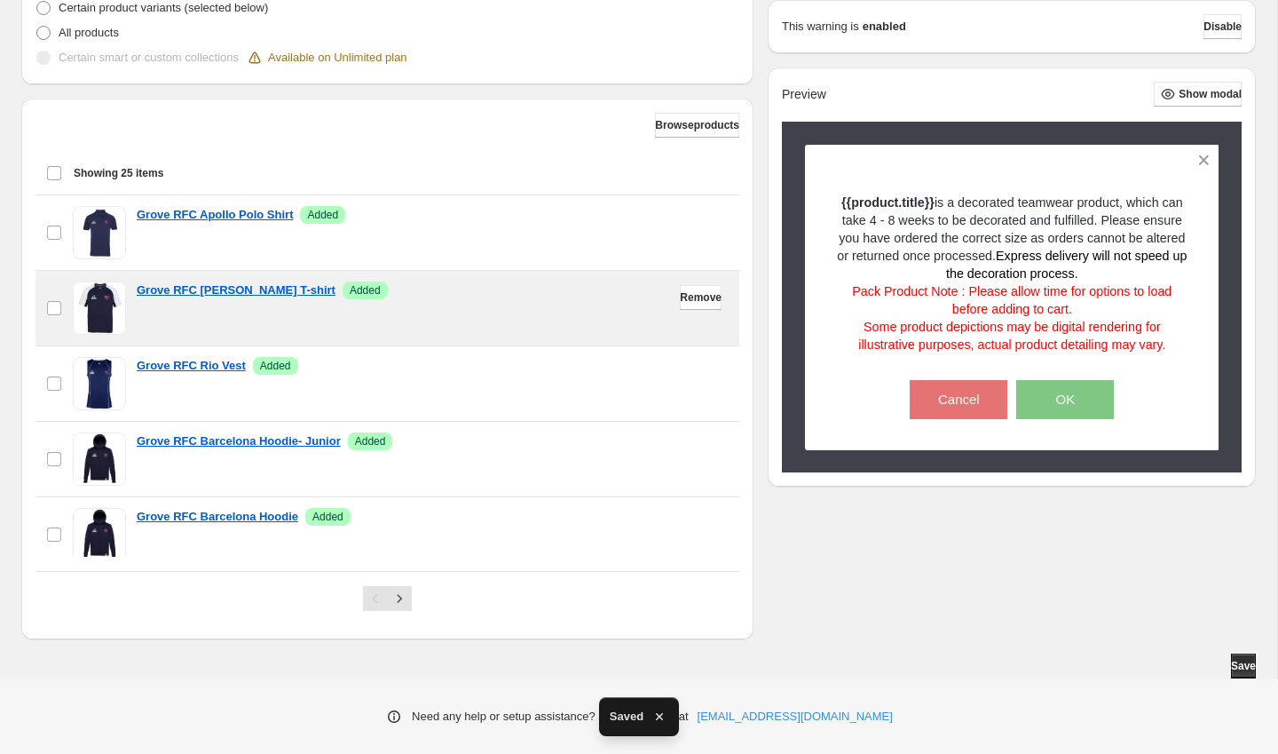
scroll to position [0, 0]
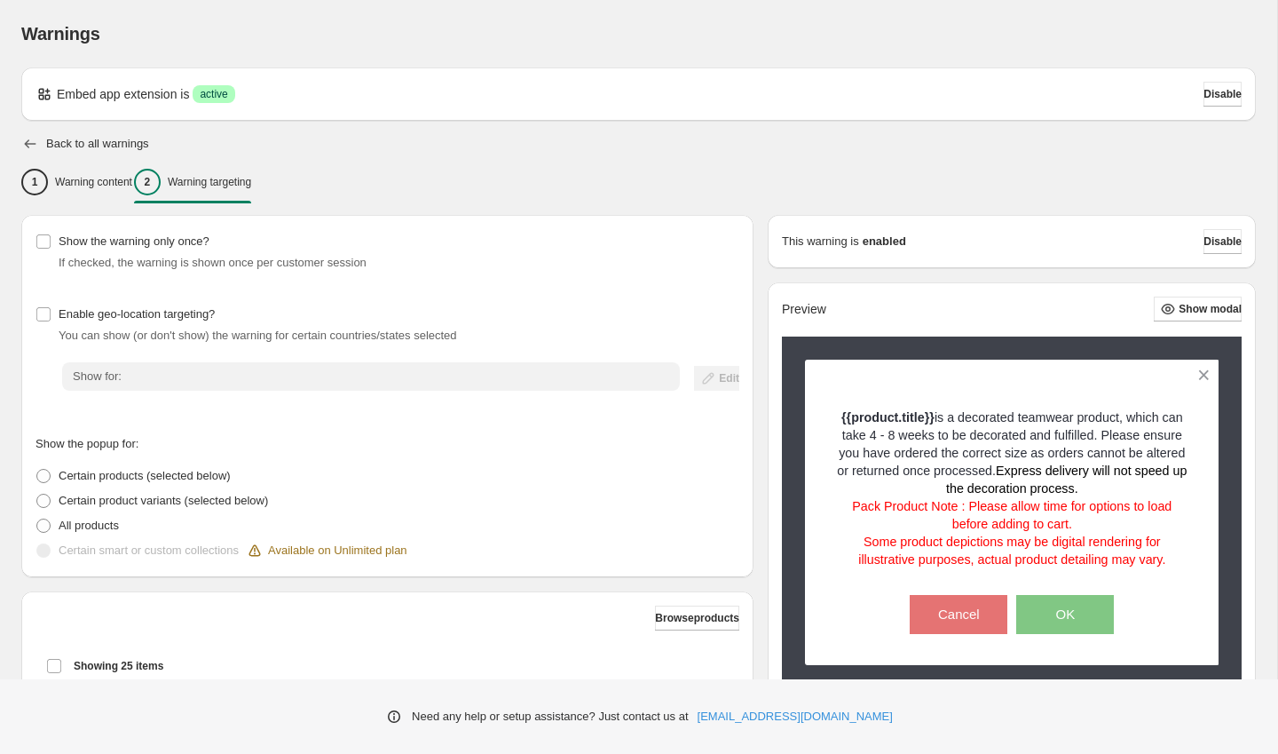
click at [25, 144] on icon "button" at bounding box center [31, 143] width 12 height 9
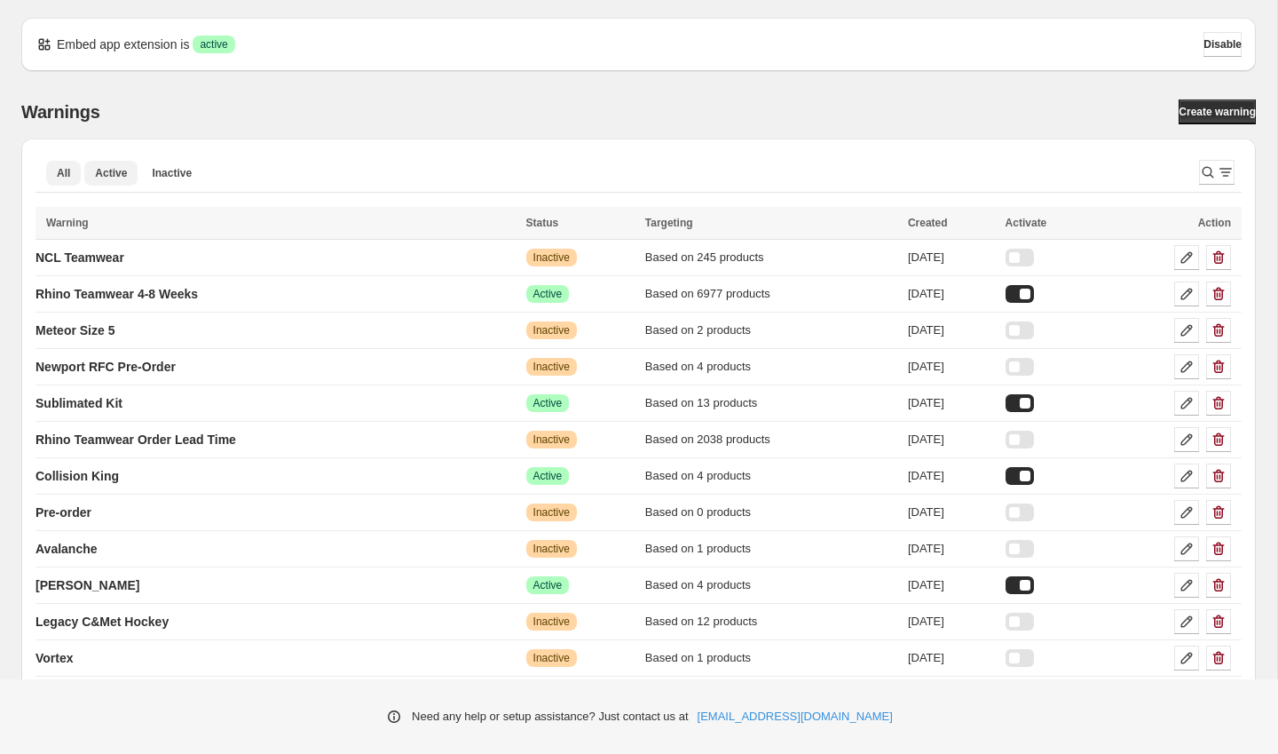
click at [115, 174] on span "Active" at bounding box center [111, 173] width 32 height 14
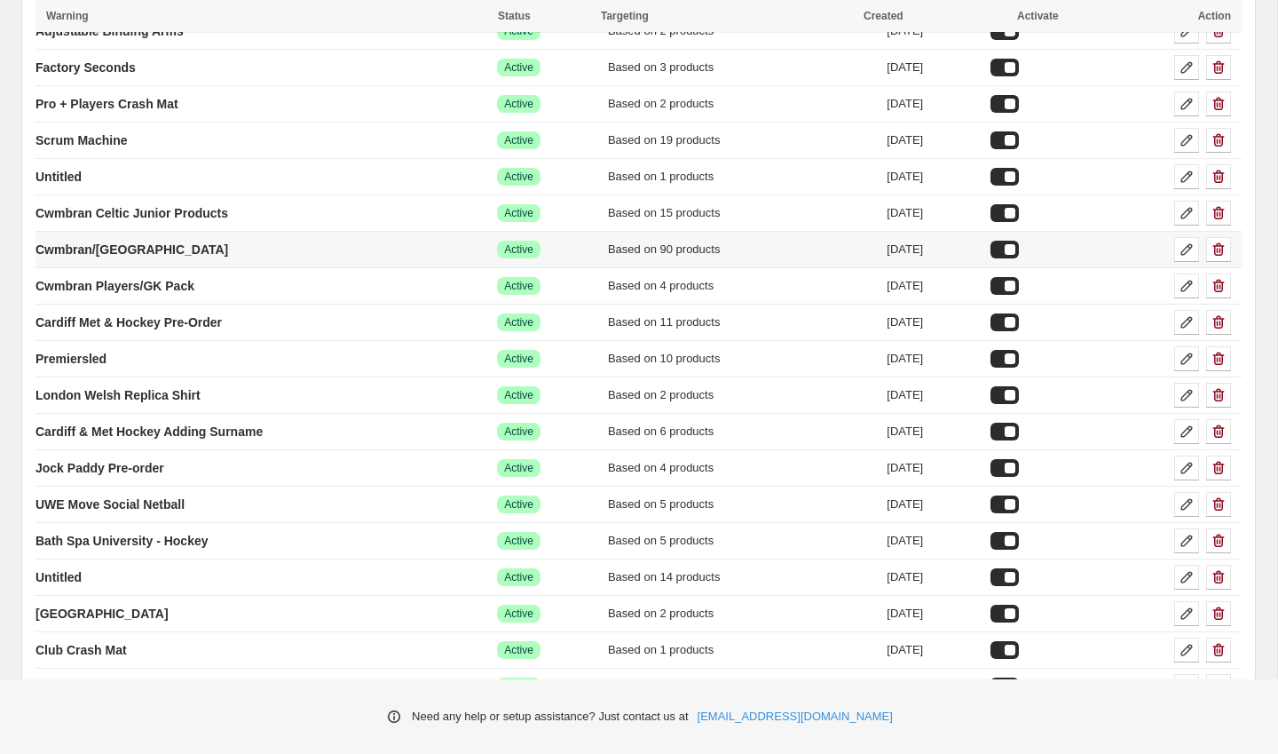
scroll to position [455, 0]
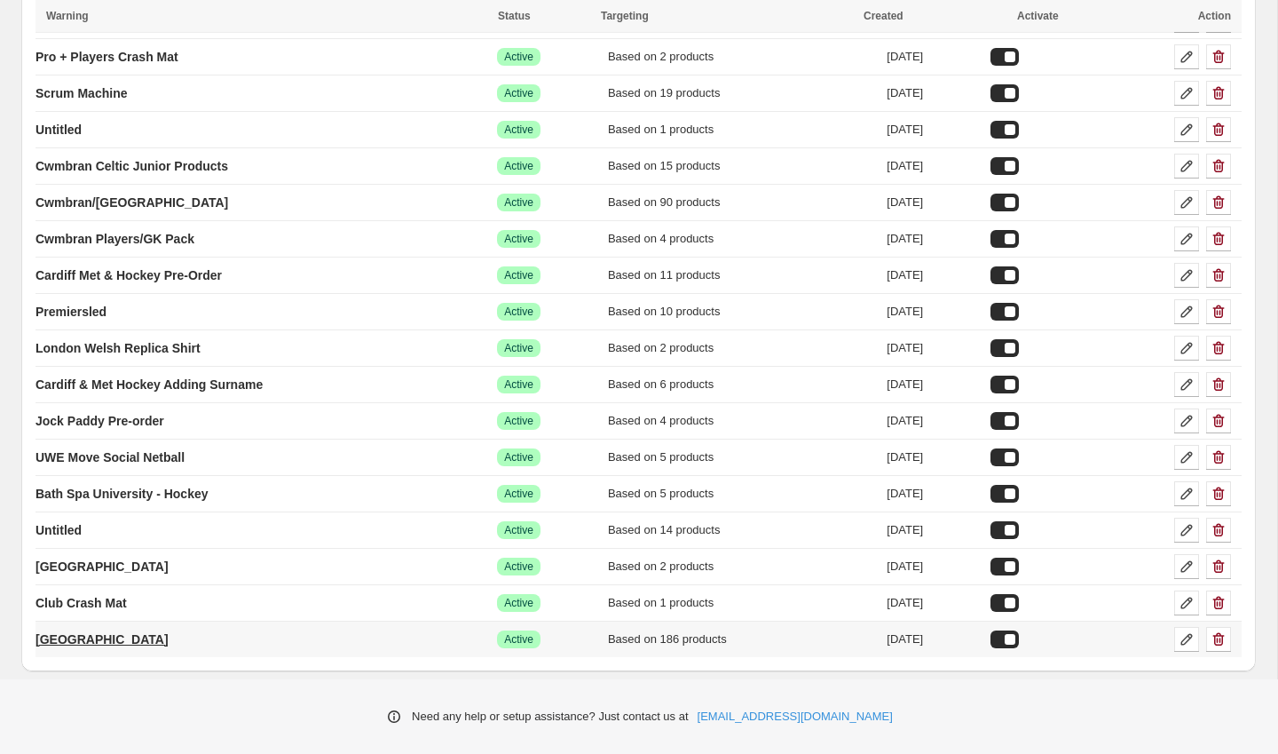
click at [127, 651] on link "[GEOGRAPHIC_DATA]" at bounding box center [102, 639] width 133 height 28
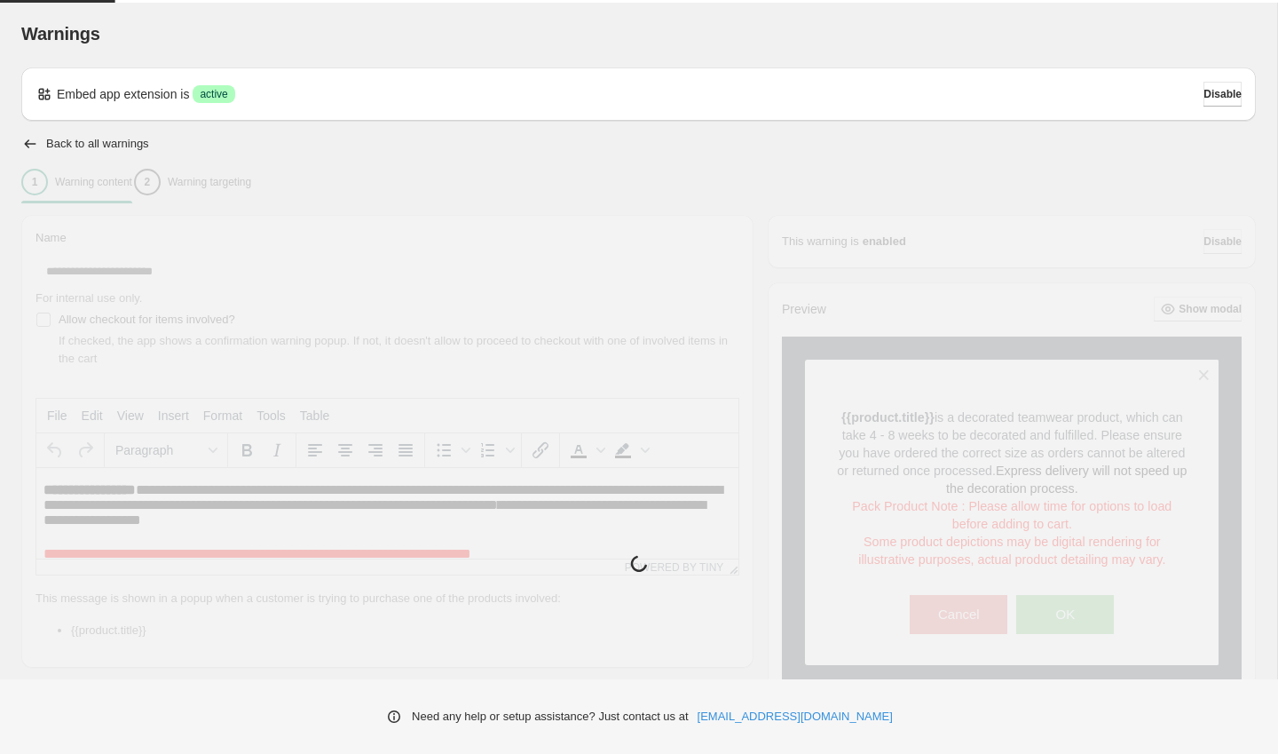
type input "**********"
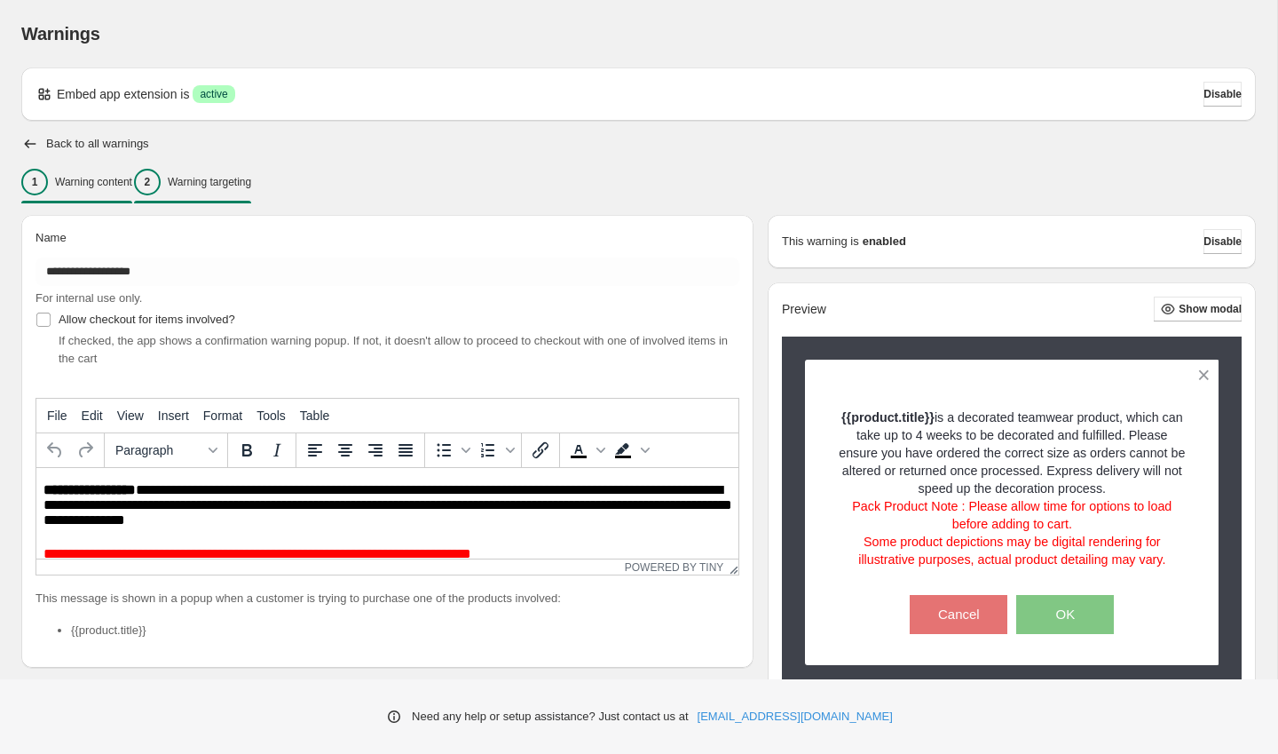
click at [228, 189] on div "2 Warning targeting" at bounding box center [192, 182] width 117 height 27
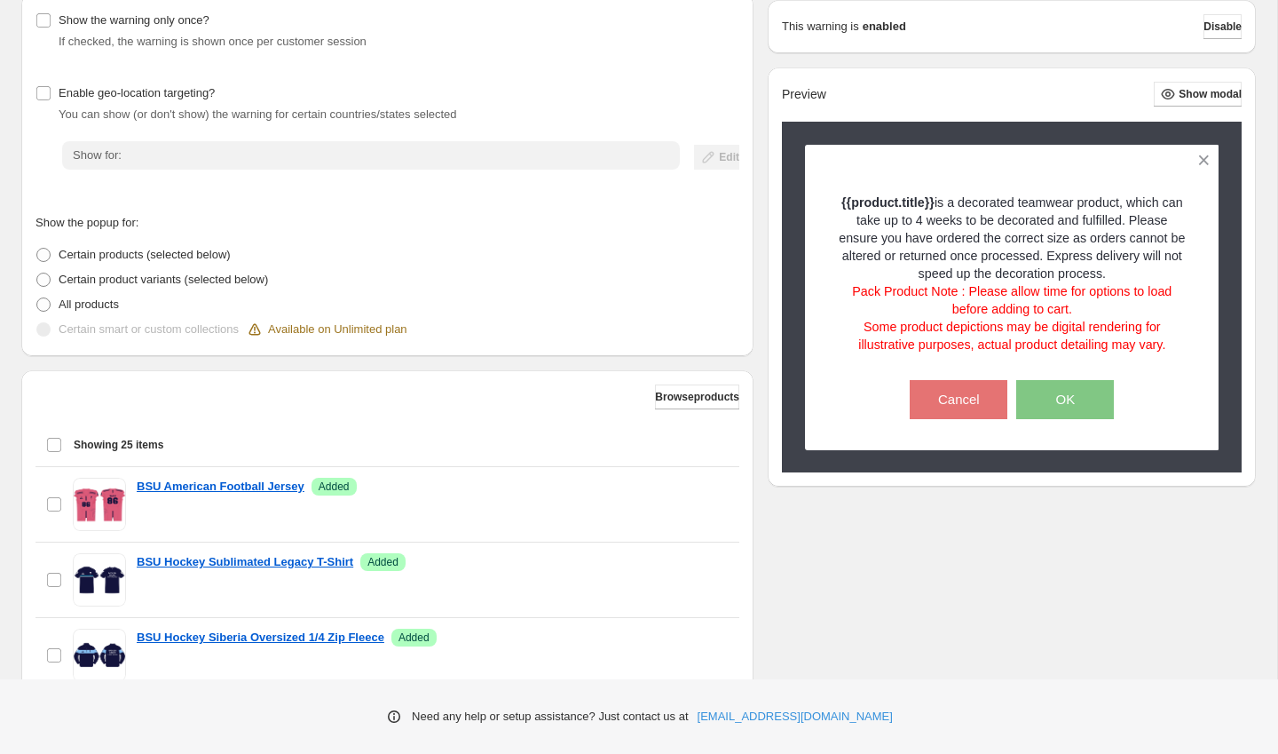
scroll to position [223, 0]
click at [664, 386] on button "Browse products" at bounding box center [697, 395] width 84 height 25
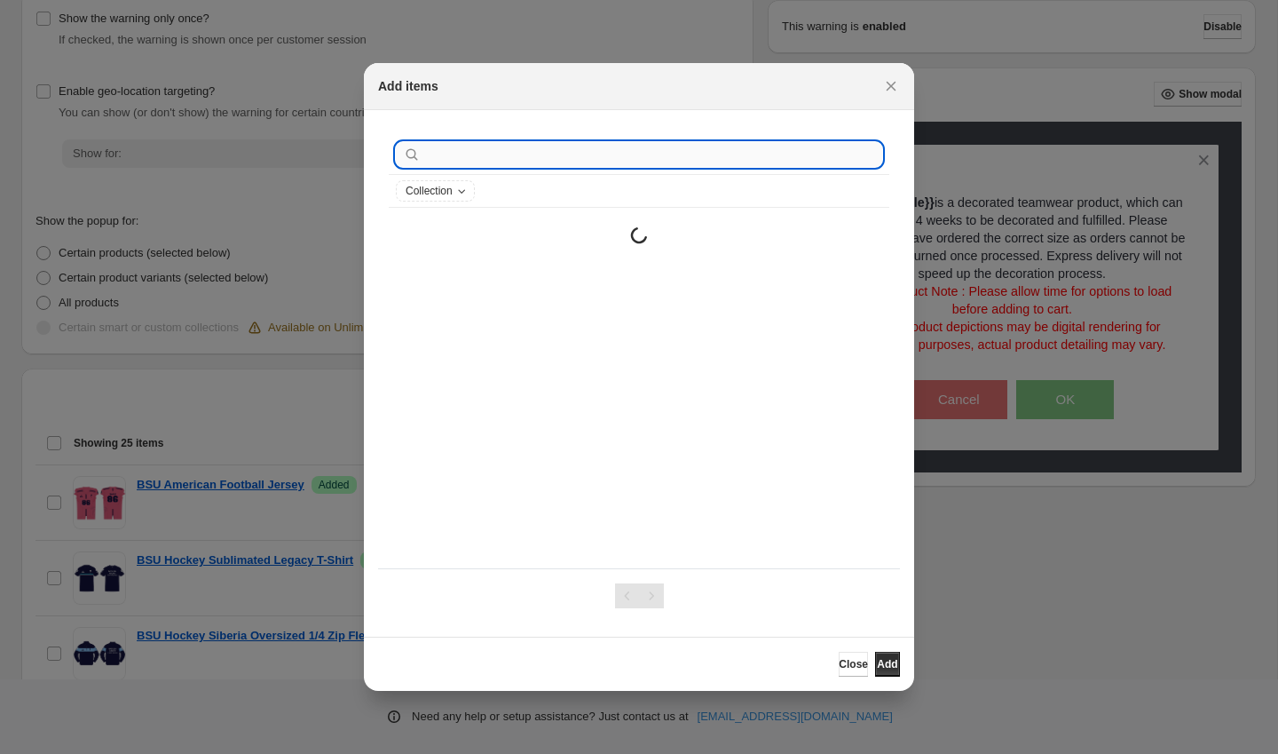
click at [521, 162] on input ":rab:" at bounding box center [653, 154] width 458 height 25
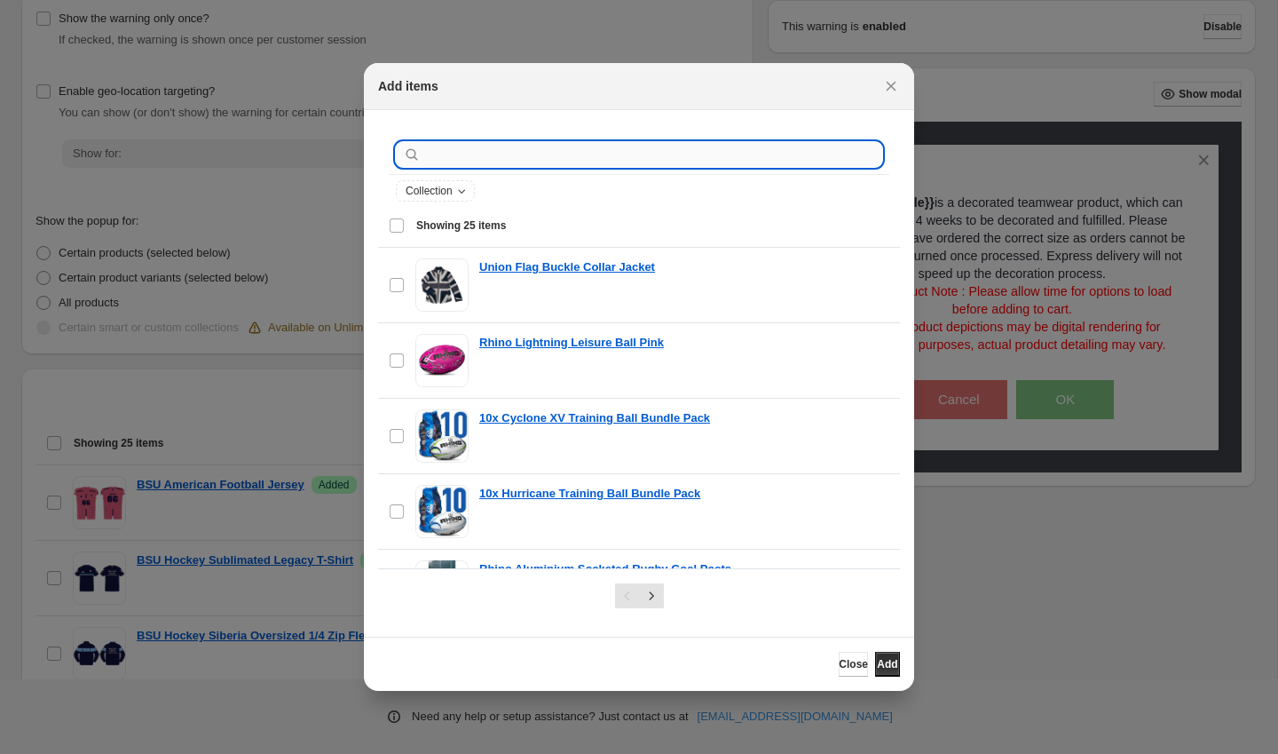
type input "*"
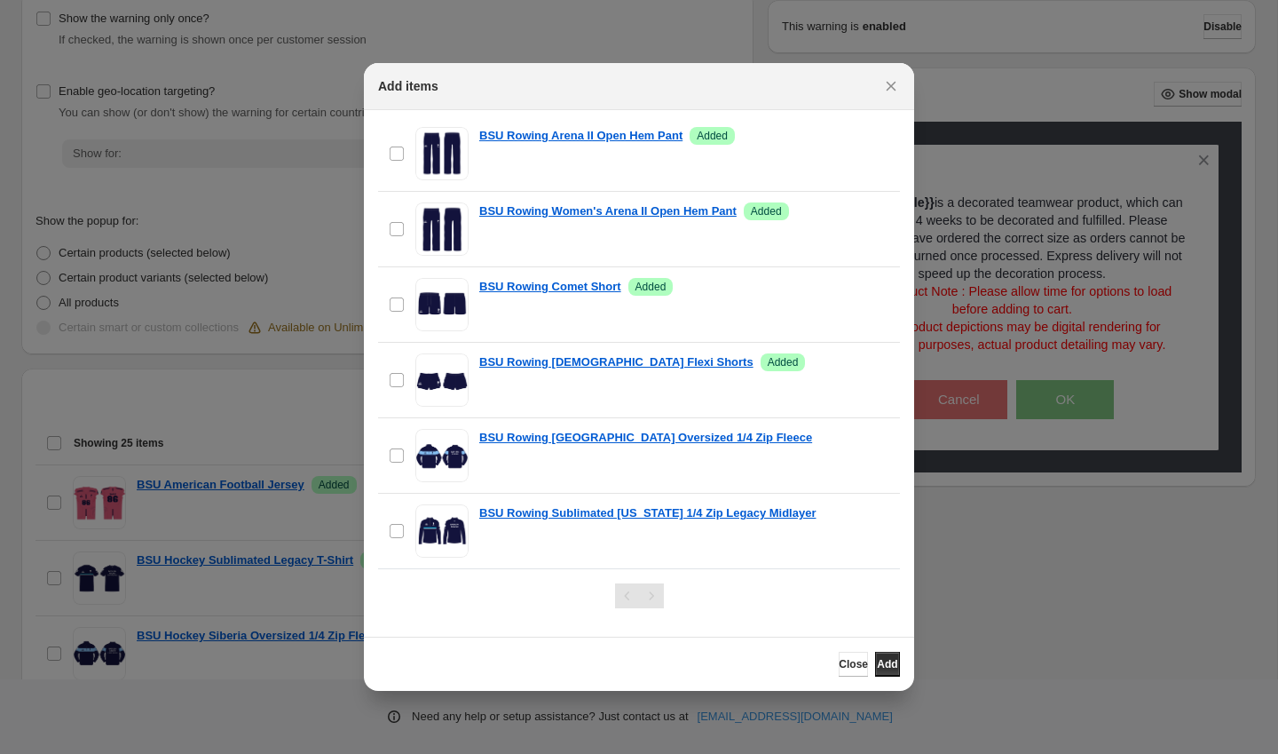
scroll to position [202, 0]
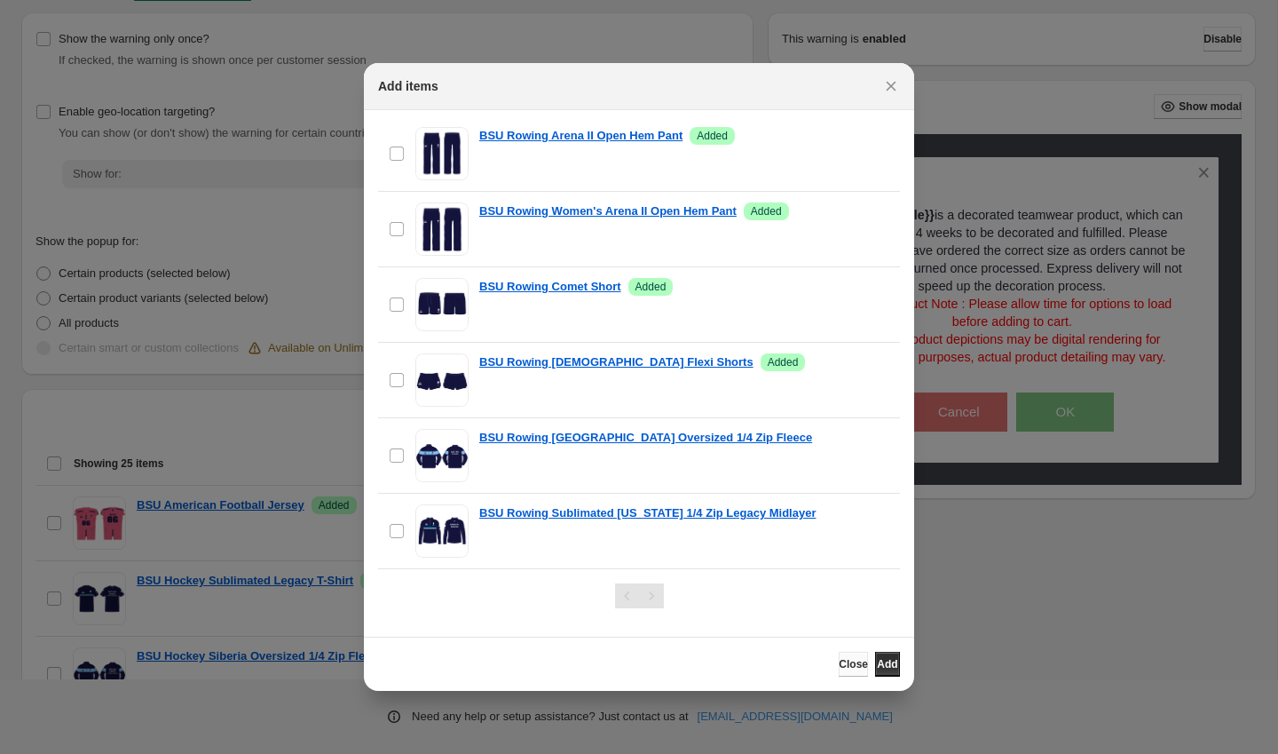
type input "**********"
click at [839, 666] on span "Close" at bounding box center [853, 664] width 29 height 14
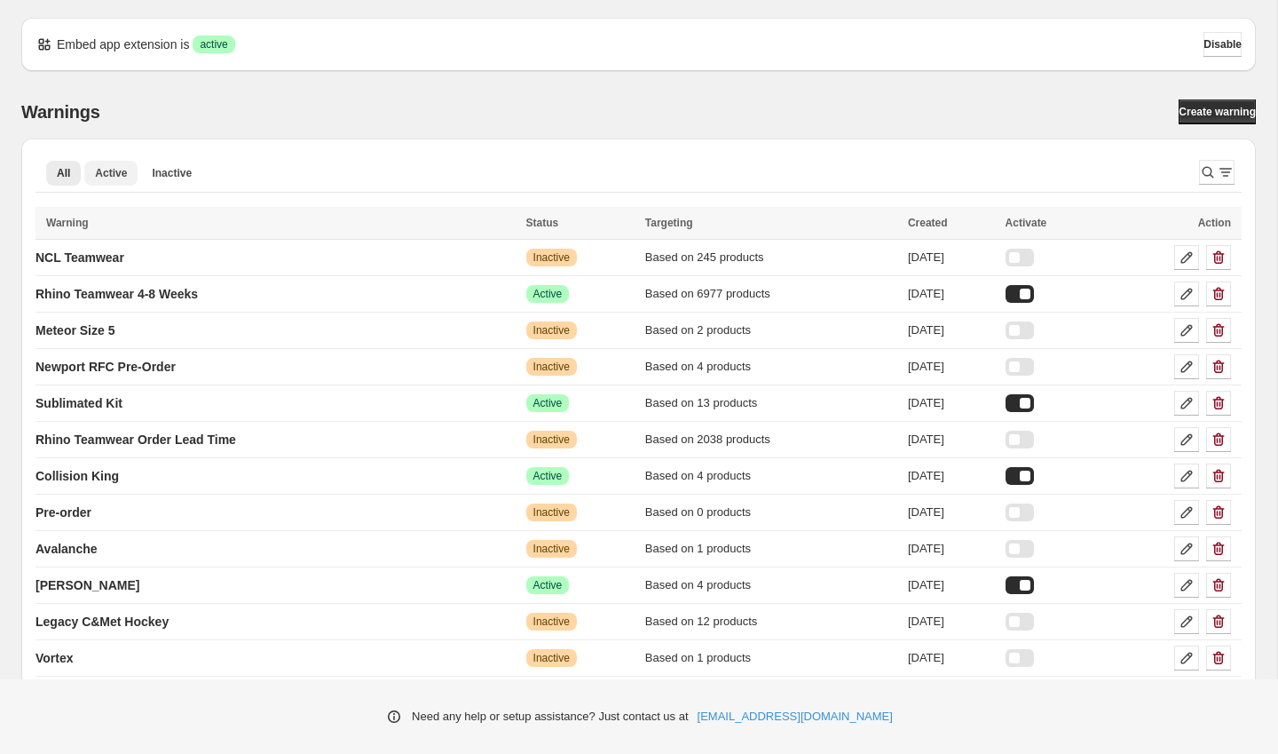
click at [103, 164] on button "Active" at bounding box center [110, 173] width 53 height 25
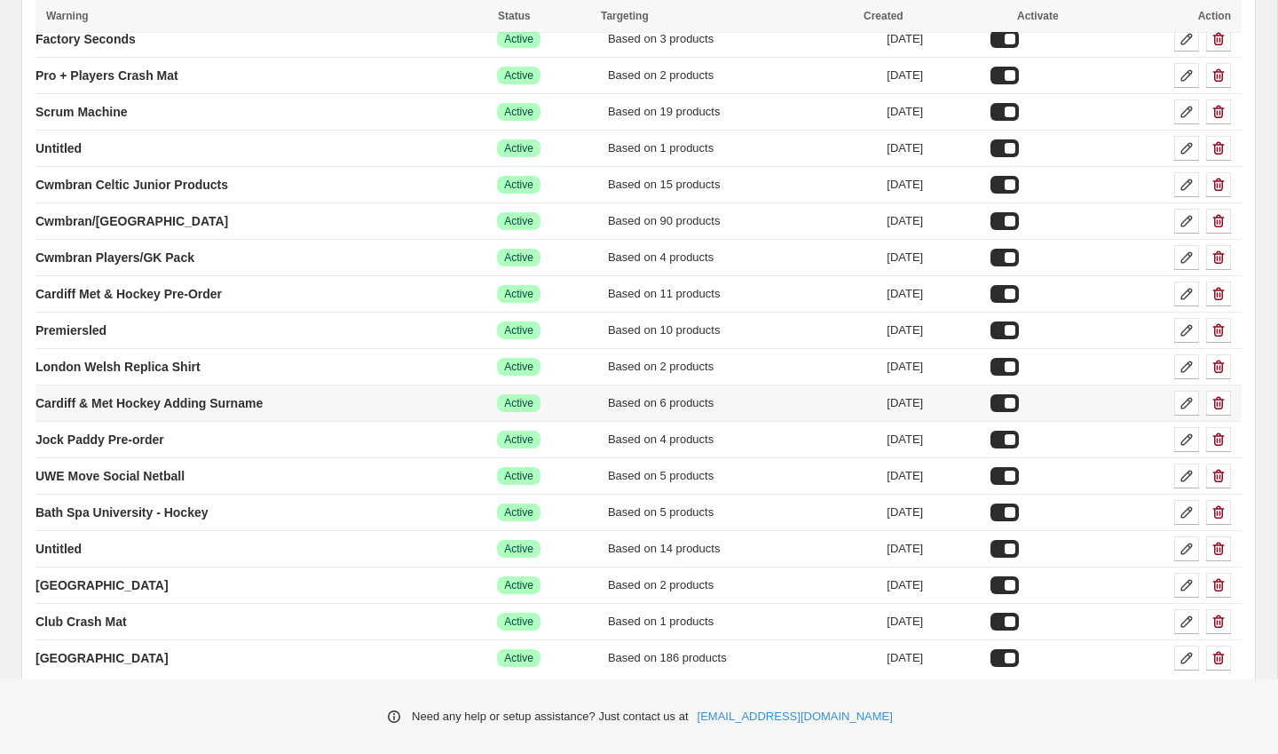
scroll to position [455, 0]
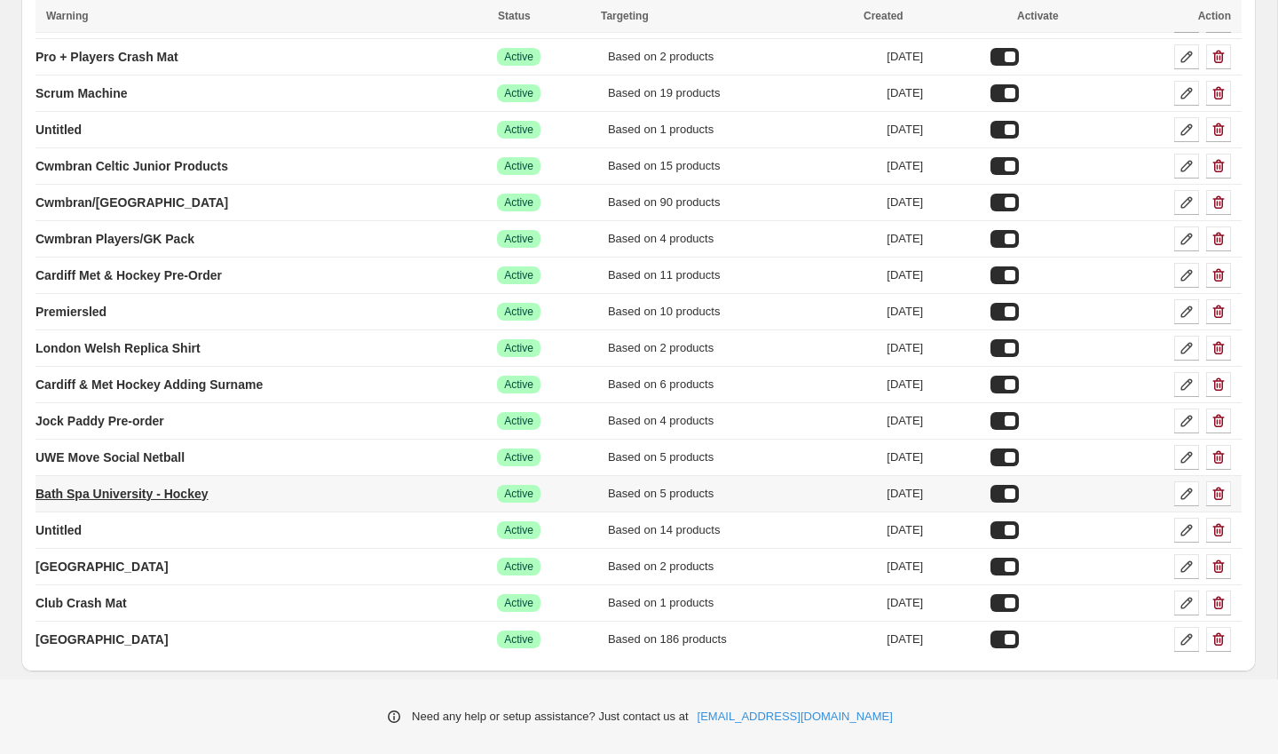
click at [193, 494] on p "Bath Spa University - Hockey" at bounding box center [122, 494] width 173 height 18
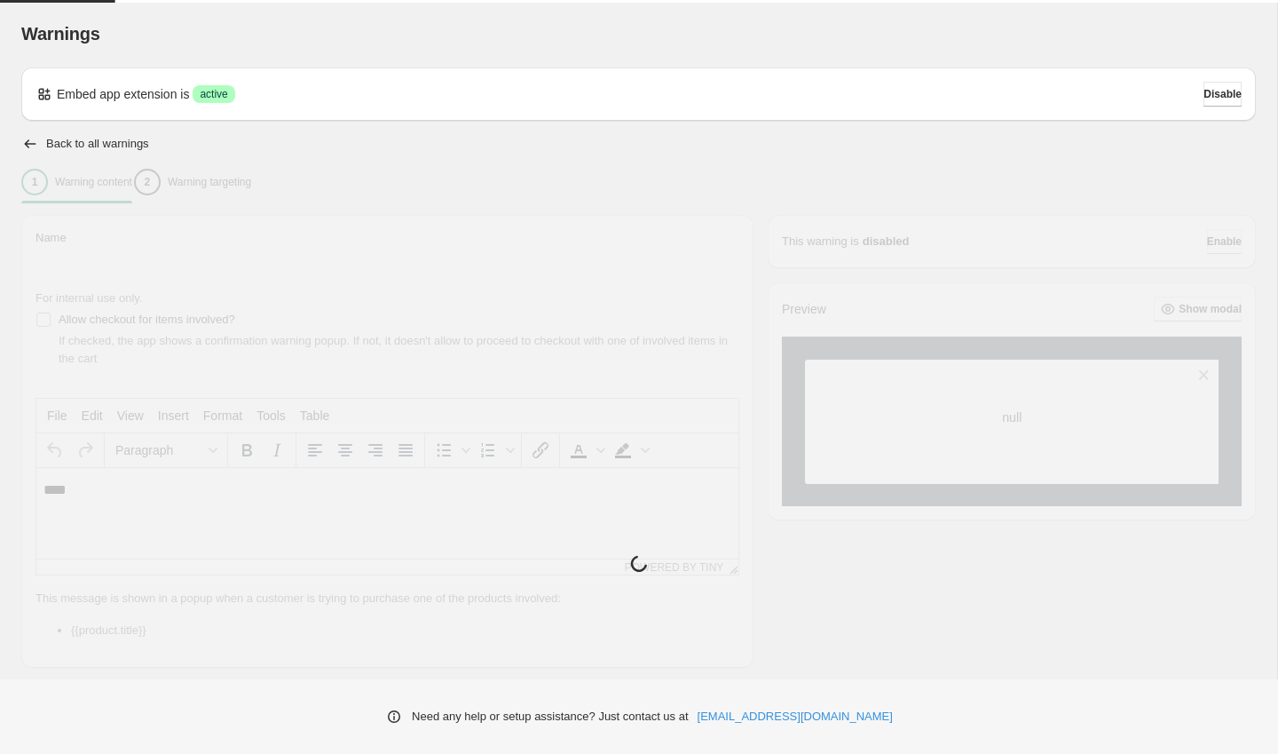
type input "**********"
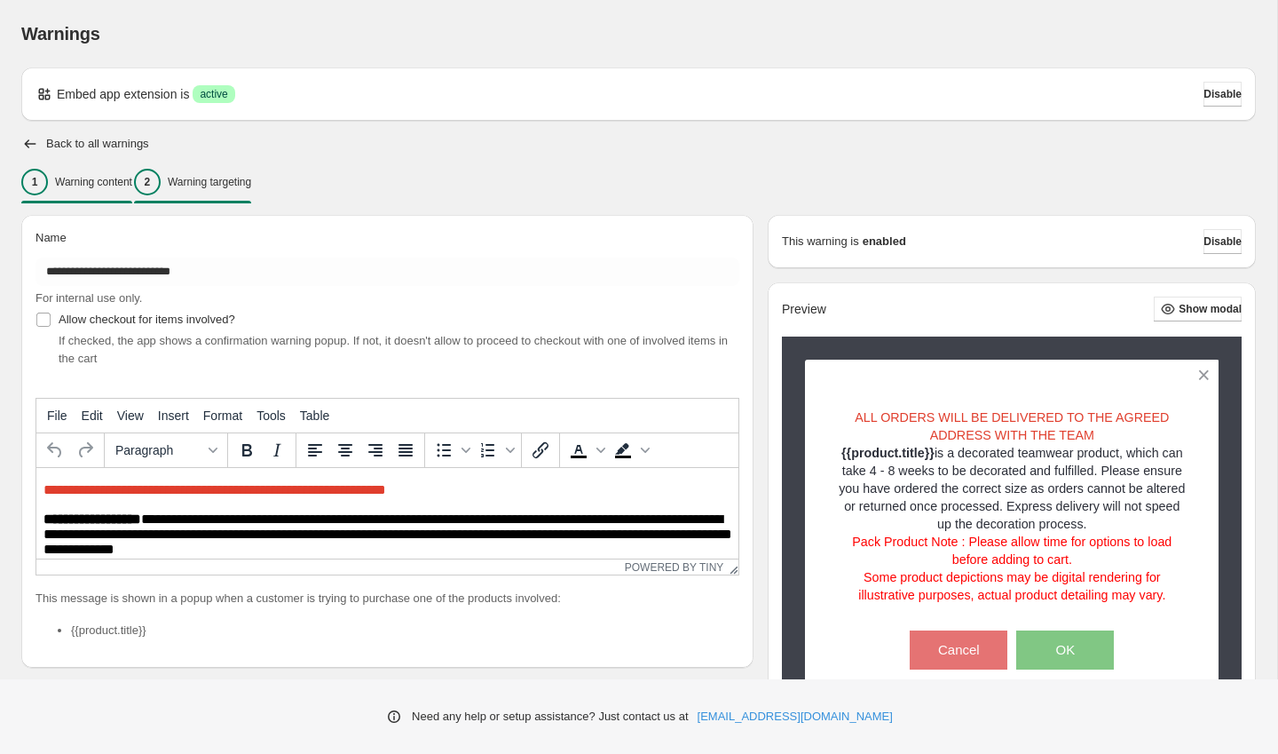
click at [251, 192] on div "2 Warning targeting" at bounding box center [192, 182] width 117 height 27
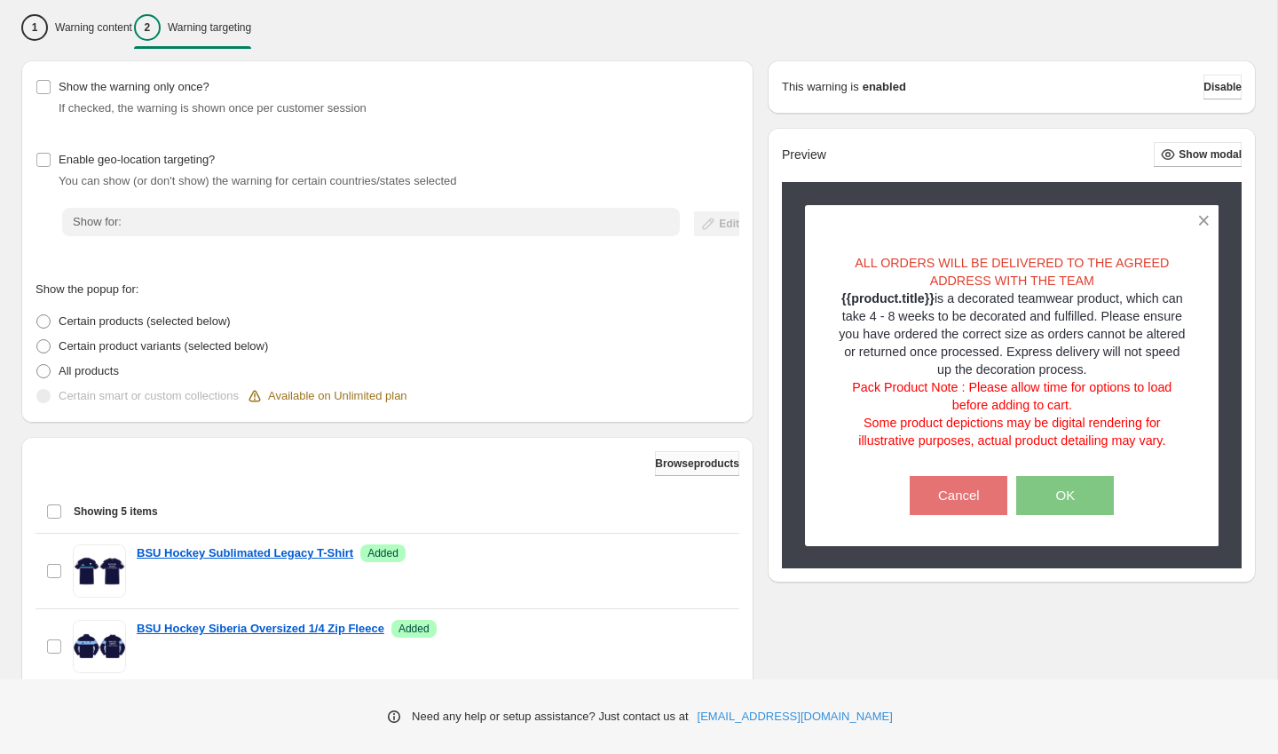
click at [668, 471] on button "Browse products" at bounding box center [697, 463] width 84 height 25
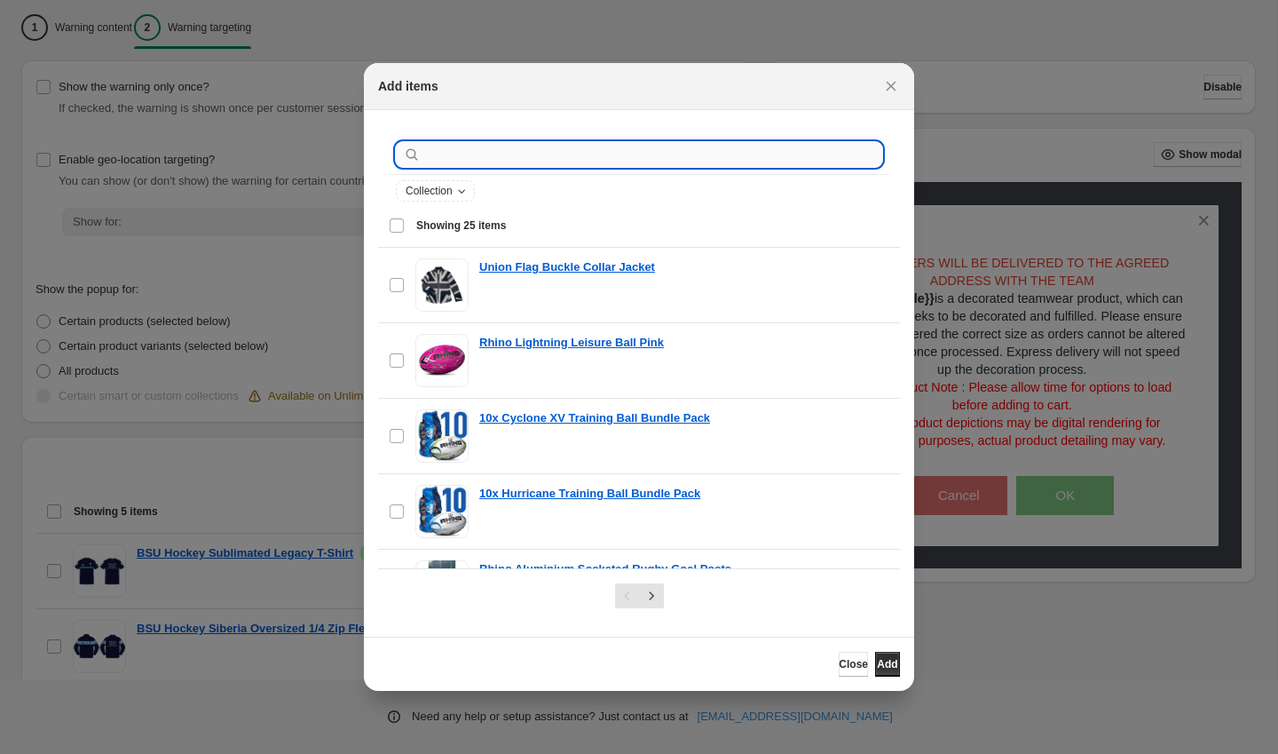
click at [518, 144] on input ":r2t:" at bounding box center [653, 154] width 458 height 25
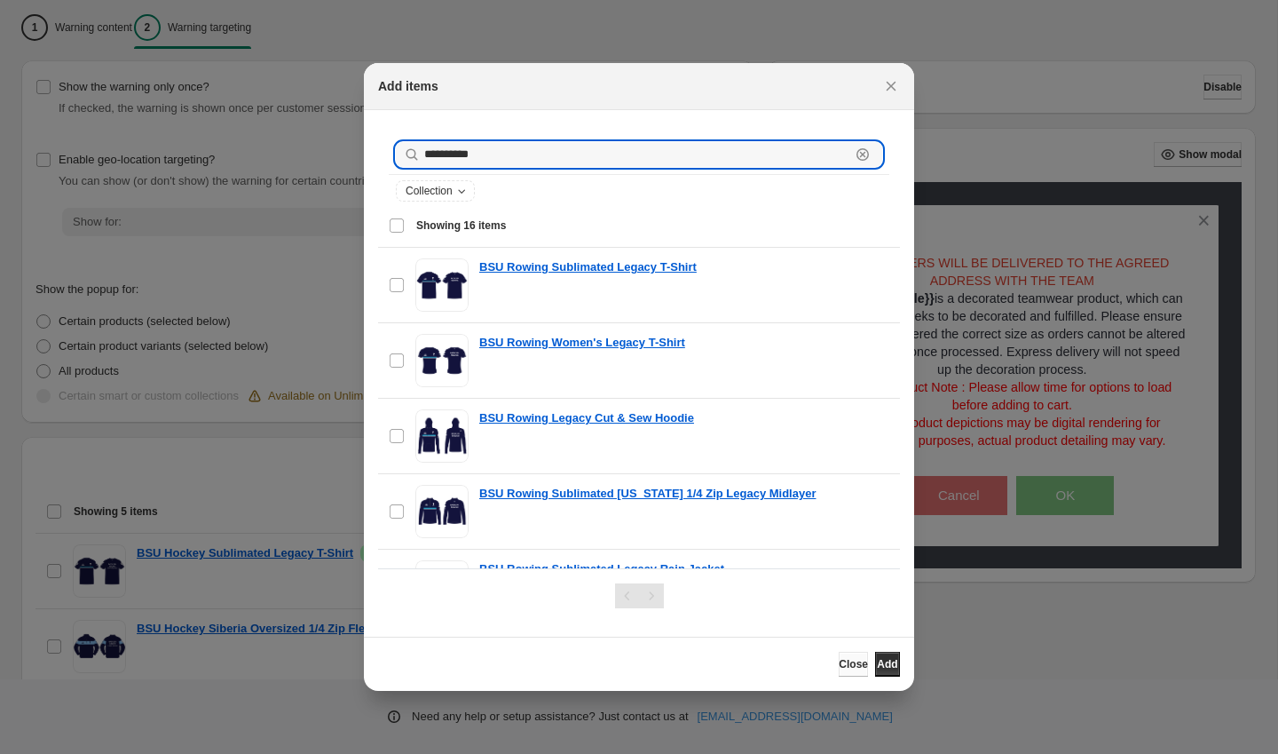
type input "**********"
click at [839, 671] on button "Close" at bounding box center [853, 664] width 29 height 25
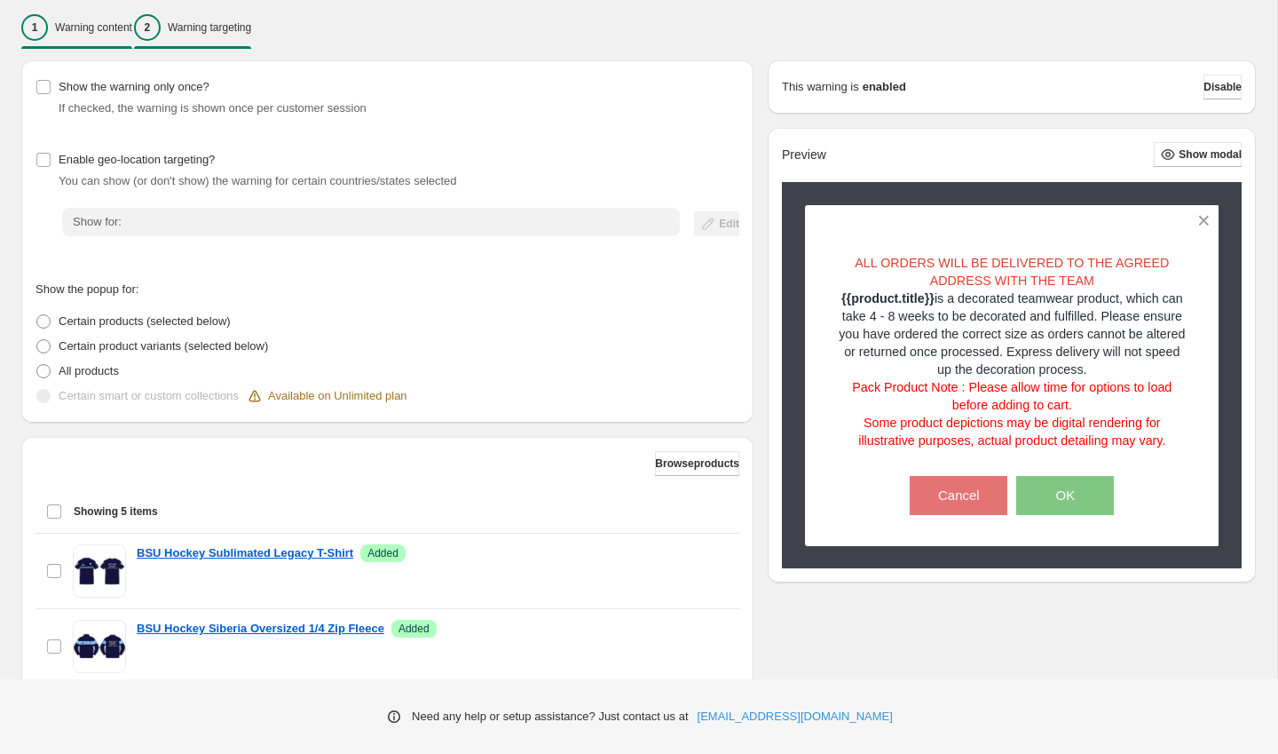
click at [99, 23] on p "Warning content" at bounding box center [93, 27] width 77 height 14
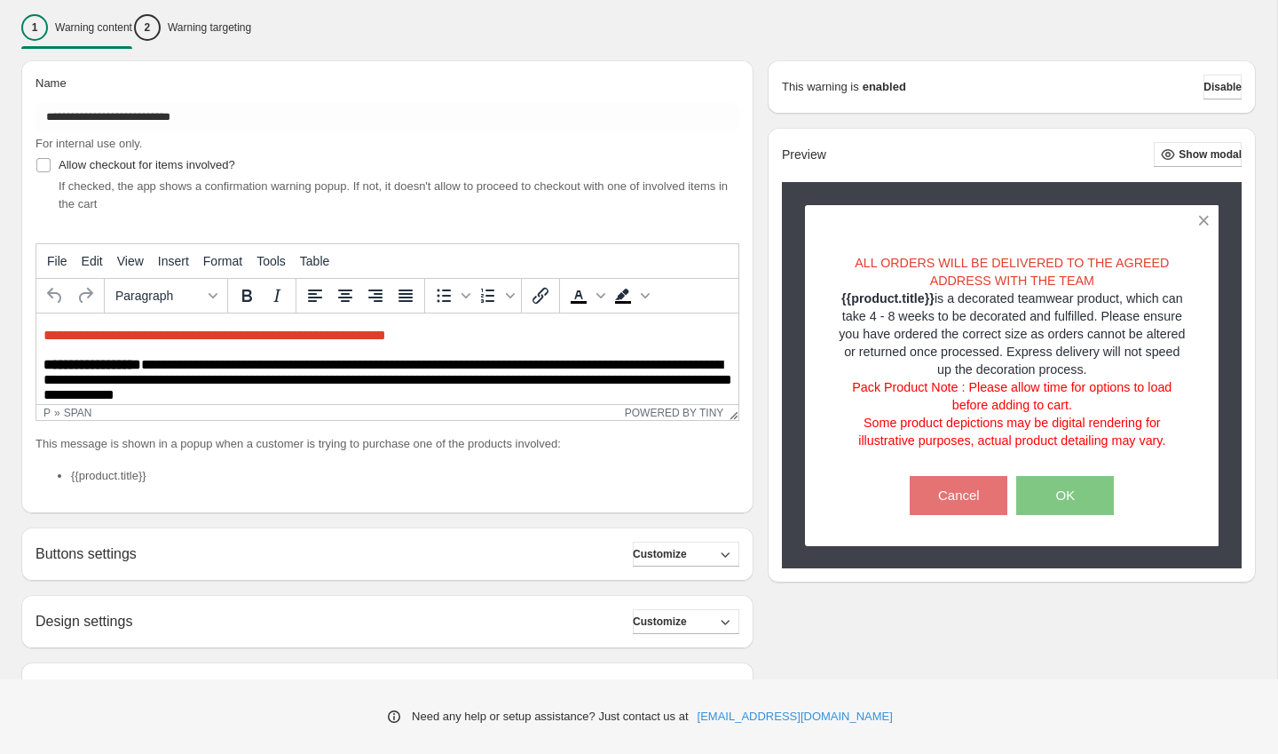
scroll to position [22, 0]
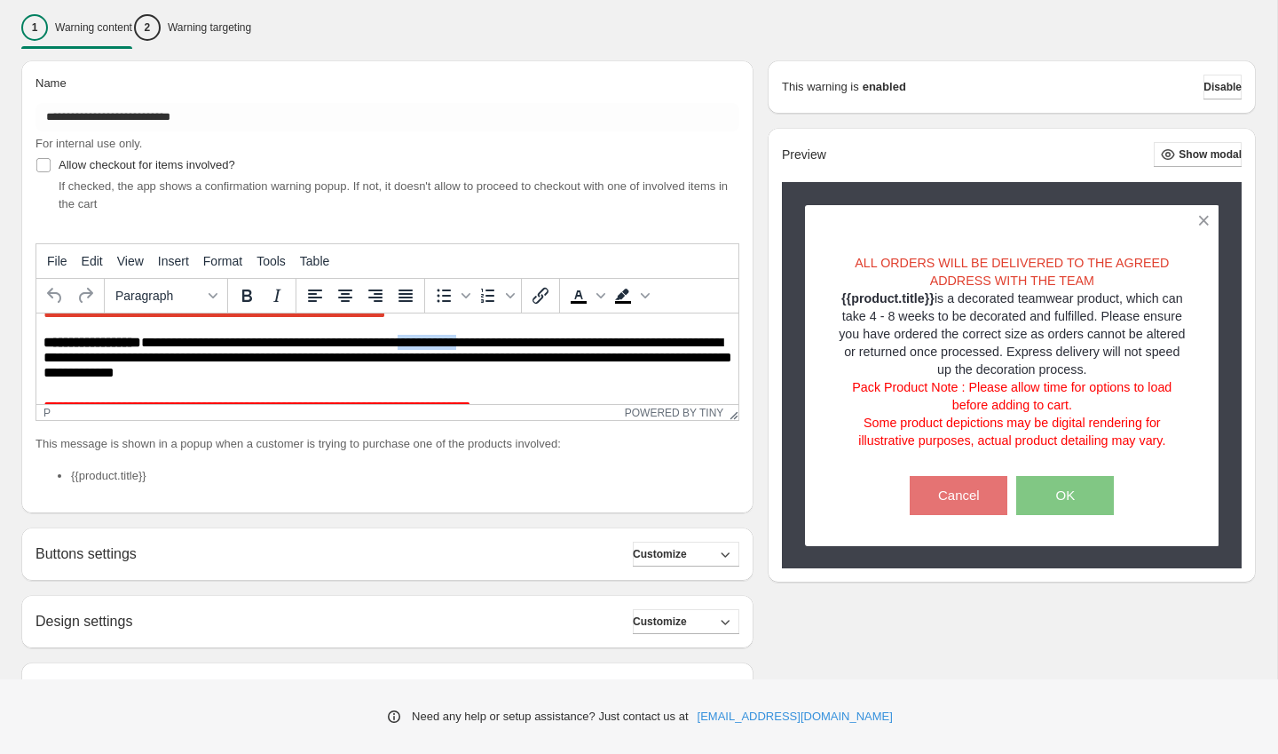
drag, startPoint x: 487, startPoint y: 346, endPoint x: 424, endPoint y: 345, distance: 63.0
click at [424, 345] on p "**********" at bounding box center [387, 360] width 688 height 50
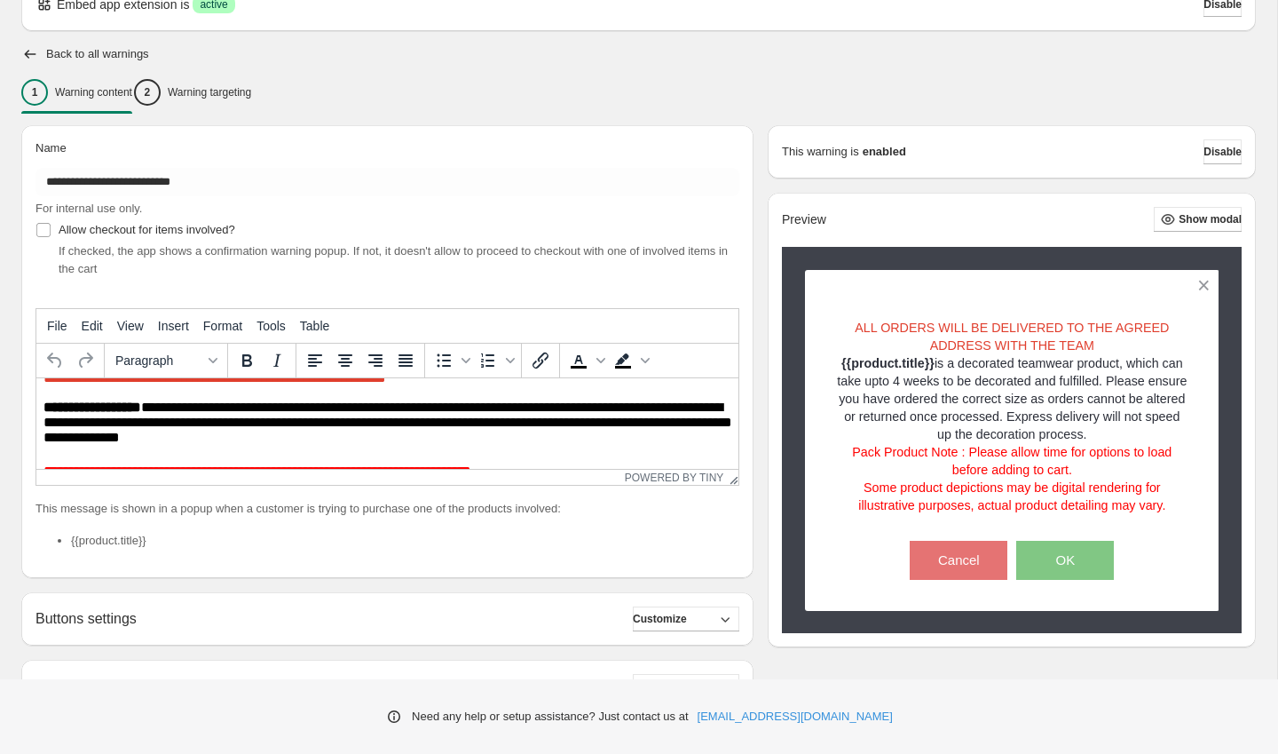
scroll to position [0, 0]
